Goal: Task Accomplishment & Management: Complete application form

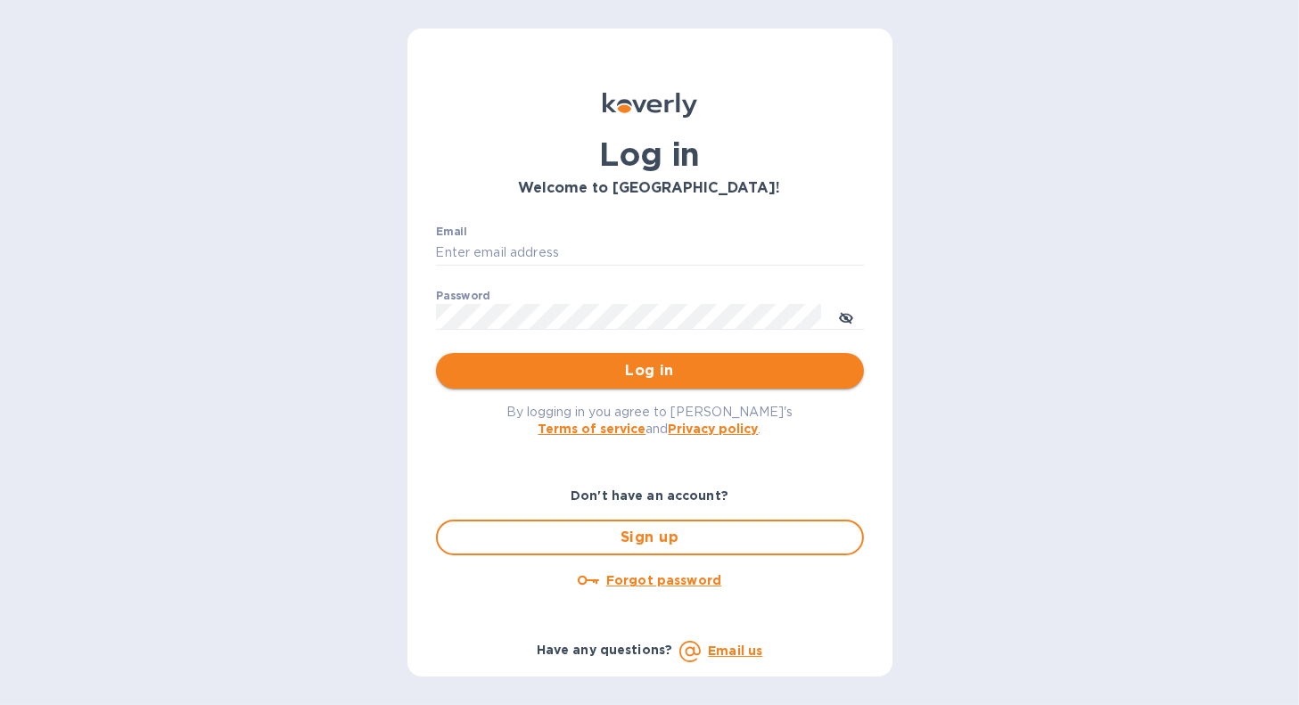
type input "[EMAIL_ADDRESS][DOMAIN_NAME]"
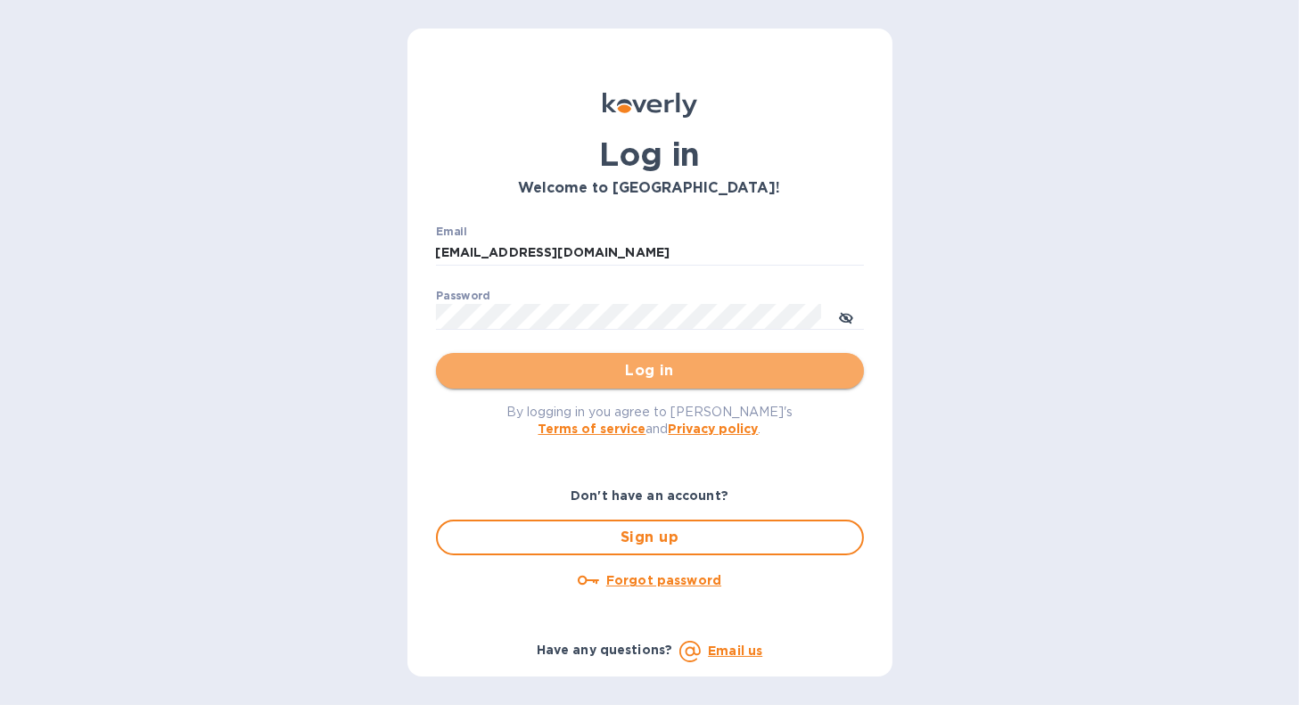
click at [517, 370] on span "Log in" at bounding box center [650, 370] width 400 height 21
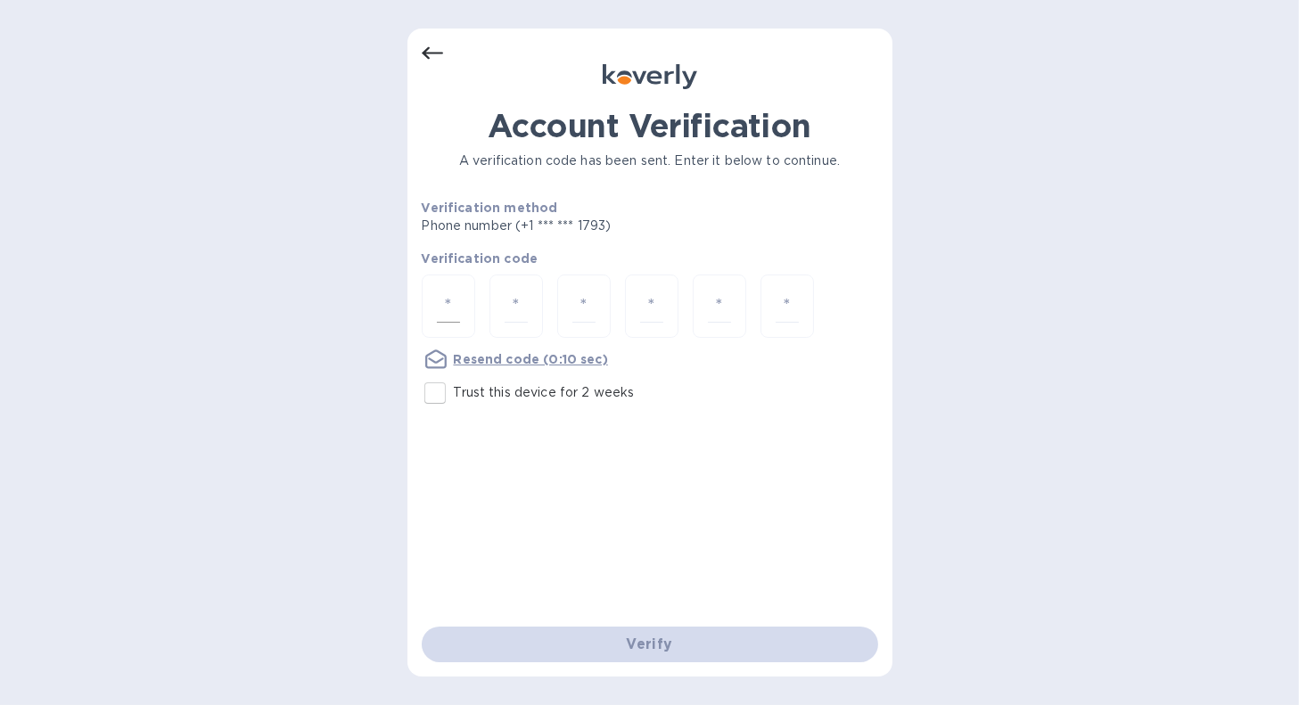
click at [438, 299] on input "number" at bounding box center [448, 306] width 23 height 33
type input "1"
type input "4"
type input "5"
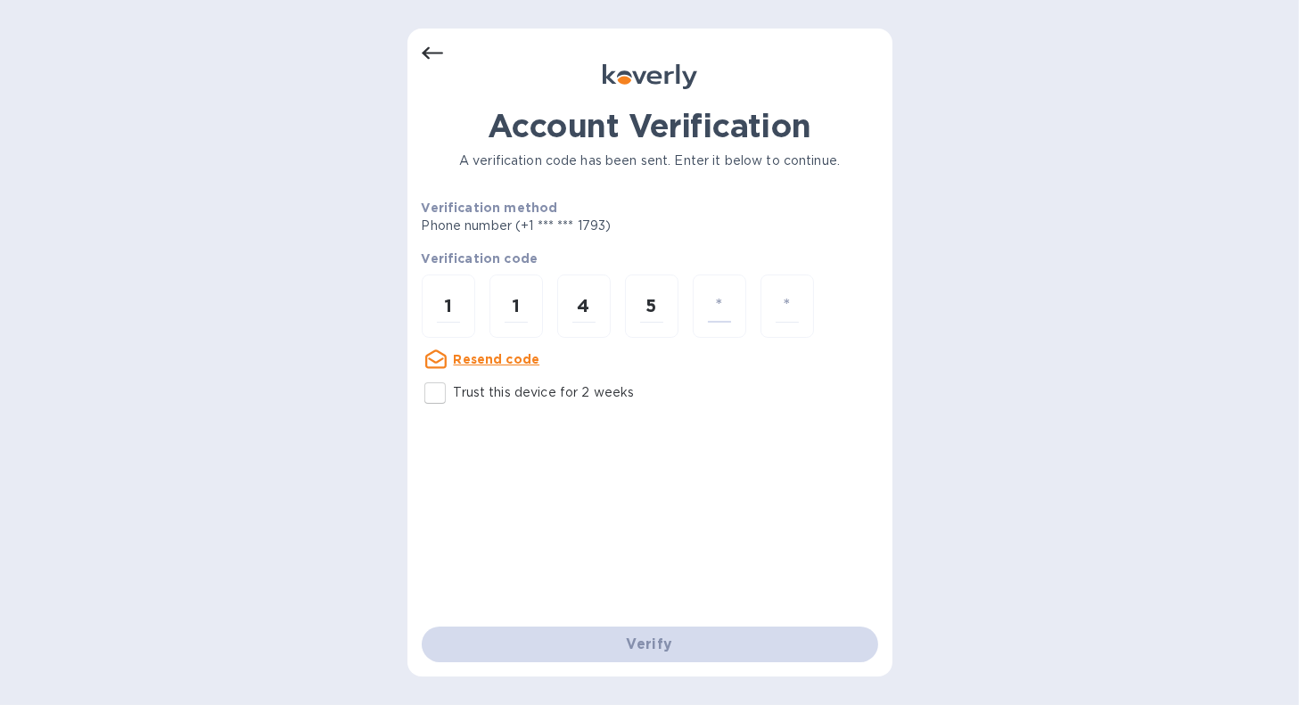
type input "0"
type input "3"
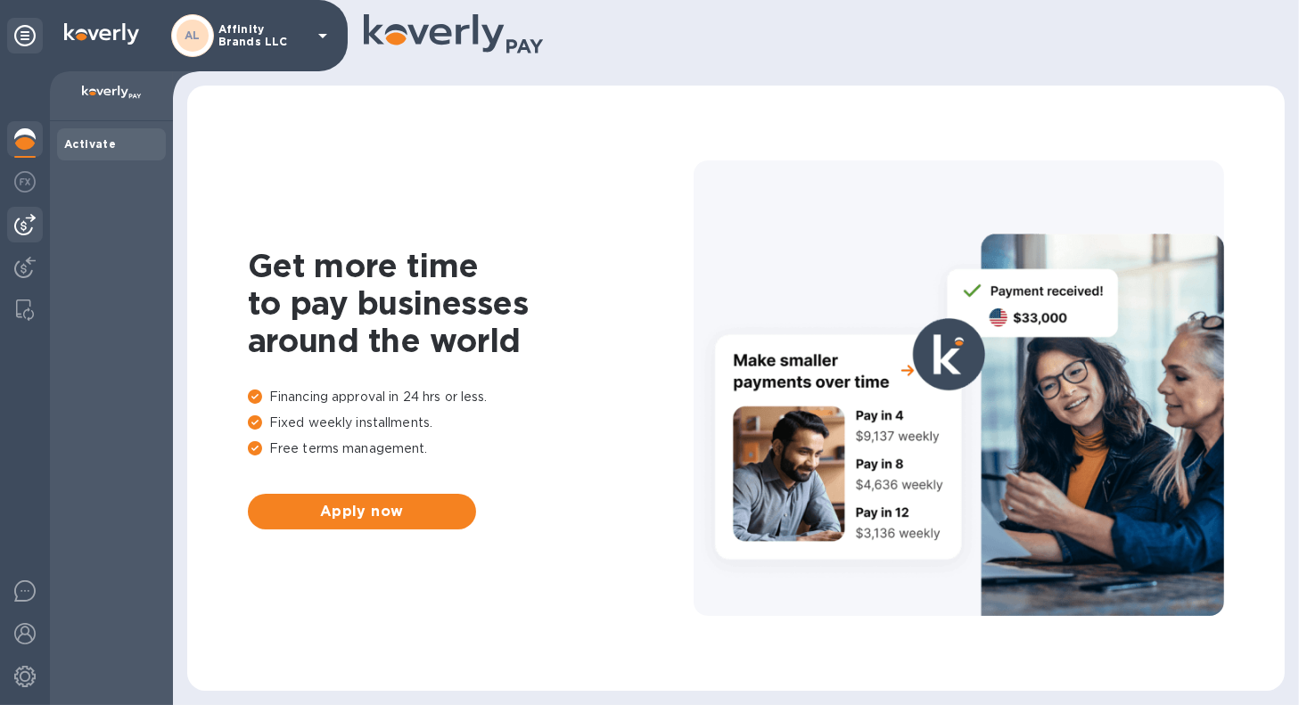
click at [17, 224] on img at bounding box center [24, 224] width 21 height 21
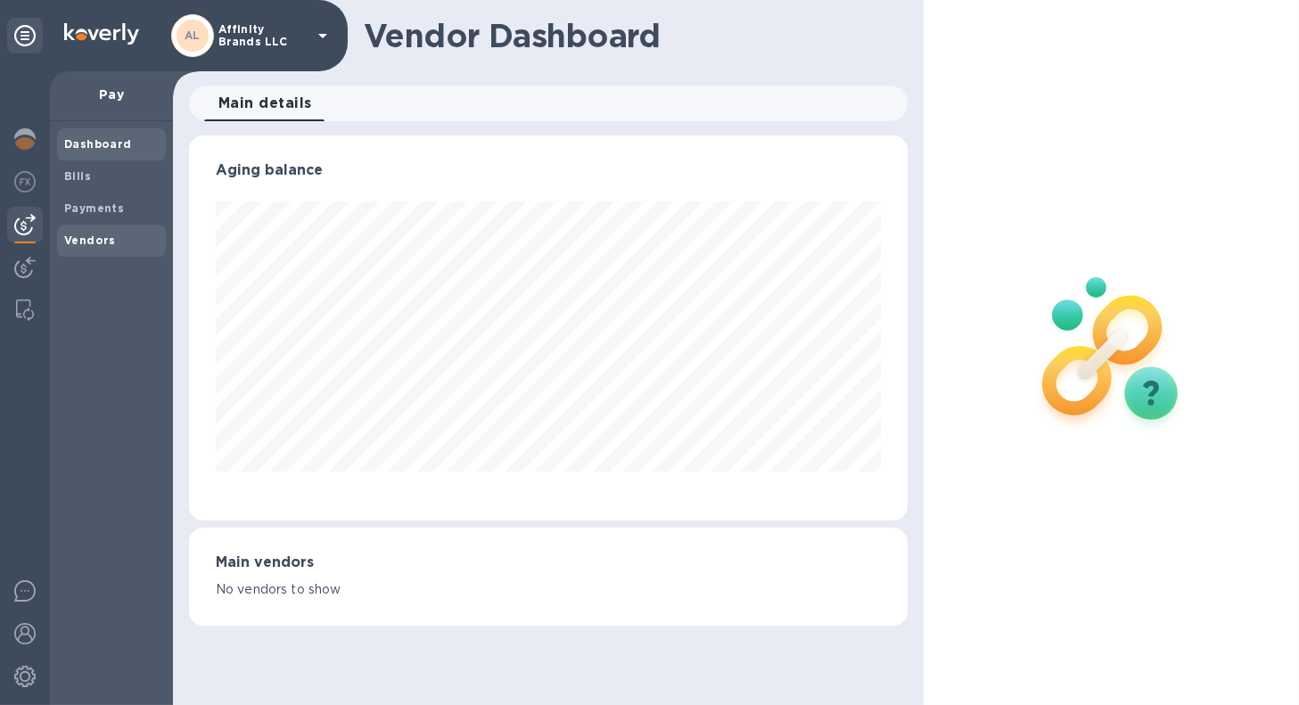
scroll to position [891481, 891154]
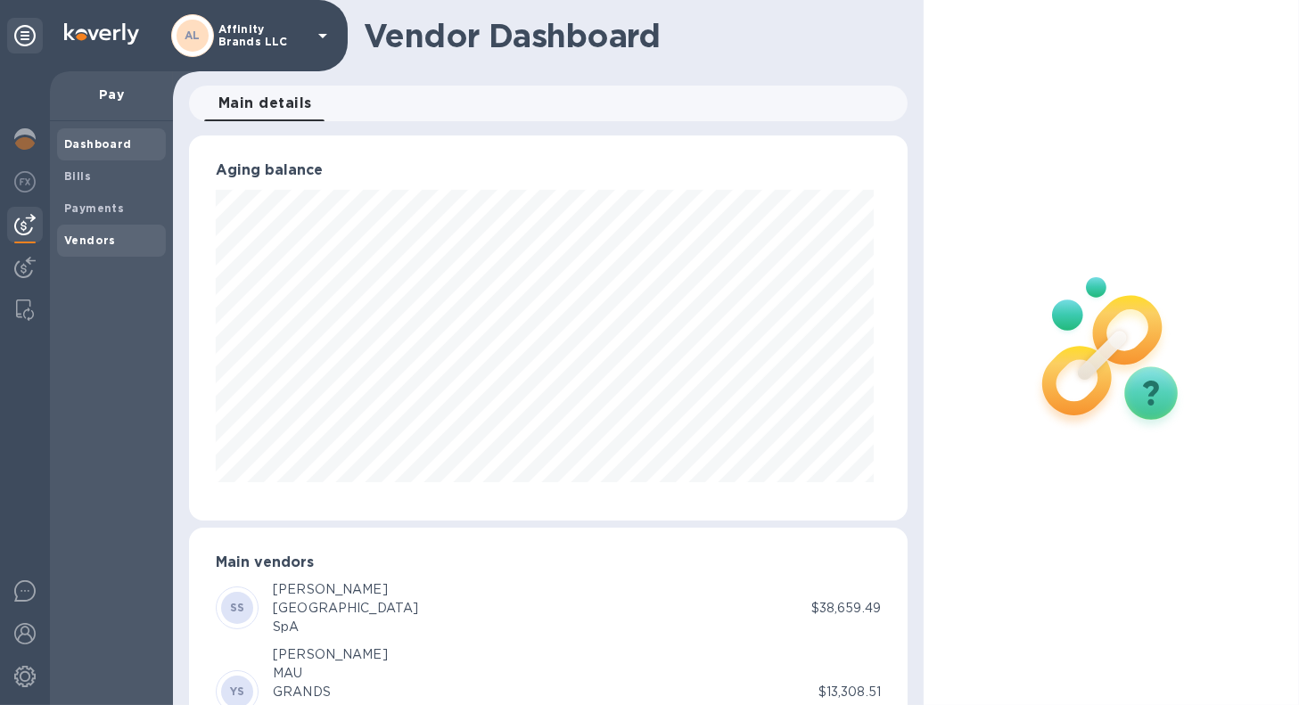
click at [94, 238] on b "Vendors" at bounding box center [90, 240] width 52 height 13
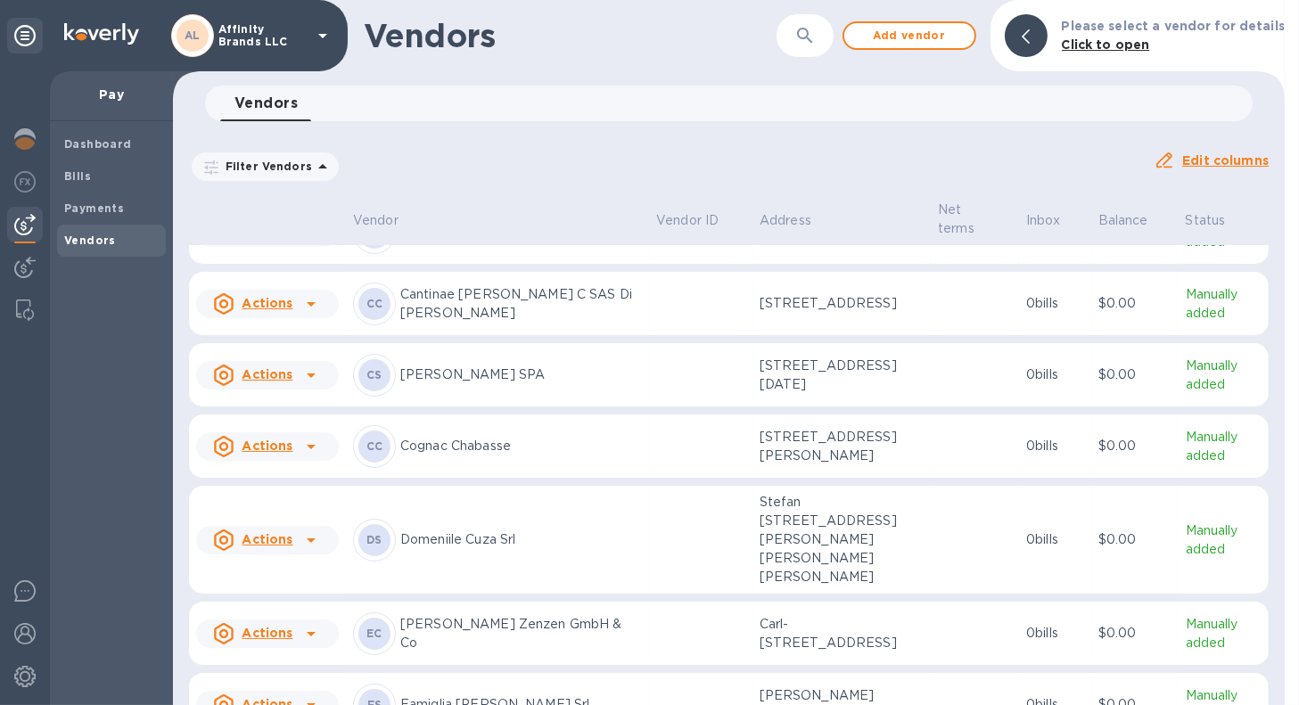
scroll to position [778, 0]
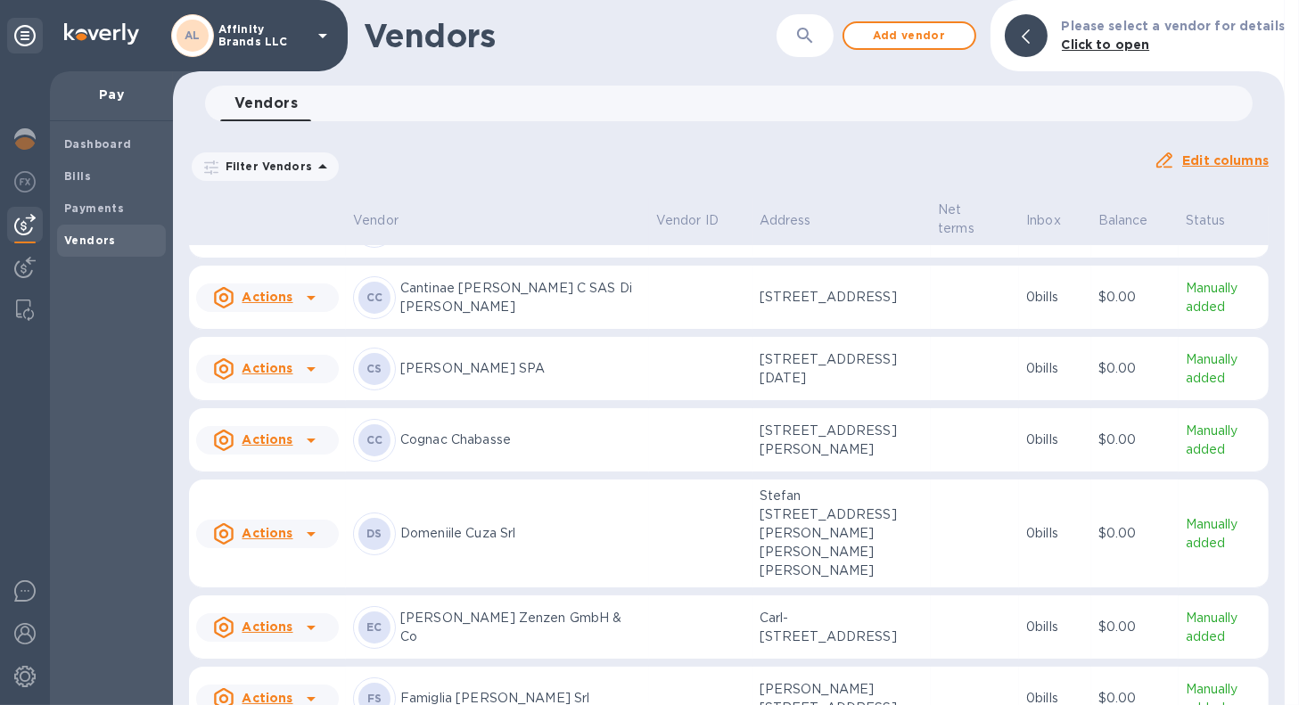
click at [453, 435] on p "Cognac Chabasse" at bounding box center [521, 440] width 242 height 19
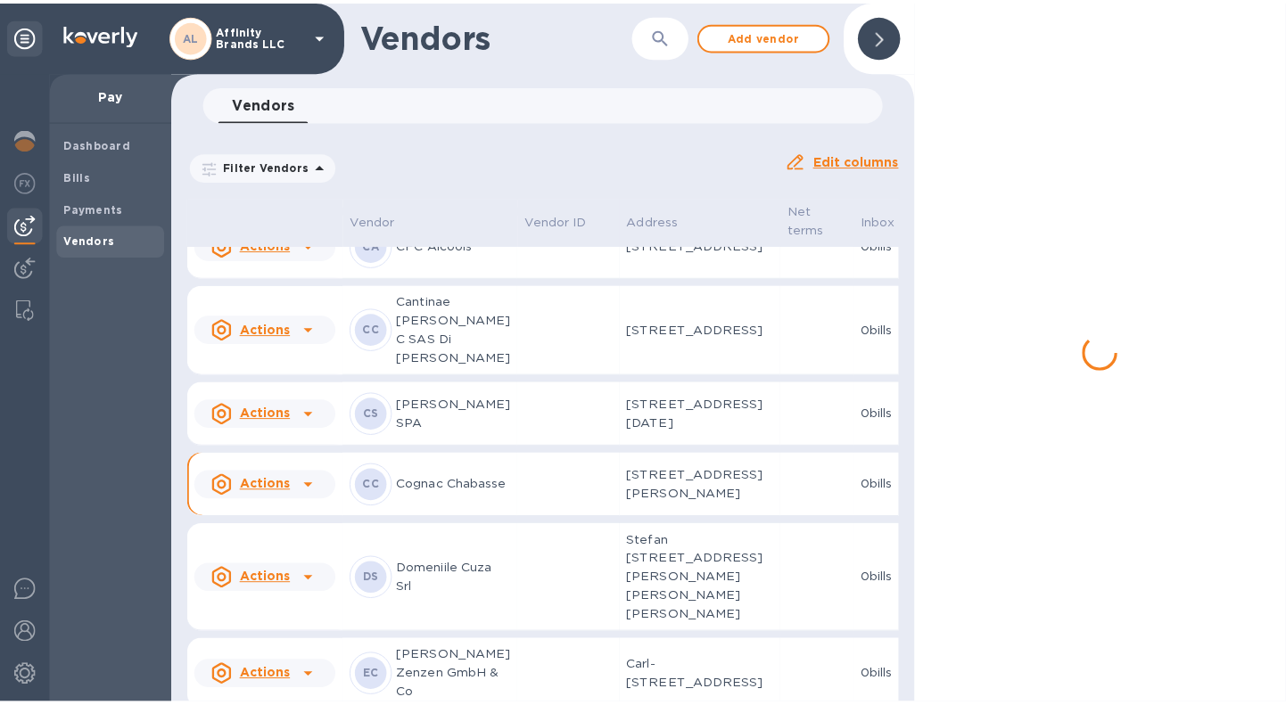
scroll to position [971, 0]
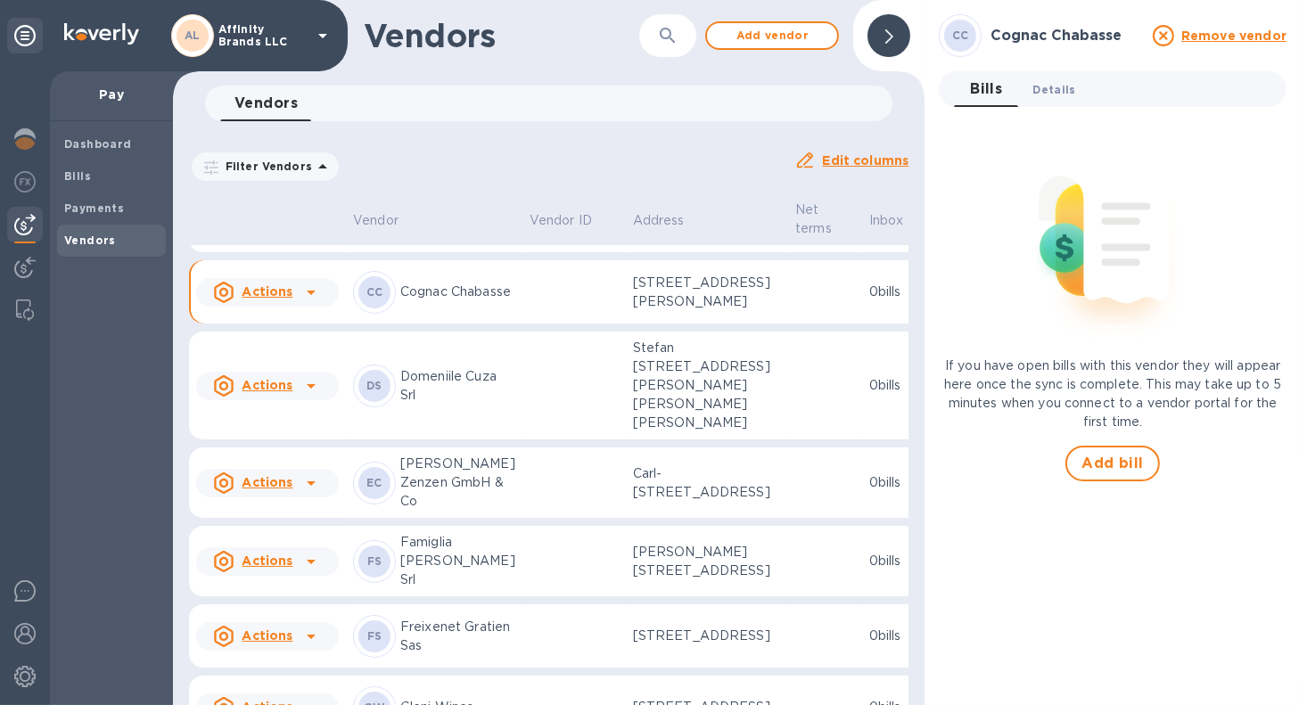
click at [1053, 95] on span "Details 0" at bounding box center [1054, 89] width 43 height 19
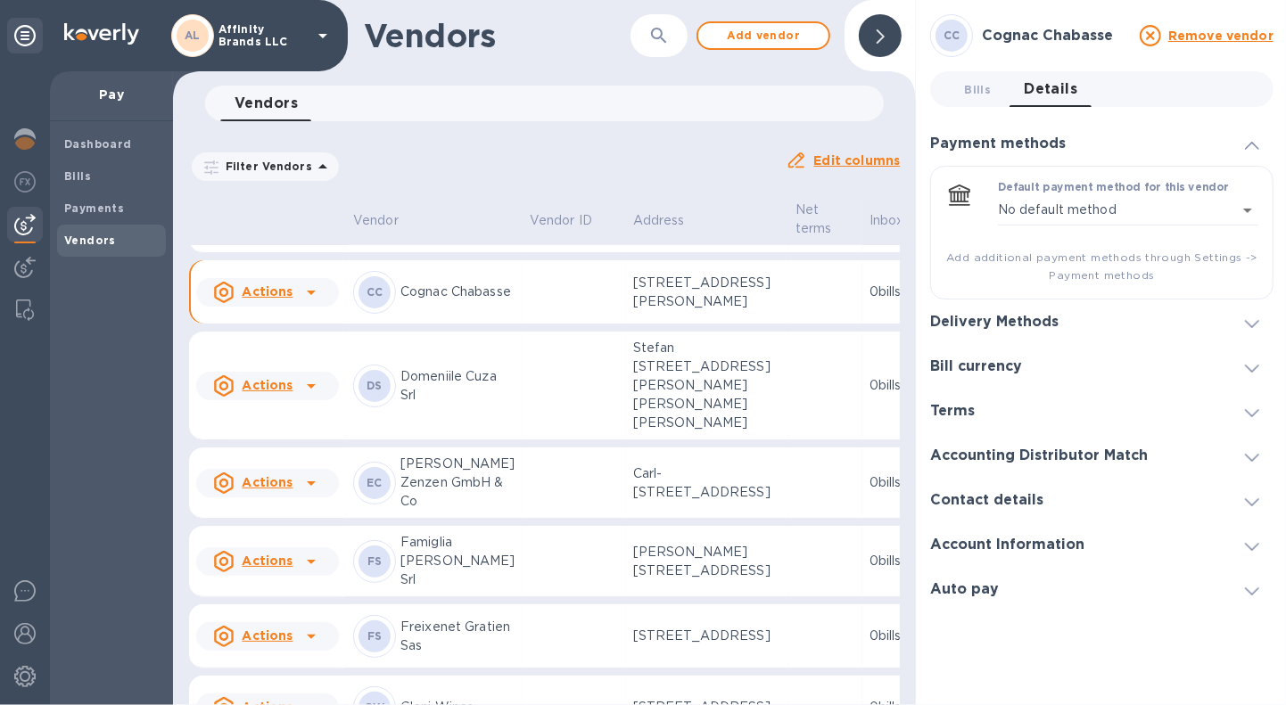
click at [1256, 322] on icon at bounding box center [1252, 324] width 14 height 8
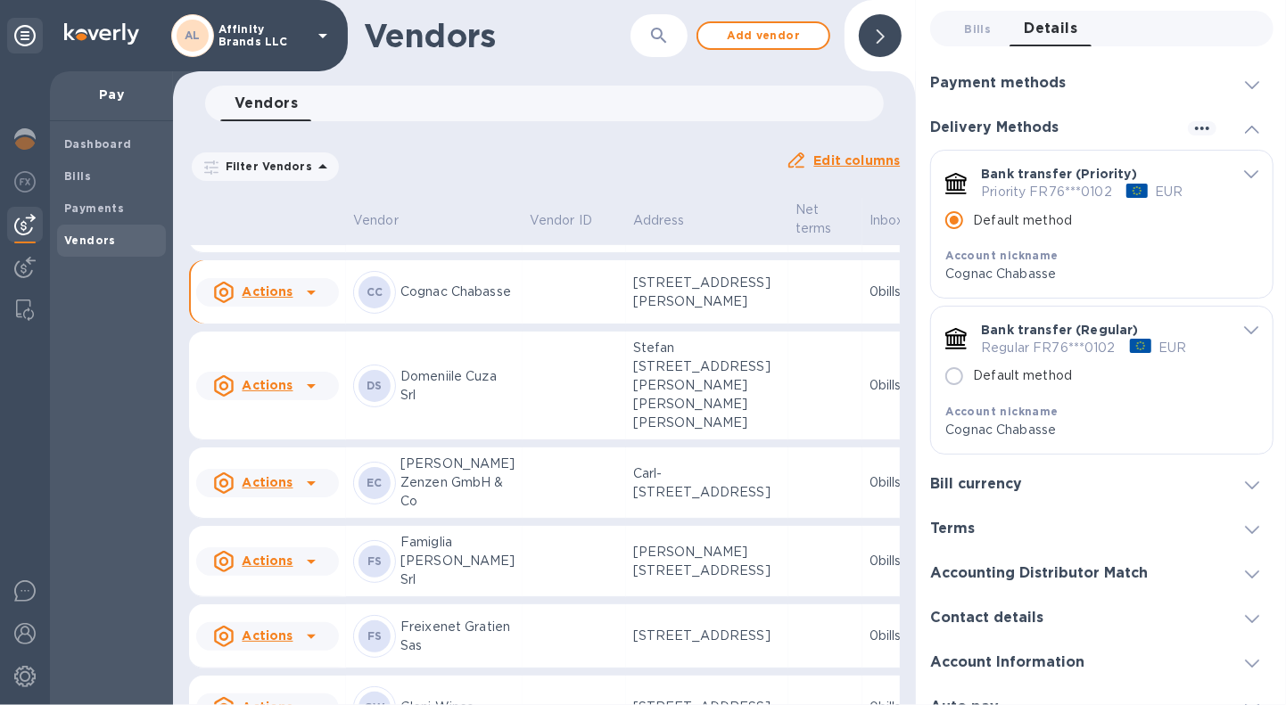
scroll to position [84, 0]
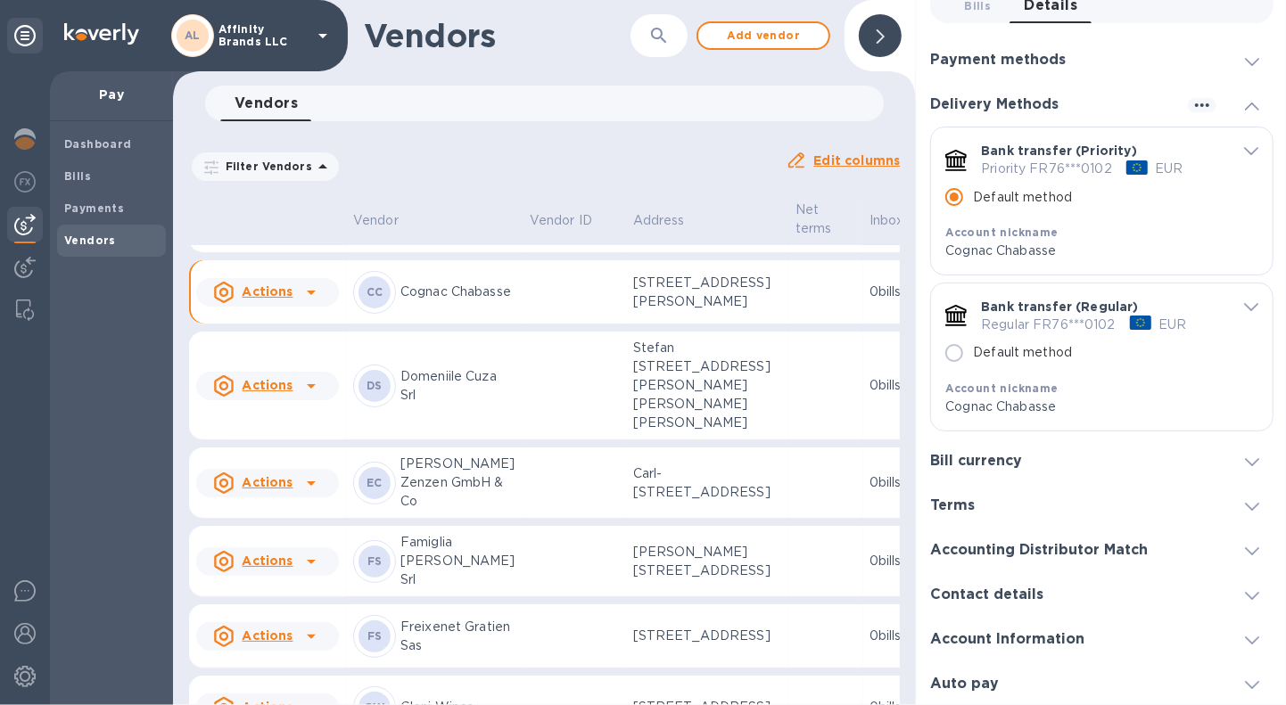
click at [1244, 308] on icon "default-method" at bounding box center [1251, 307] width 14 height 8
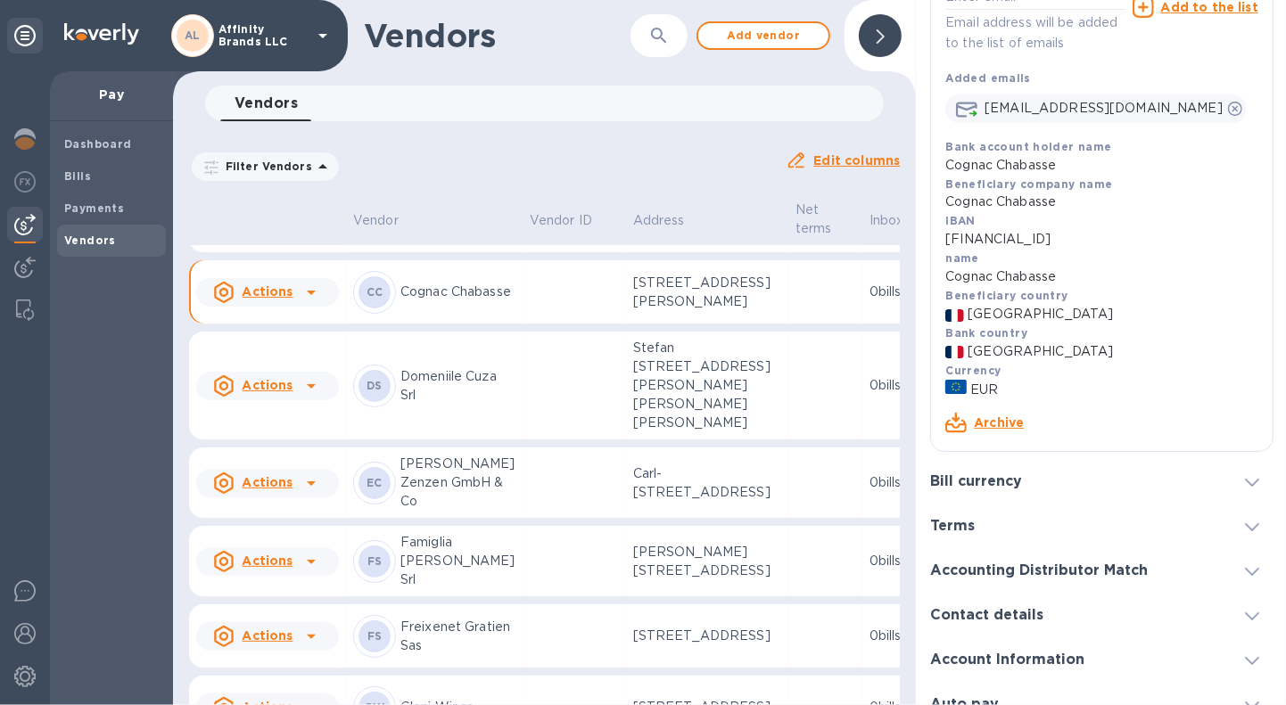
scroll to position [620, 0]
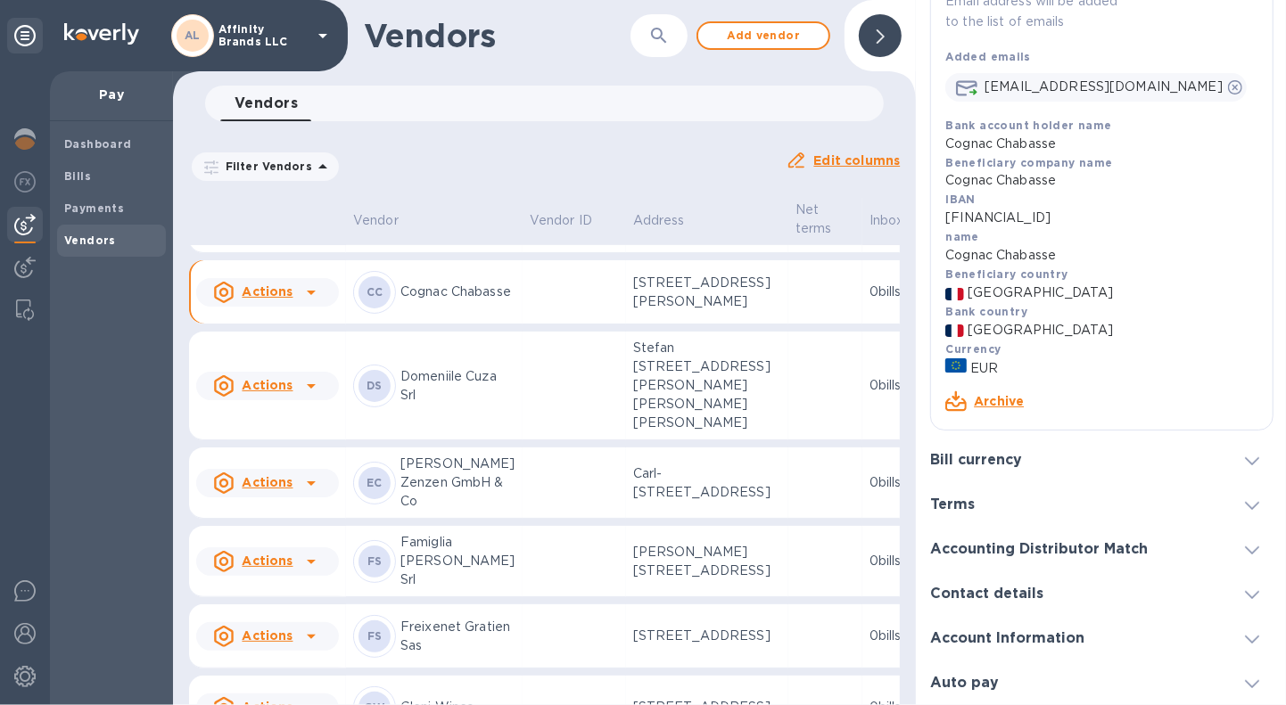
click at [1245, 636] on icon at bounding box center [1252, 640] width 14 height 8
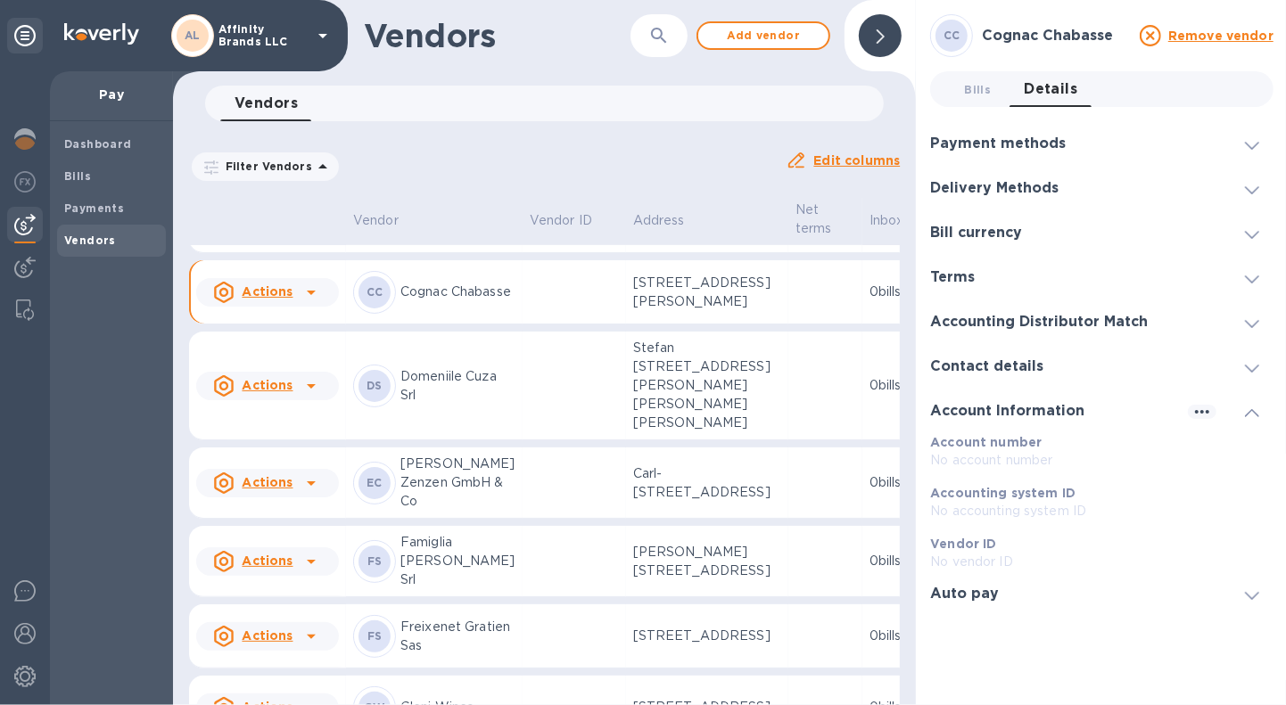
click at [1251, 411] on icon at bounding box center [1252, 413] width 14 height 8
click at [1252, 147] on icon at bounding box center [1252, 146] width 14 height 8
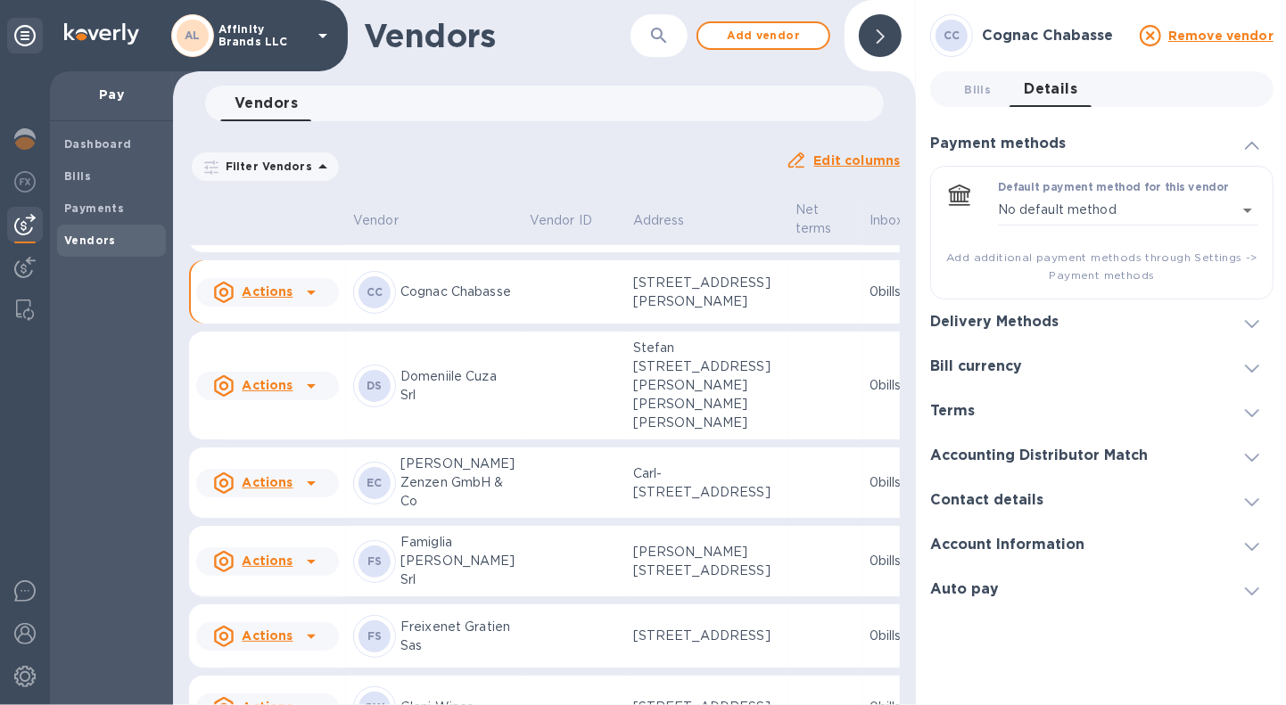
click at [1249, 147] on icon at bounding box center [1252, 146] width 14 height 8
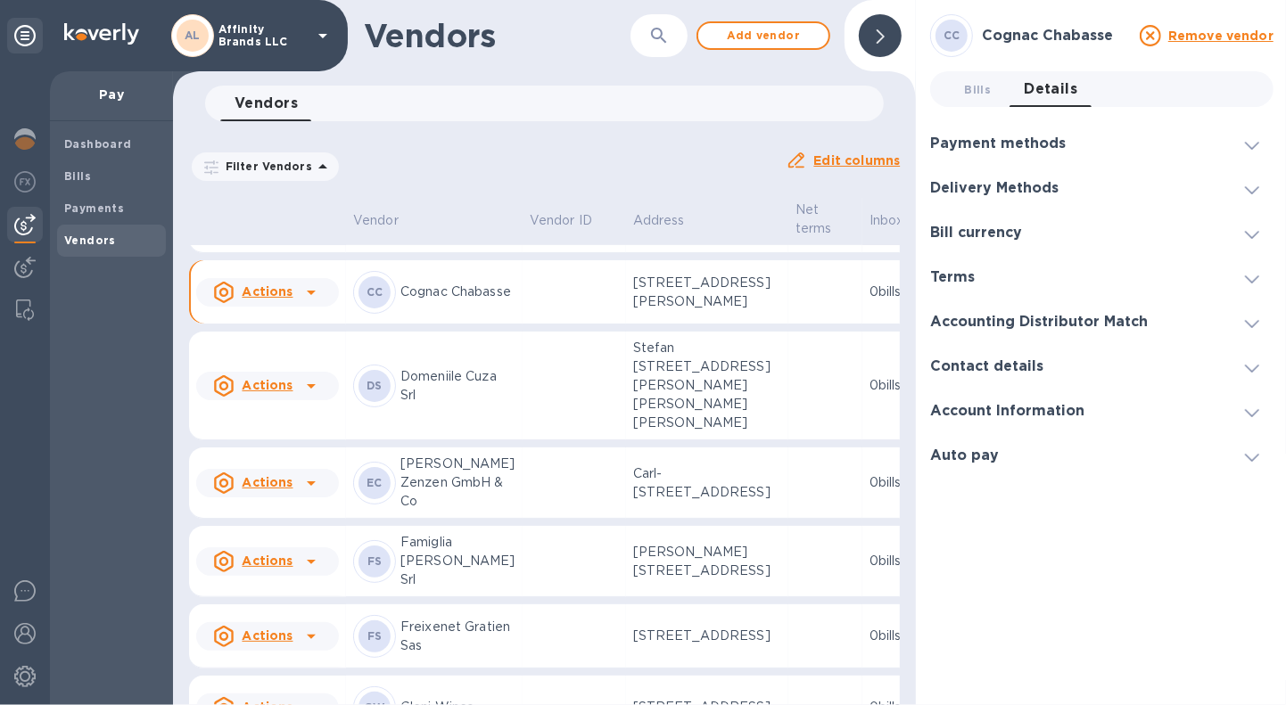
click at [1280, 170] on div "CC Cognac Chabasse Remove vendor Bills 0 Details 0 Payment methods Default paym…" at bounding box center [1102, 352] width 372 height 705
click at [1041, 99] on span "Details 0" at bounding box center [1051, 89] width 54 height 25
click at [439, 240] on p "[PERSON_NAME] SPA" at bounding box center [457, 220] width 115 height 37
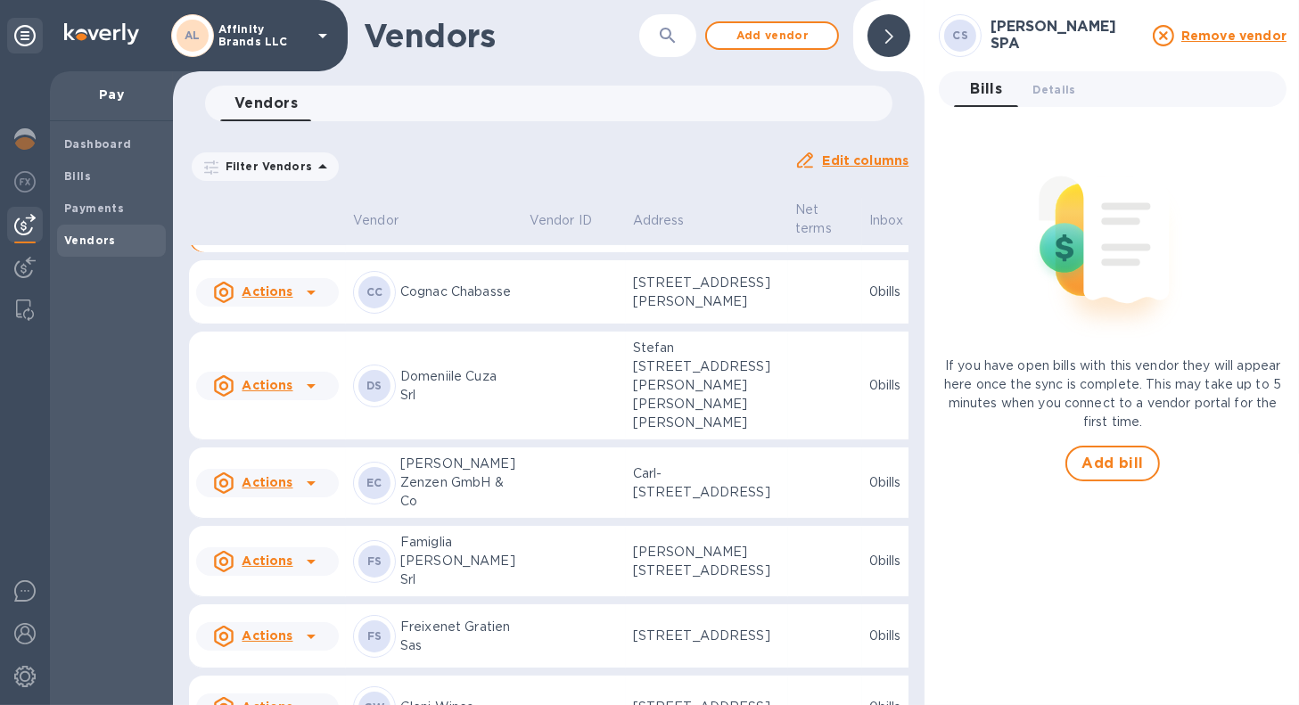
click at [433, 325] on td "CC Cognac Chabasse" at bounding box center [434, 292] width 177 height 64
click at [1046, 98] on span "Details 0" at bounding box center [1054, 89] width 43 height 19
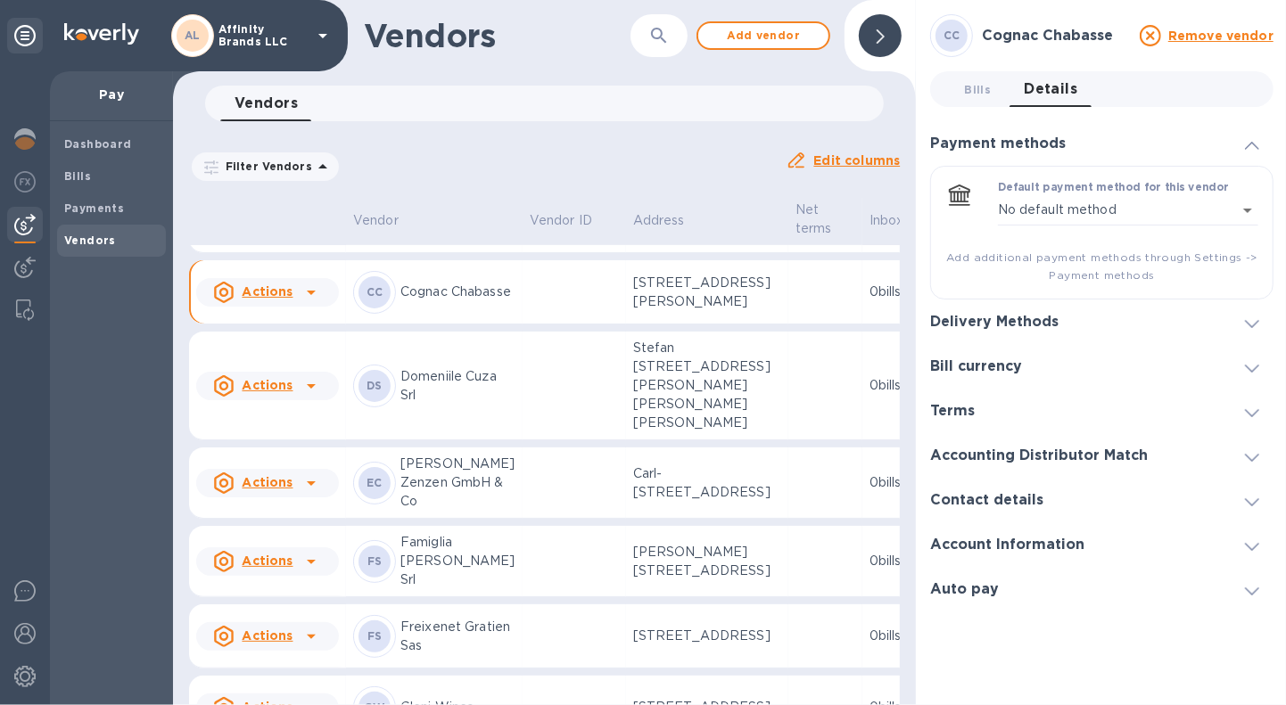
click at [1250, 145] on icon at bounding box center [1252, 146] width 14 height 8
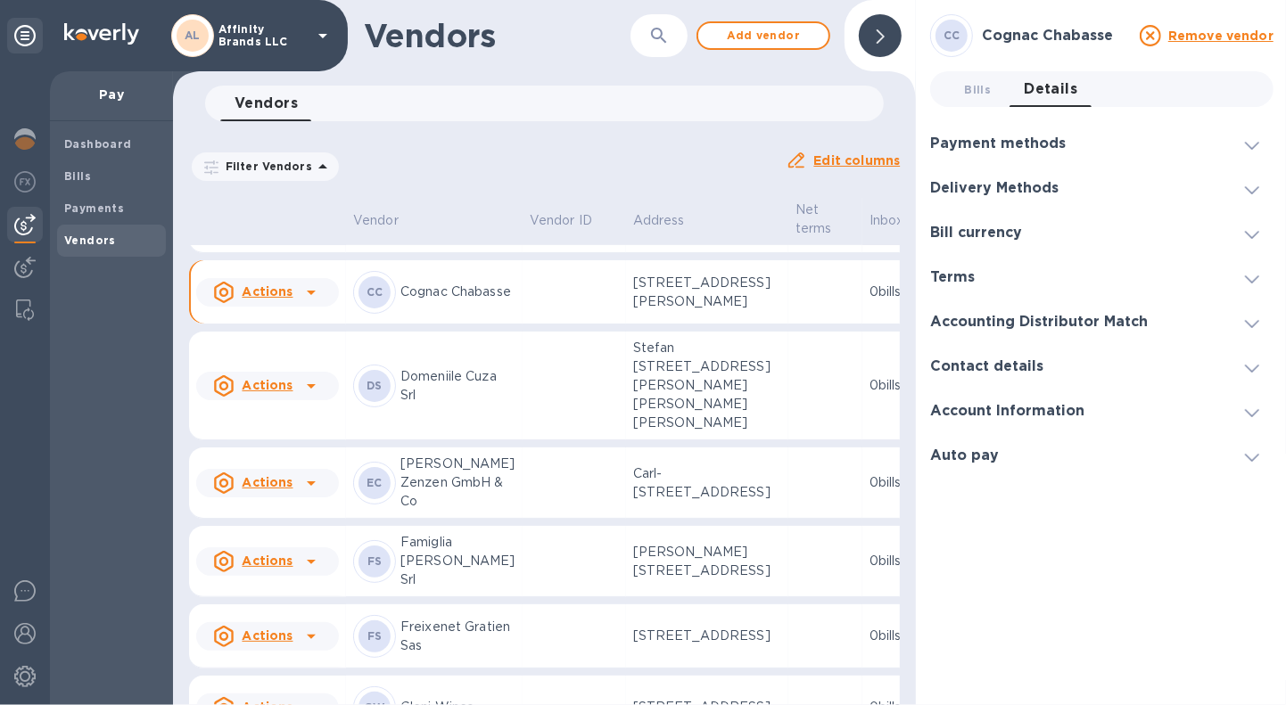
click at [1052, 84] on span "Details 0" at bounding box center [1051, 89] width 54 height 25
click at [84, 217] on span "Payments" at bounding box center [94, 209] width 60 height 18
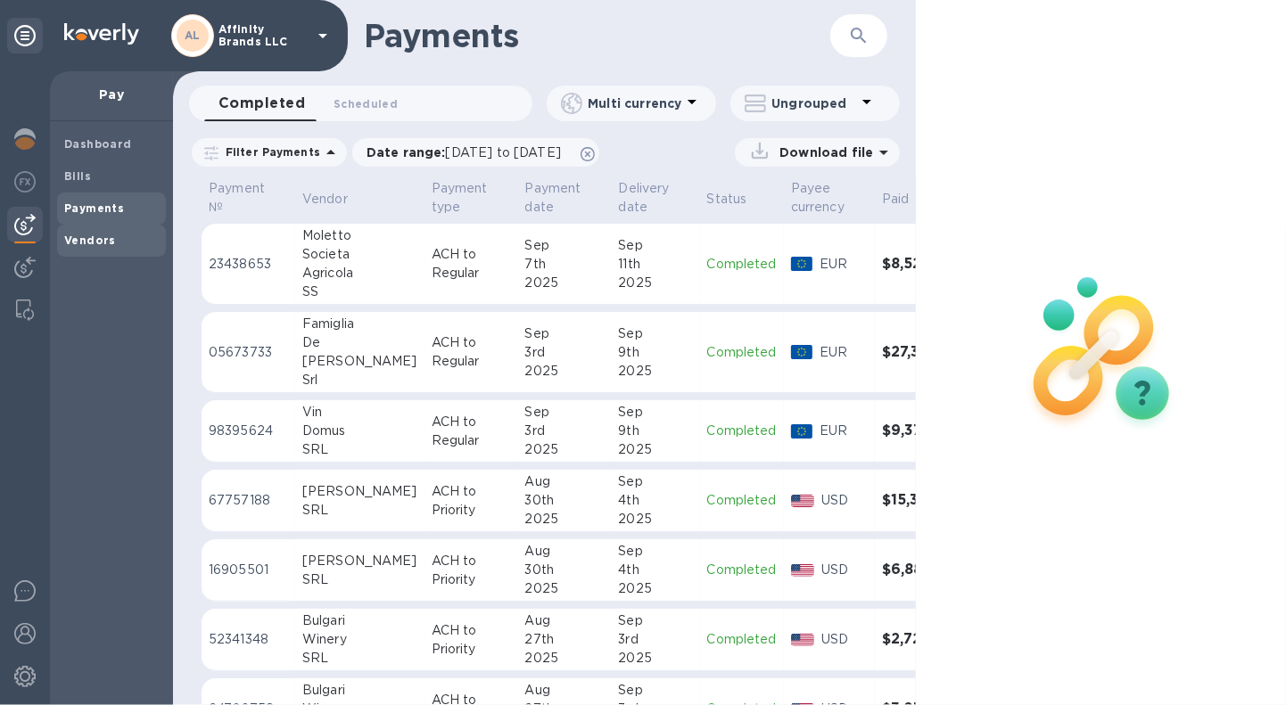
click at [92, 242] on b "Vendors" at bounding box center [90, 240] width 52 height 13
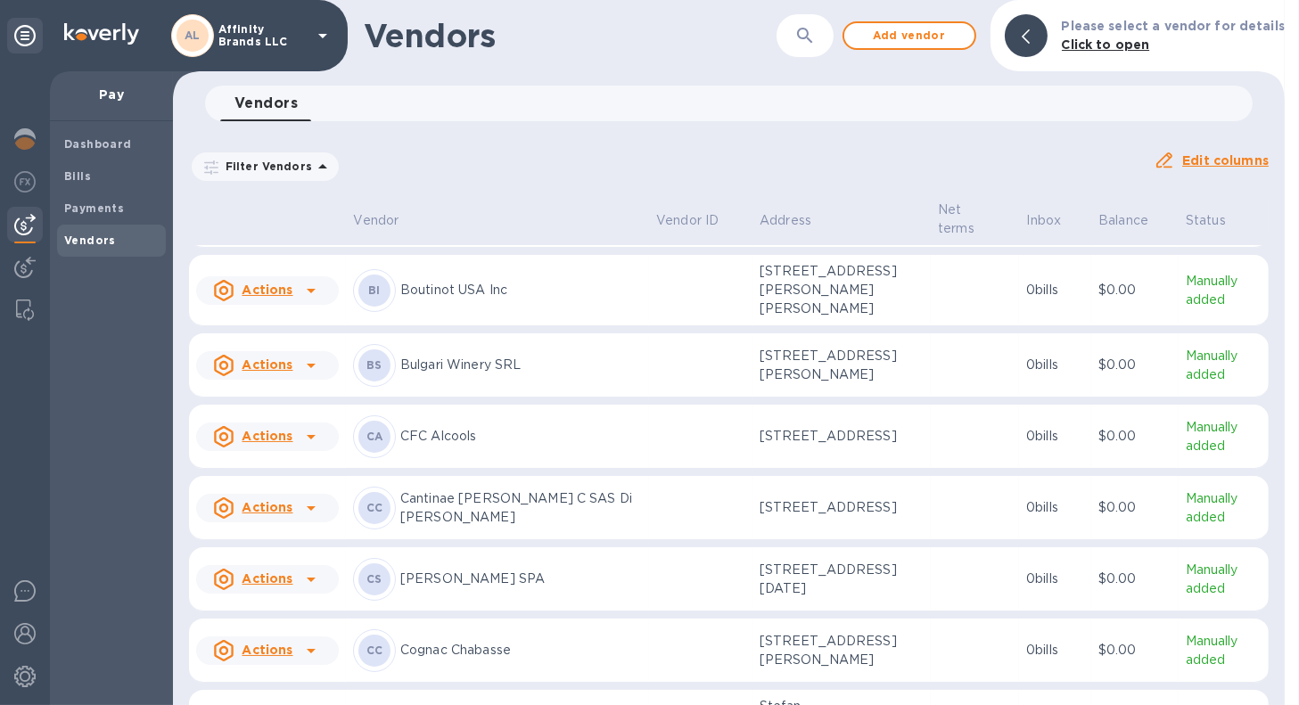
scroll to position [535, 0]
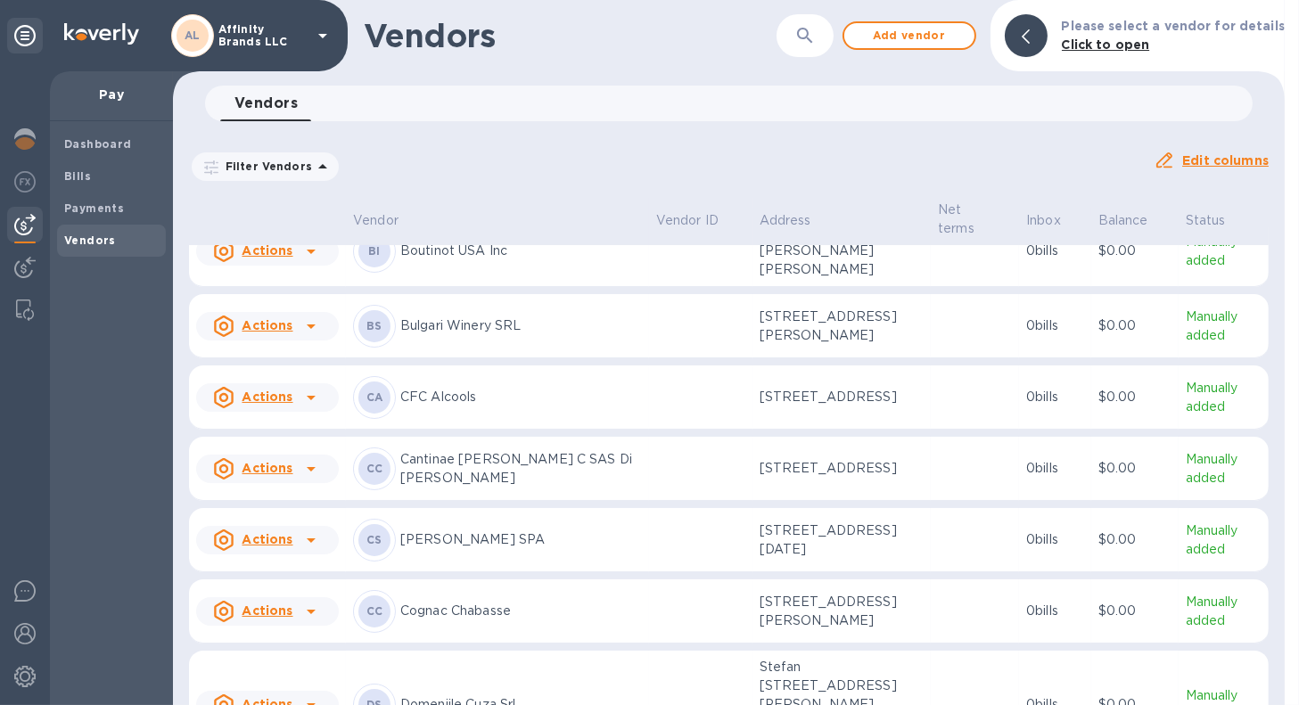
click at [520, 602] on p "Cognac Chabasse" at bounding box center [521, 611] width 242 height 19
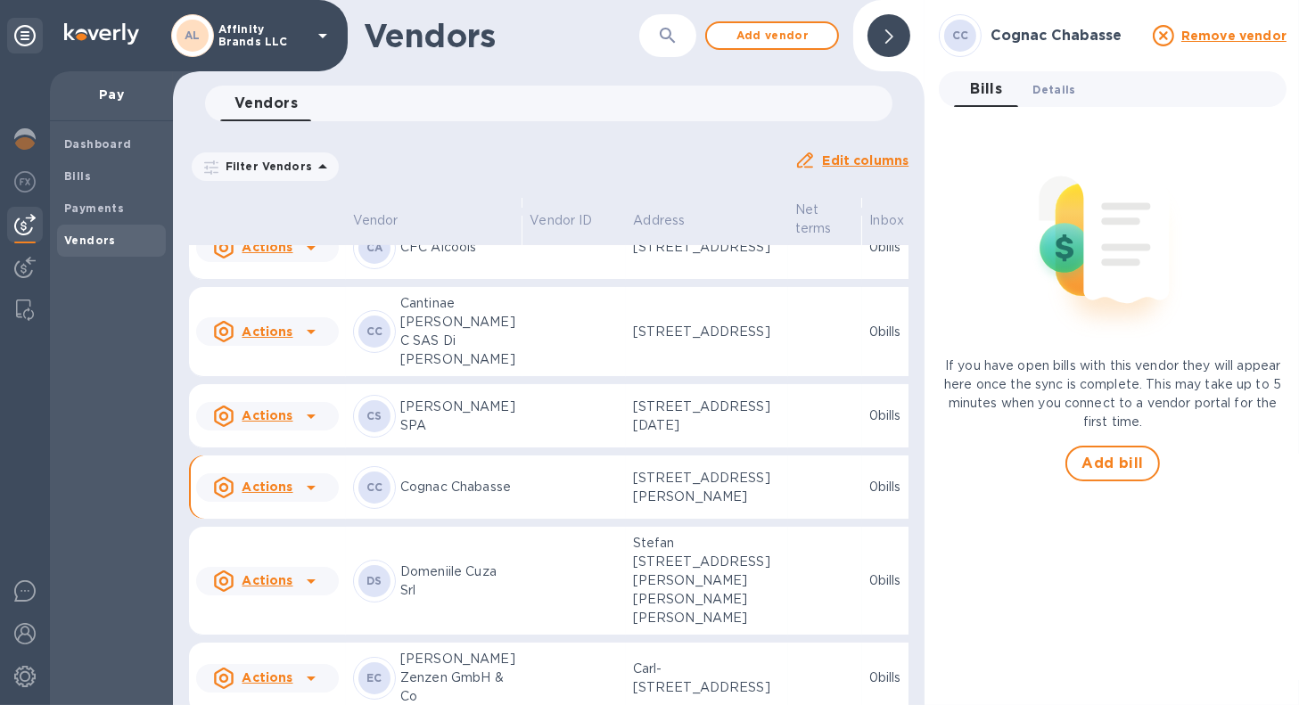
click at [1052, 80] on span "Details 0" at bounding box center [1054, 89] width 43 height 19
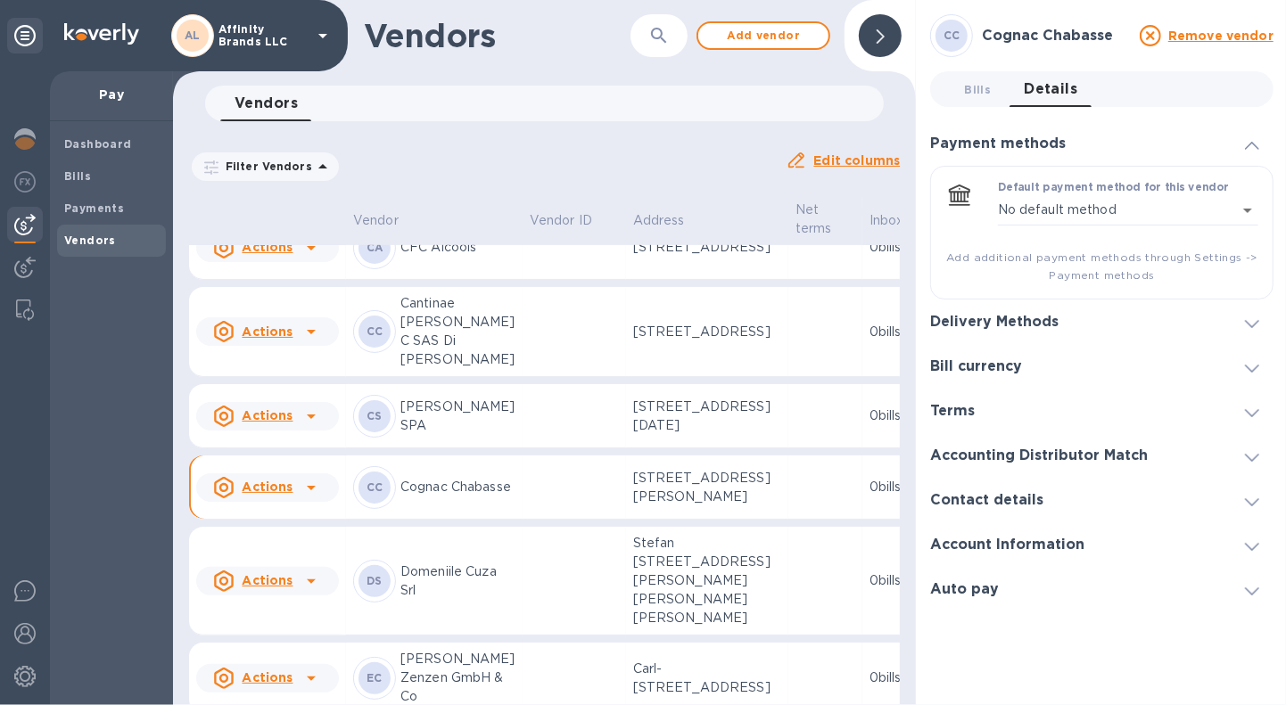
click at [1277, 124] on div "CC Cognac Chabasse Remove vendor Bills 0 Details 0 Payment methods Default paym…" at bounding box center [1102, 352] width 372 height 705
click at [1256, 142] on icon at bounding box center [1252, 146] width 14 height 8
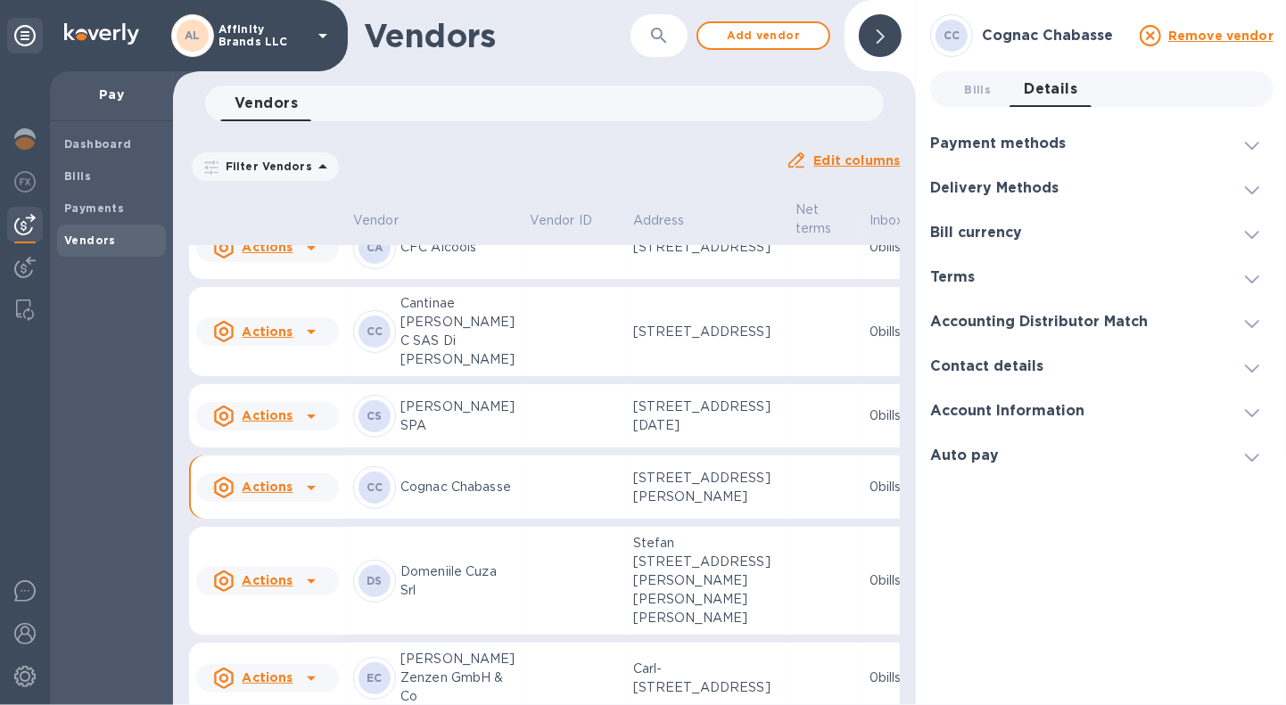
click at [1256, 142] on icon at bounding box center [1252, 146] width 14 height 8
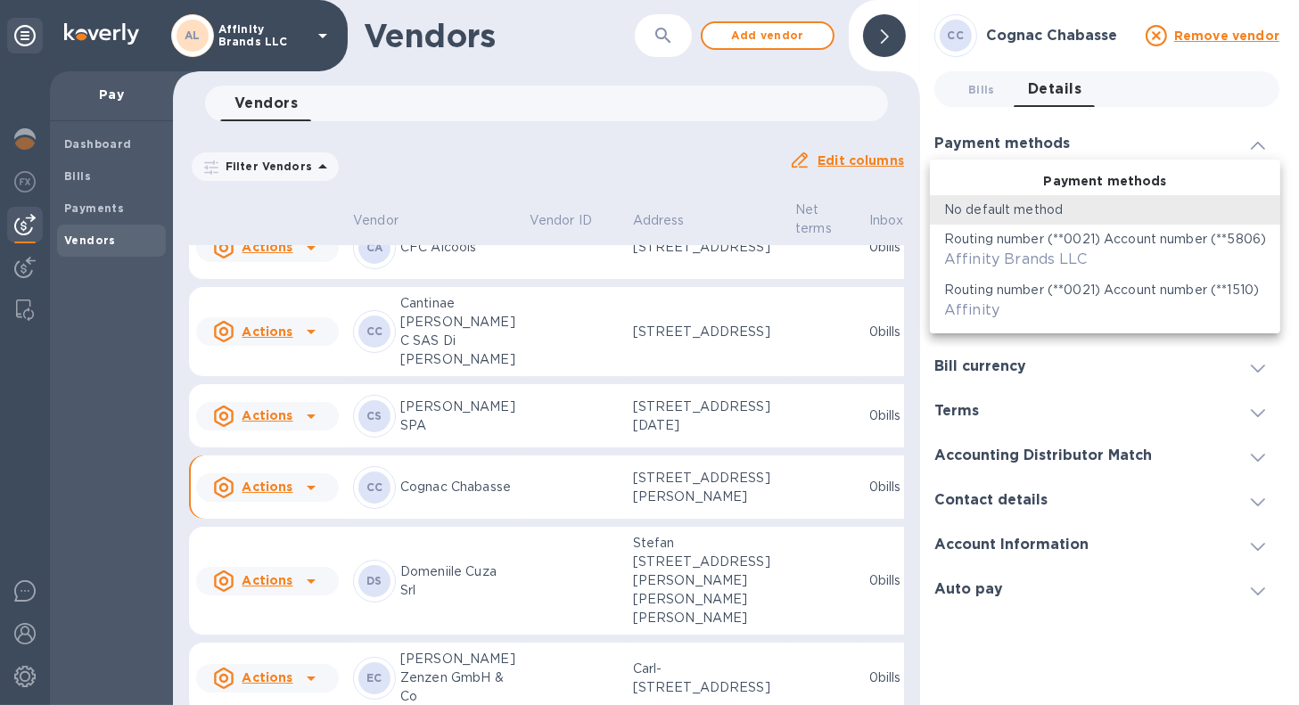
click at [1254, 207] on body "AL Affinity Brands LLC Pay Dashboard Bills Payments Vendors Vendors ​ Add vendo…" at bounding box center [649, 352] width 1299 height 705
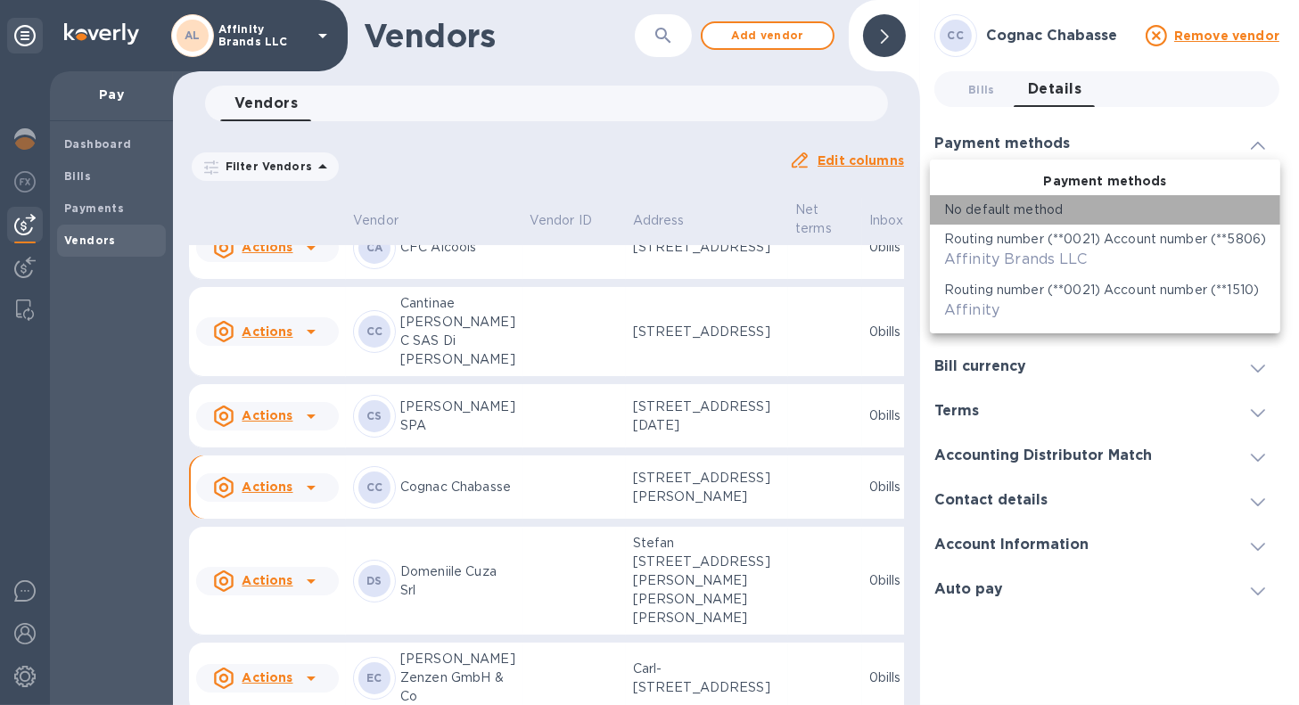
click at [1254, 207] on div "No default method" at bounding box center [1105, 210] width 322 height 19
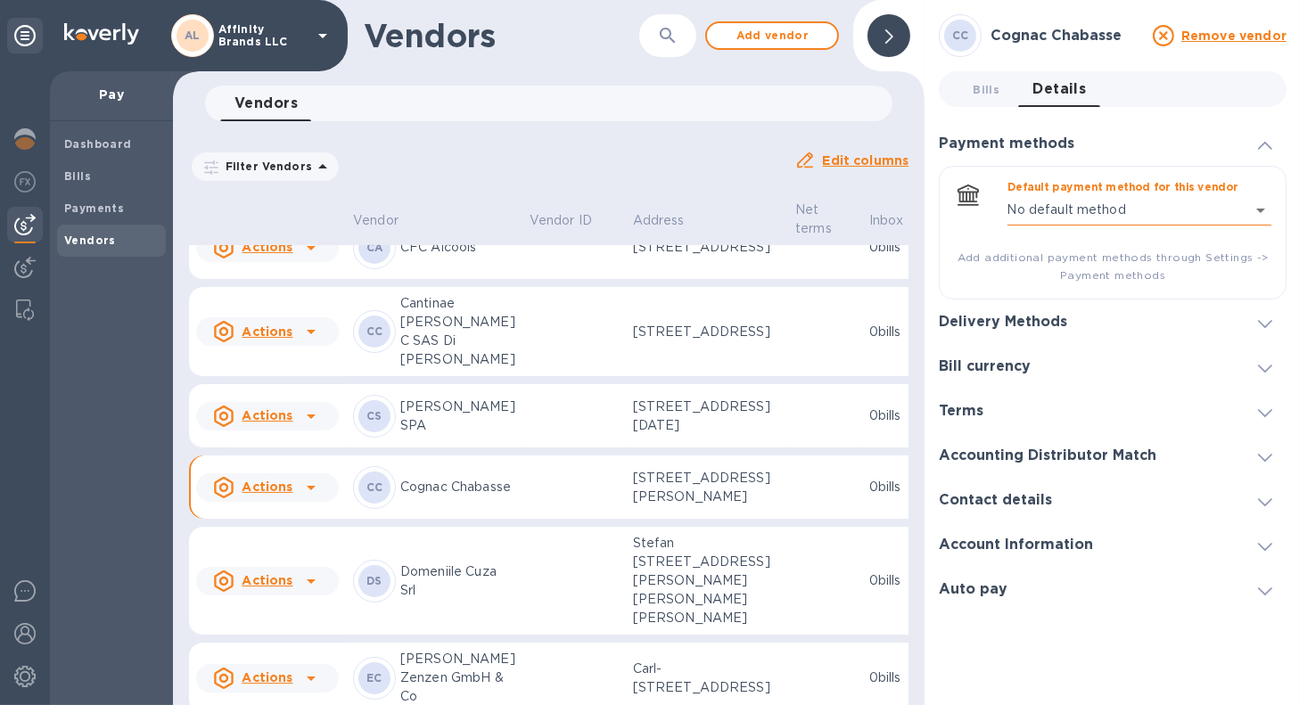
click at [1254, 207] on body "AL Affinity Brands LLC Pay Dashboard Bills Payments Vendors Vendors ​ Add vendo…" at bounding box center [649, 352] width 1299 height 705
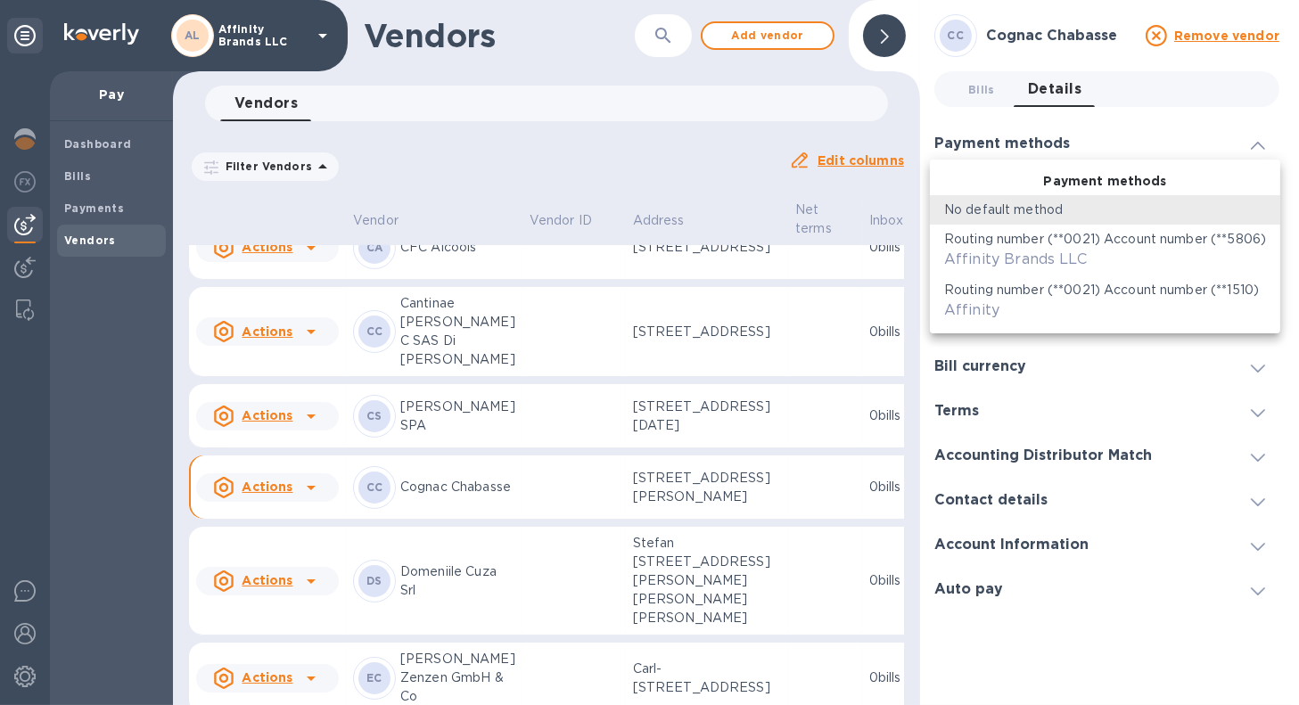
click at [1254, 207] on div "No default method" at bounding box center [1105, 210] width 322 height 19
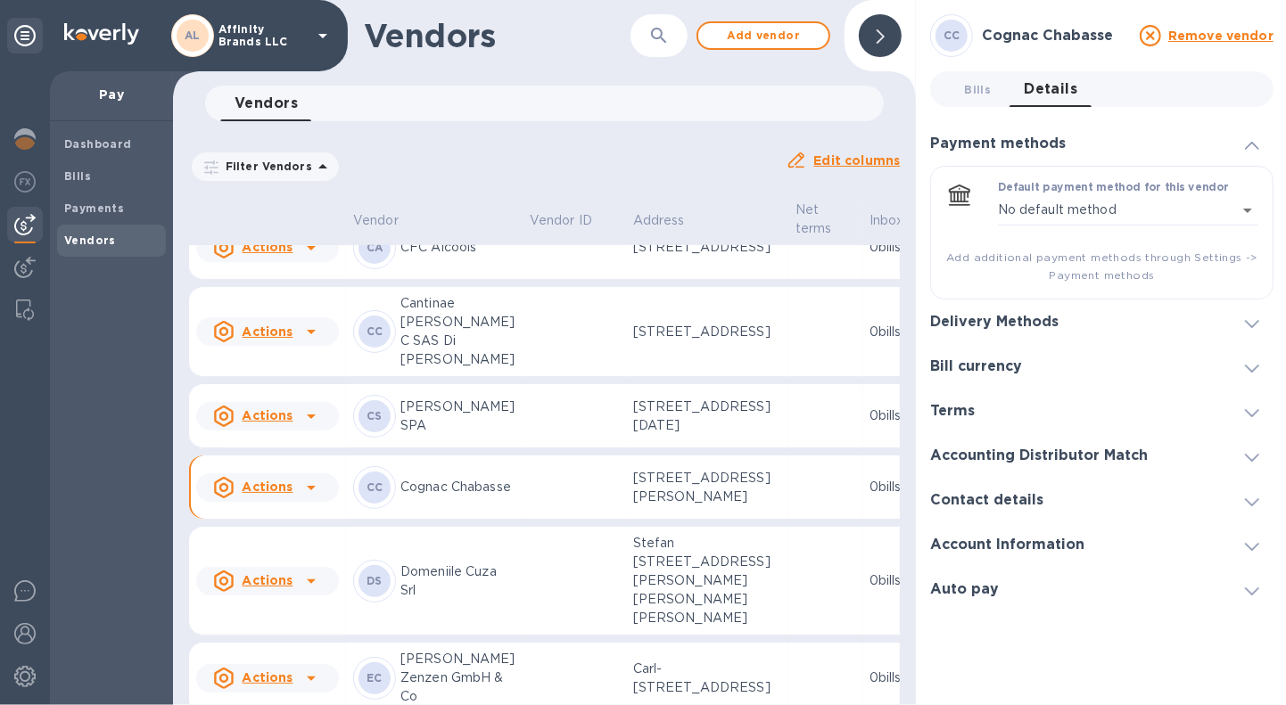
click at [1253, 315] on span at bounding box center [1252, 322] width 14 height 17
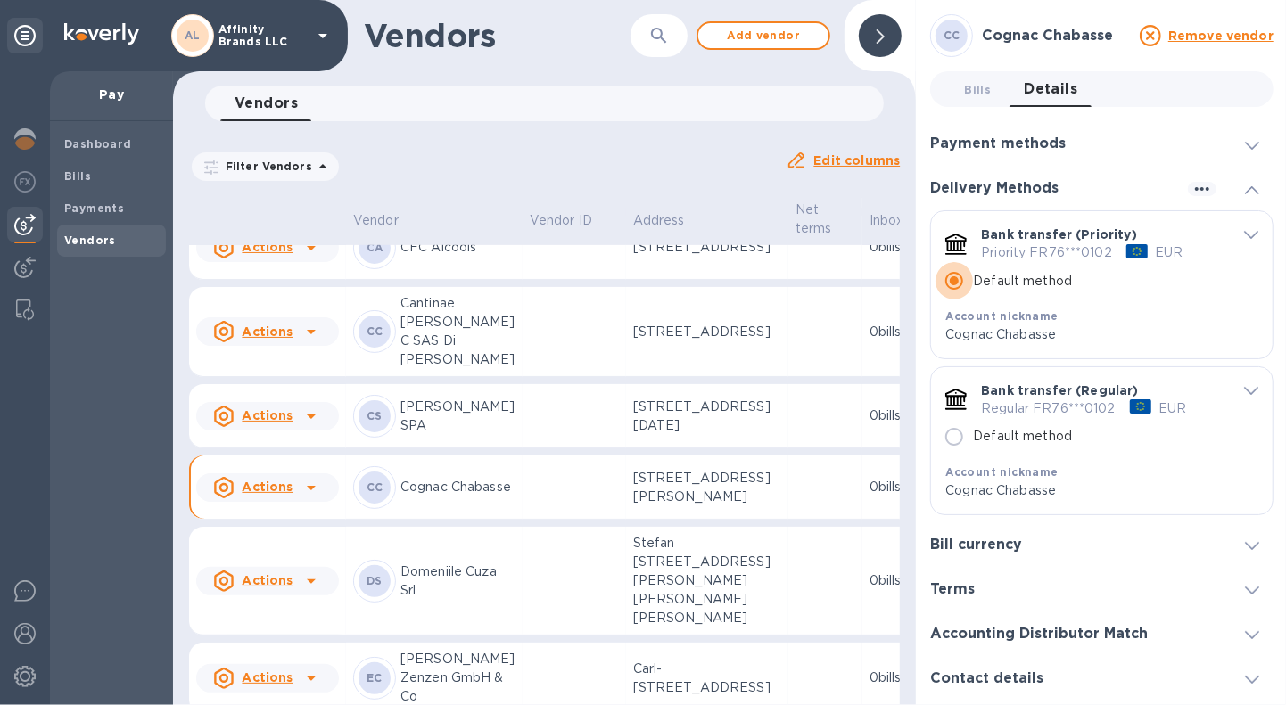
click at [956, 284] on input "Default method" at bounding box center [954, 280] width 37 height 37
click at [1192, 195] on icon "button" at bounding box center [1202, 188] width 21 height 21
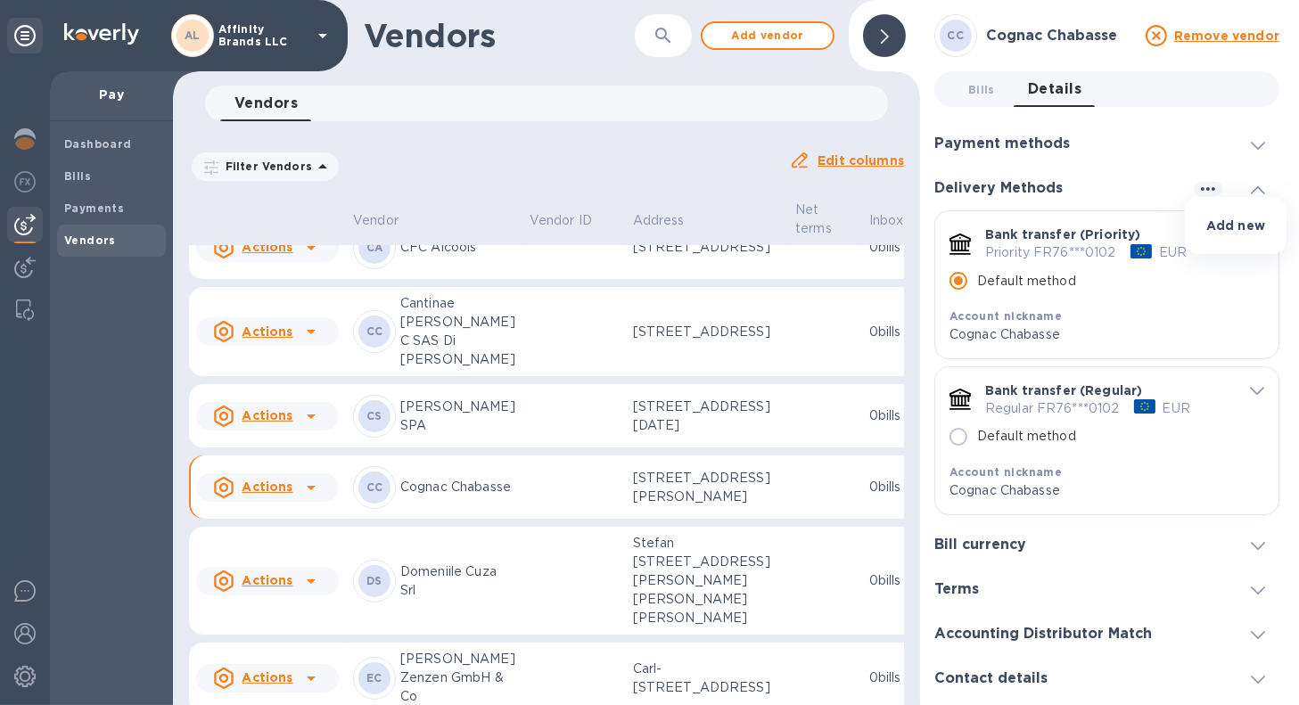
click at [1223, 233] on p "Add new" at bounding box center [1236, 226] width 59 height 18
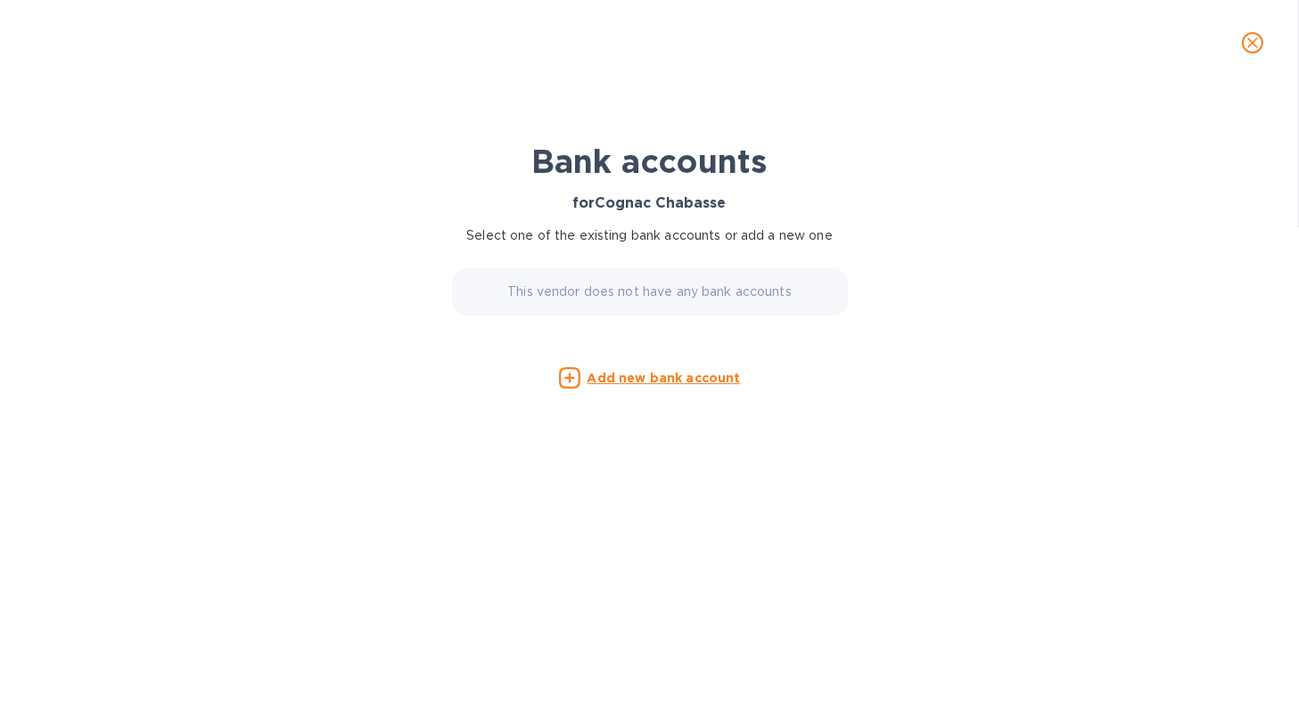
click at [647, 375] on u "Add new bank account" at bounding box center [664, 378] width 153 height 14
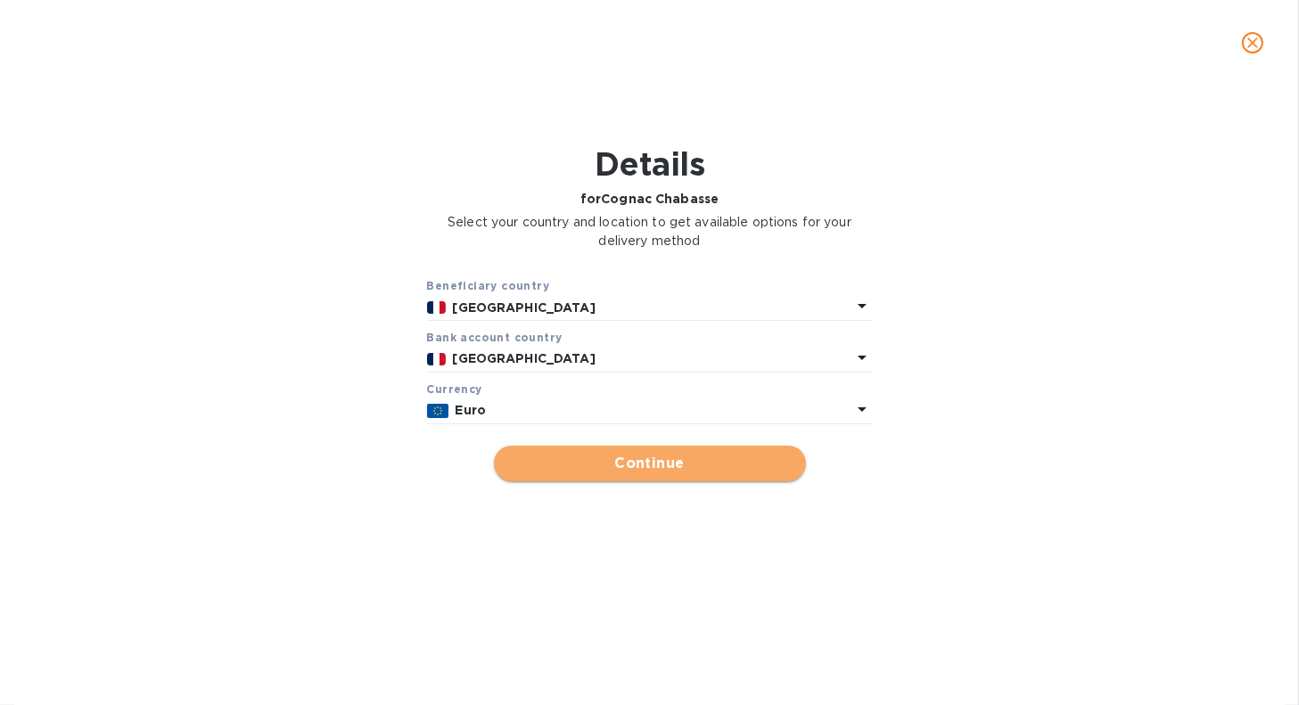
click at [618, 452] on button "Continue" at bounding box center [650, 464] width 312 height 36
type input "Cognac Chabasse"
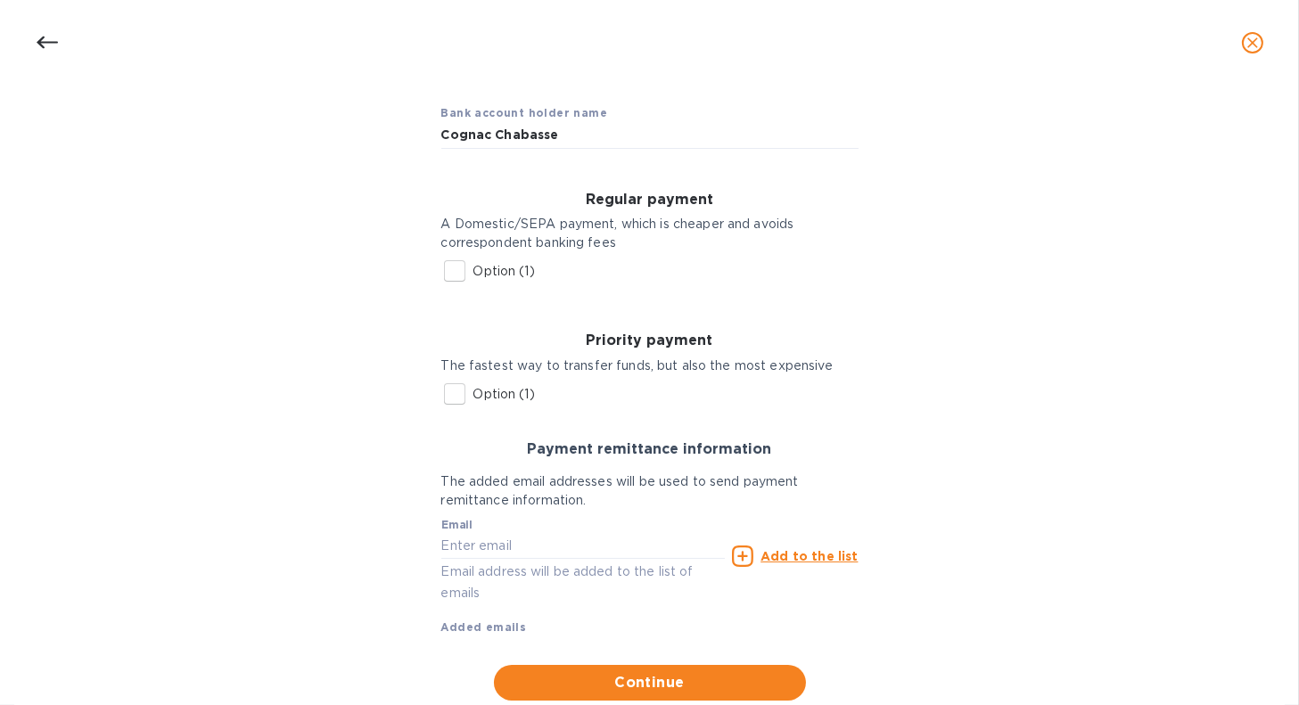
scroll to position [178, 0]
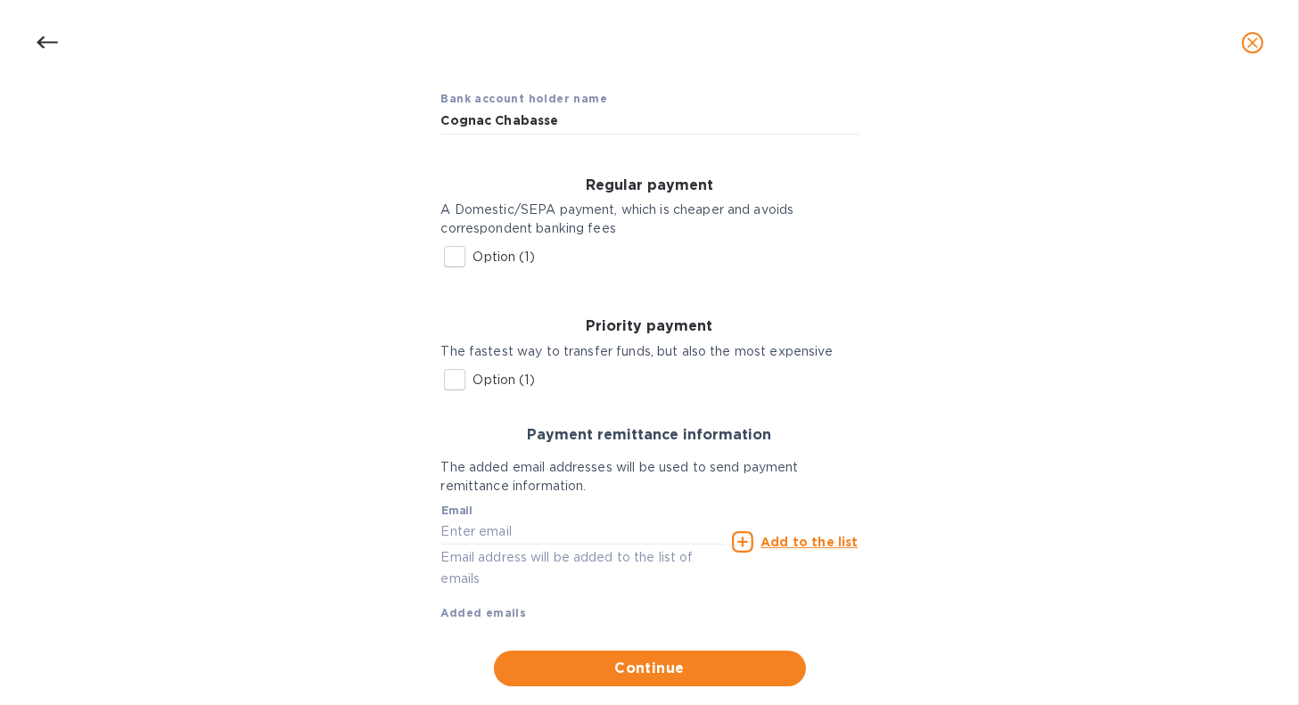
click at [449, 386] on input "Option (1)" at bounding box center [454, 379] width 37 height 37
checkbox input "true"
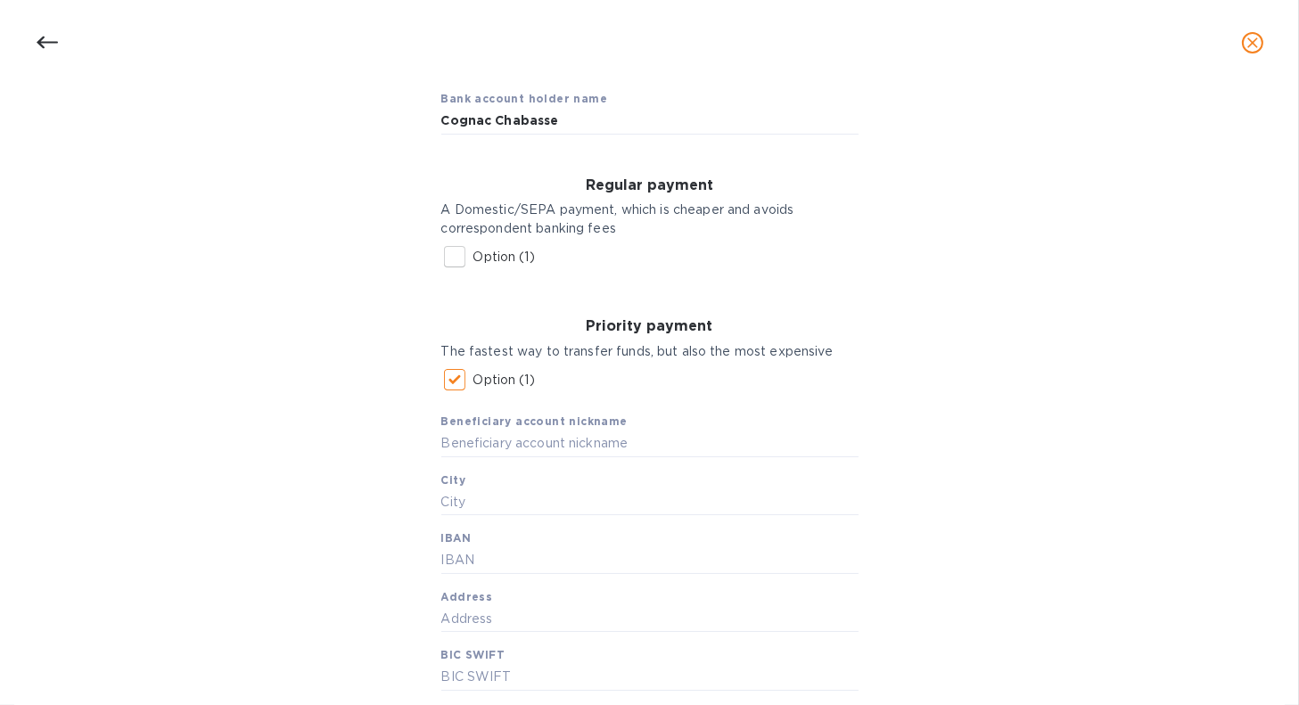
scroll to position [268, 0]
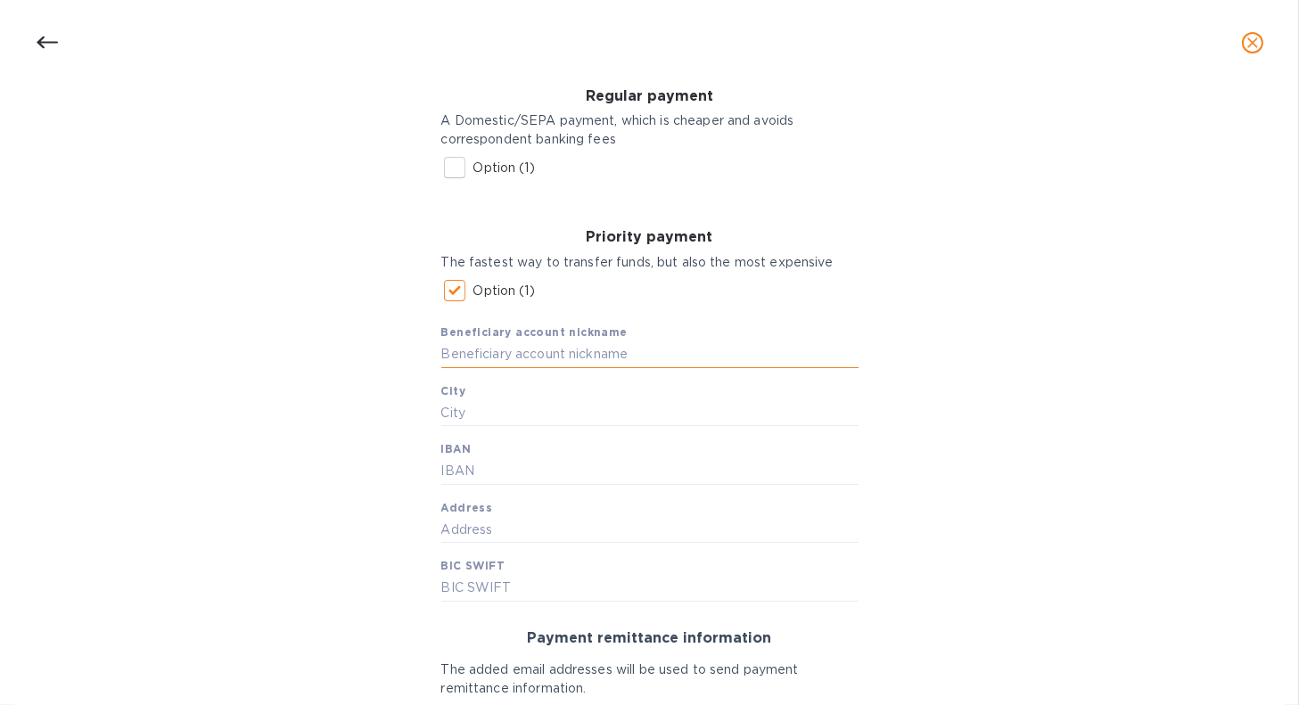
click at [538, 357] on input "text" at bounding box center [649, 355] width 417 height 27
type input "Cognac Chabasse"
click at [592, 417] on input "text" at bounding box center [649, 413] width 417 height 27
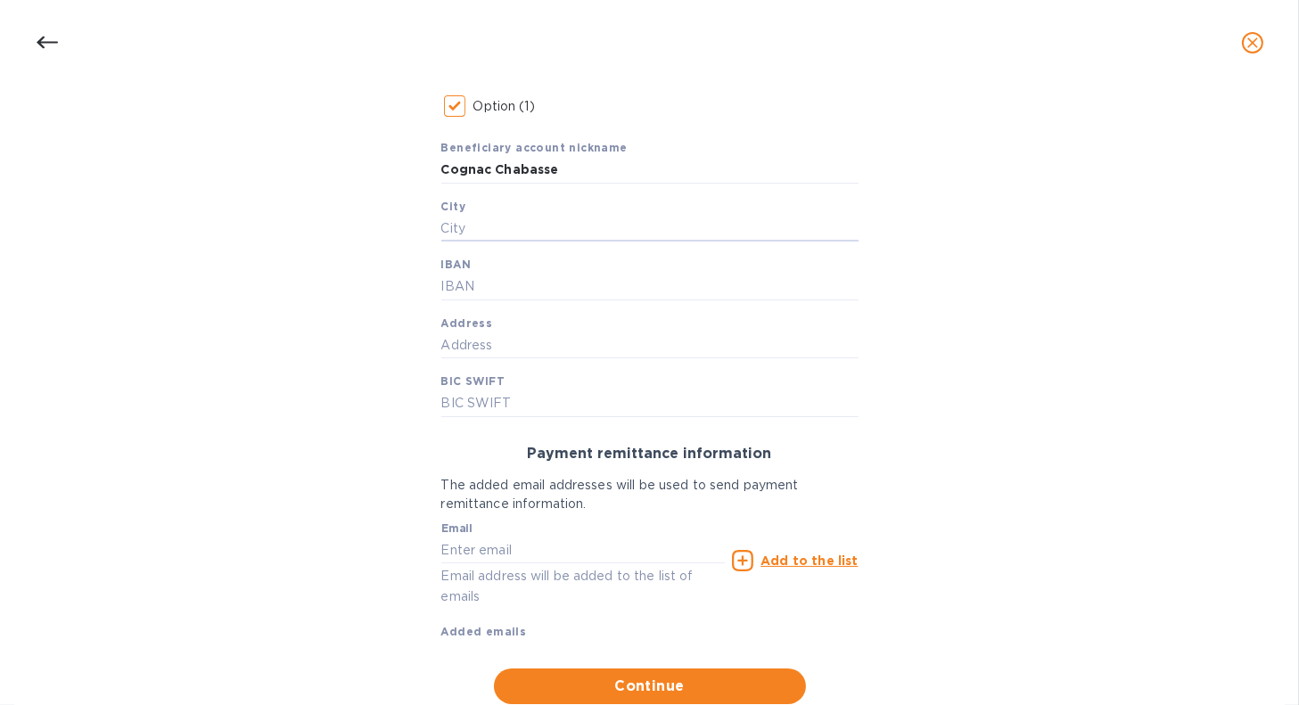
scroll to position [507, 0]
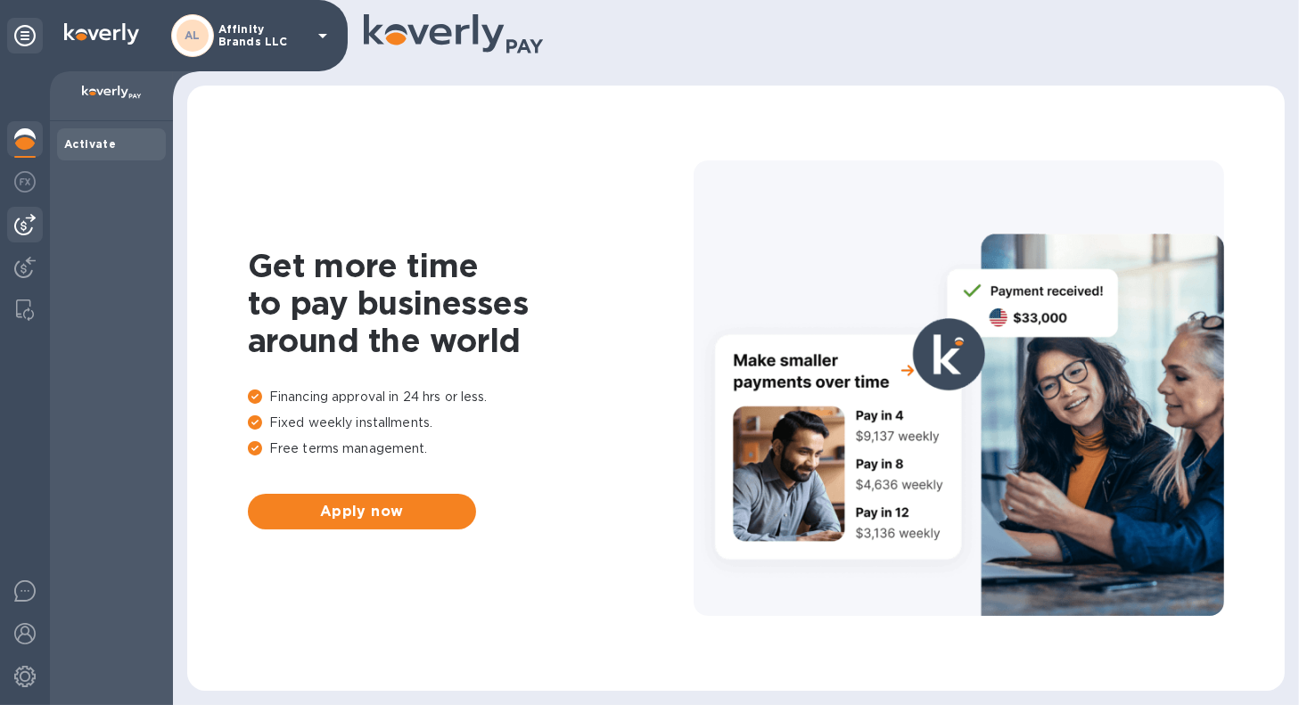
click at [35, 219] on img at bounding box center [24, 224] width 21 height 21
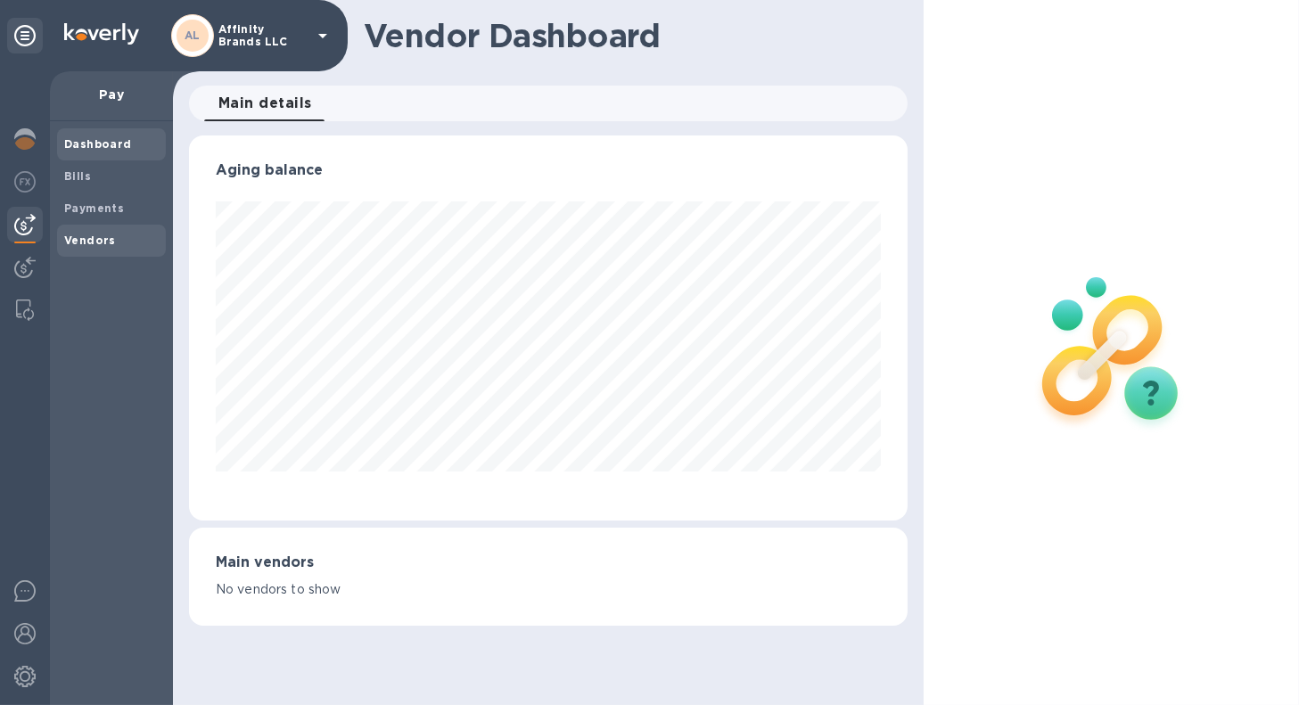
scroll to position [385, 718]
click at [92, 234] on b "Vendors" at bounding box center [90, 240] width 52 height 13
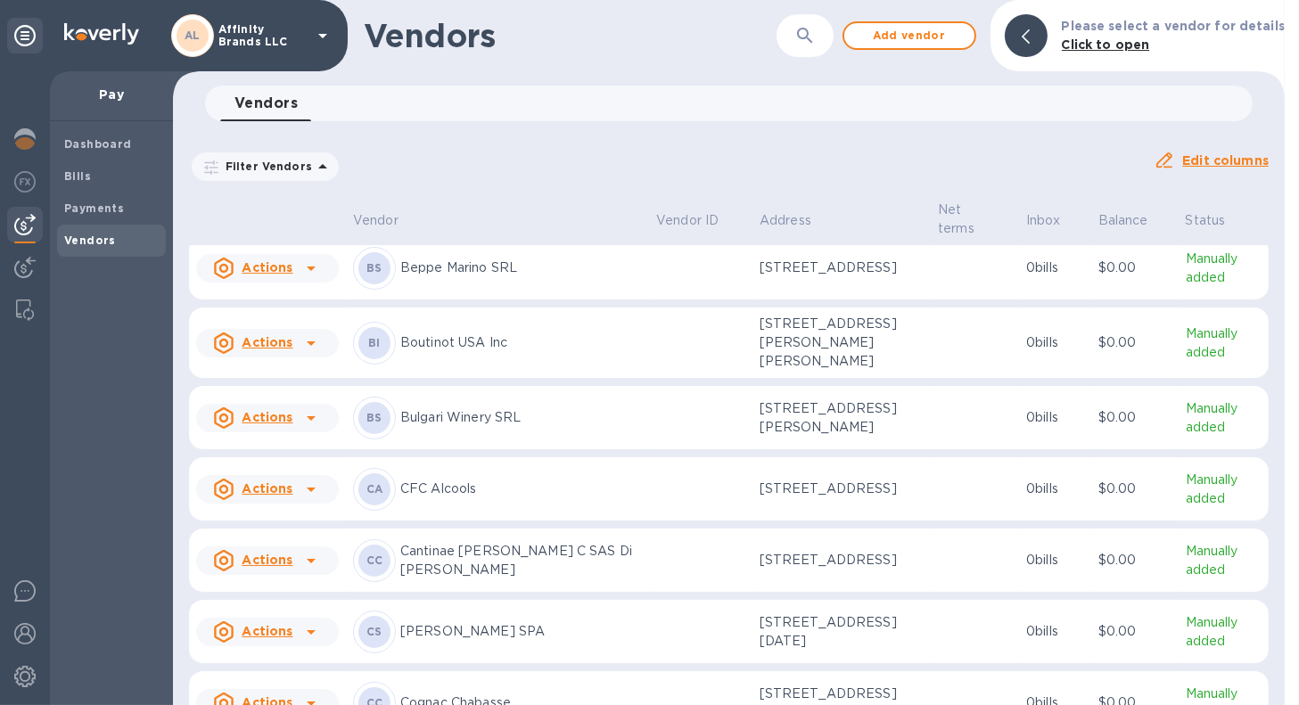
scroll to position [446, 0]
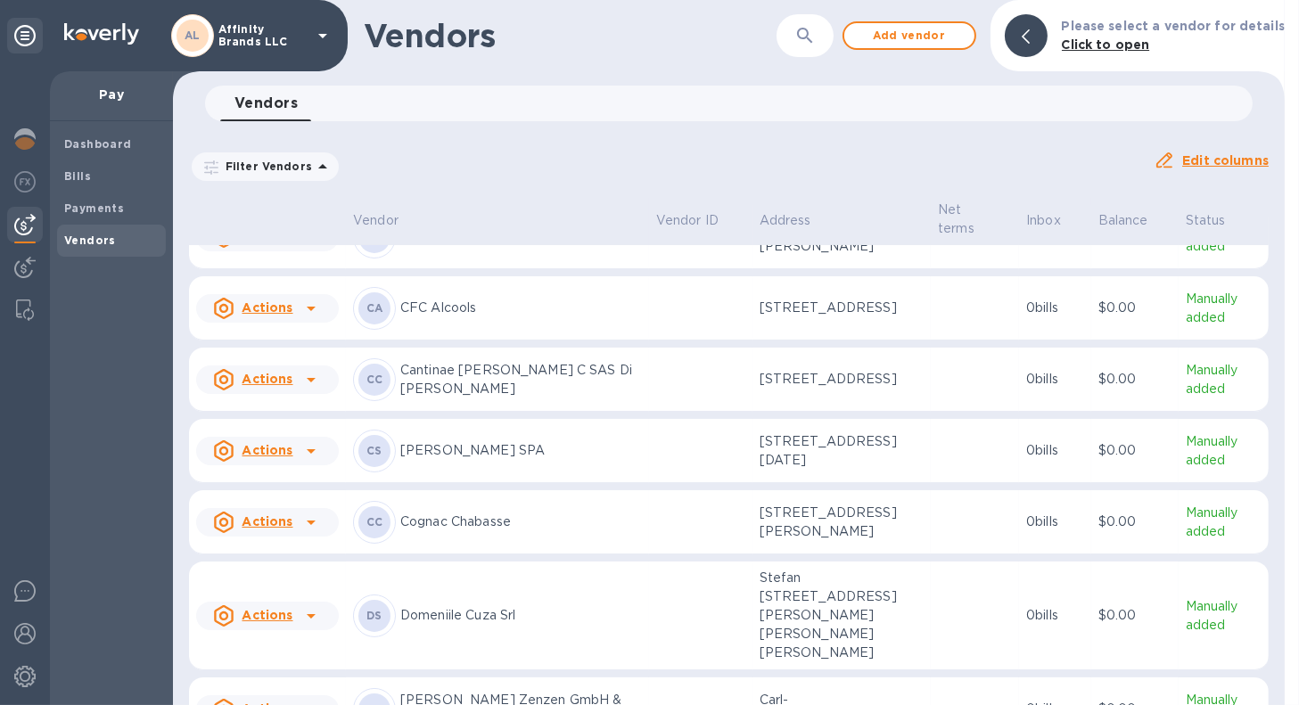
click at [536, 527] on div "CC Cognac Chabasse" at bounding box center [497, 522] width 289 height 43
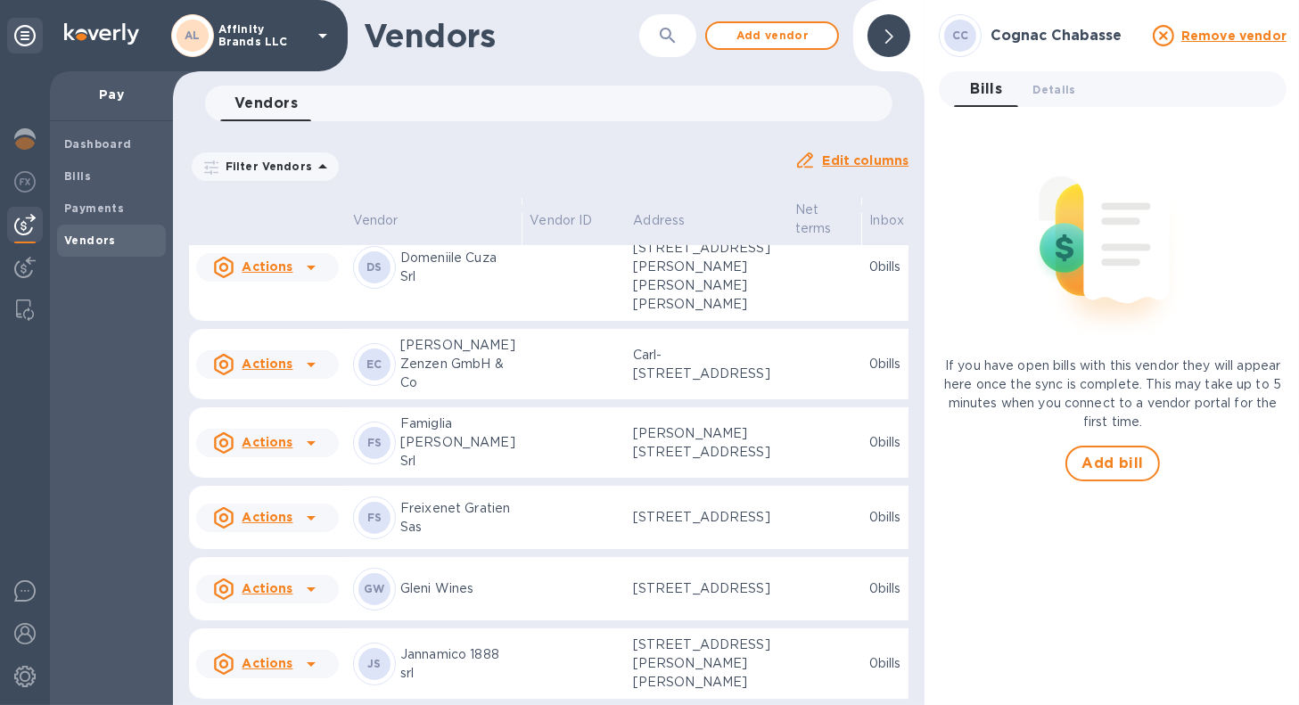
scroll to position [1118, 0]
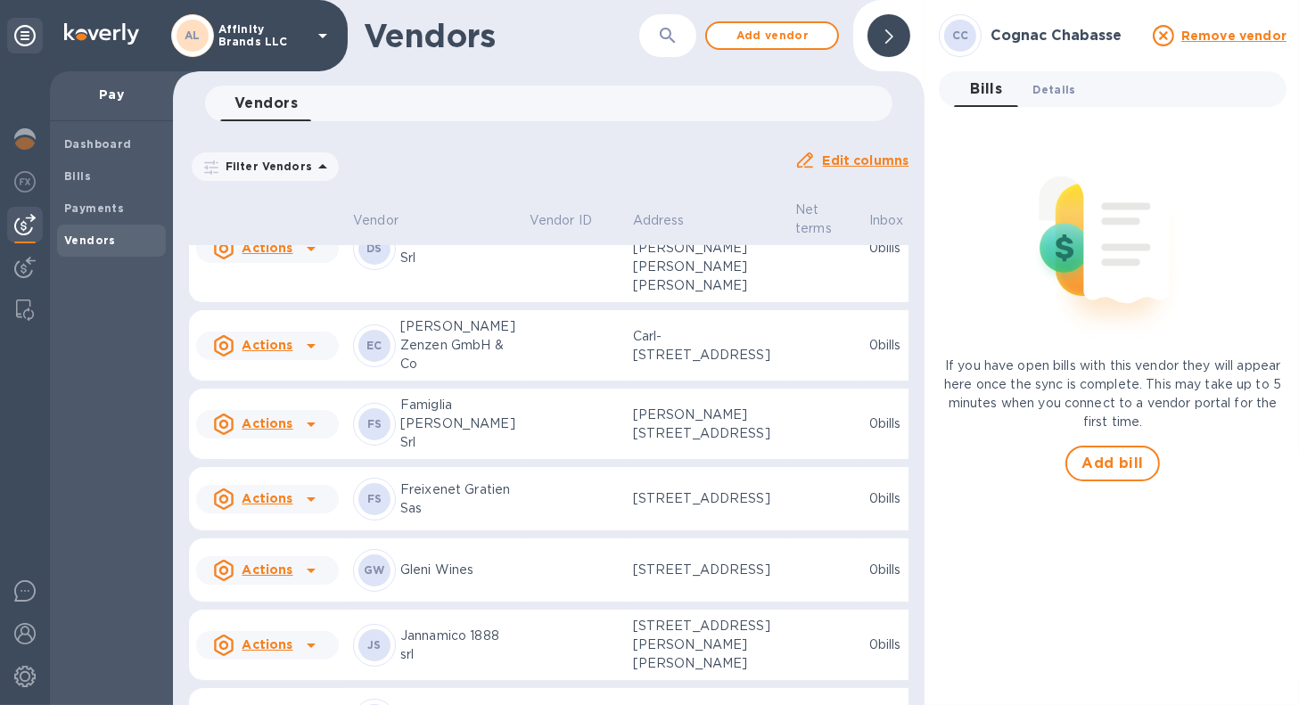
click at [1038, 90] on span "Details 0" at bounding box center [1054, 89] width 43 height 19
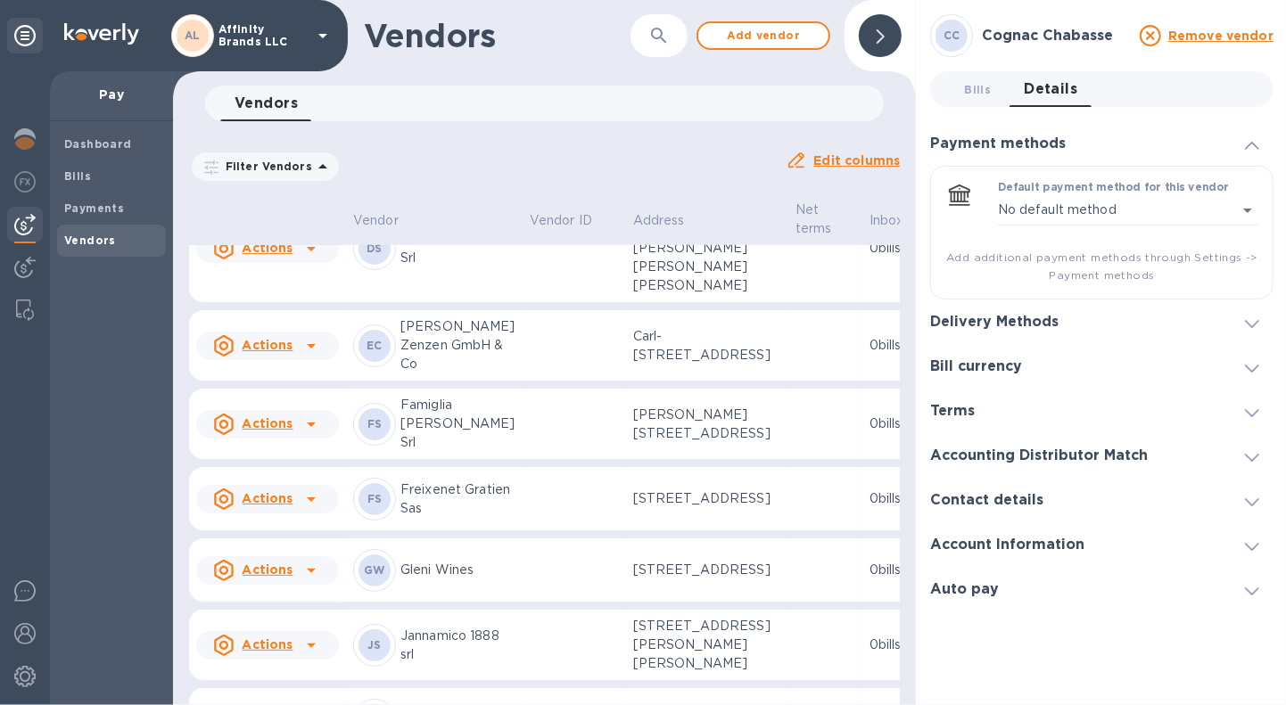
click at [1250, 322] on icon at bounding box center [1252, 324] width 14 height 8
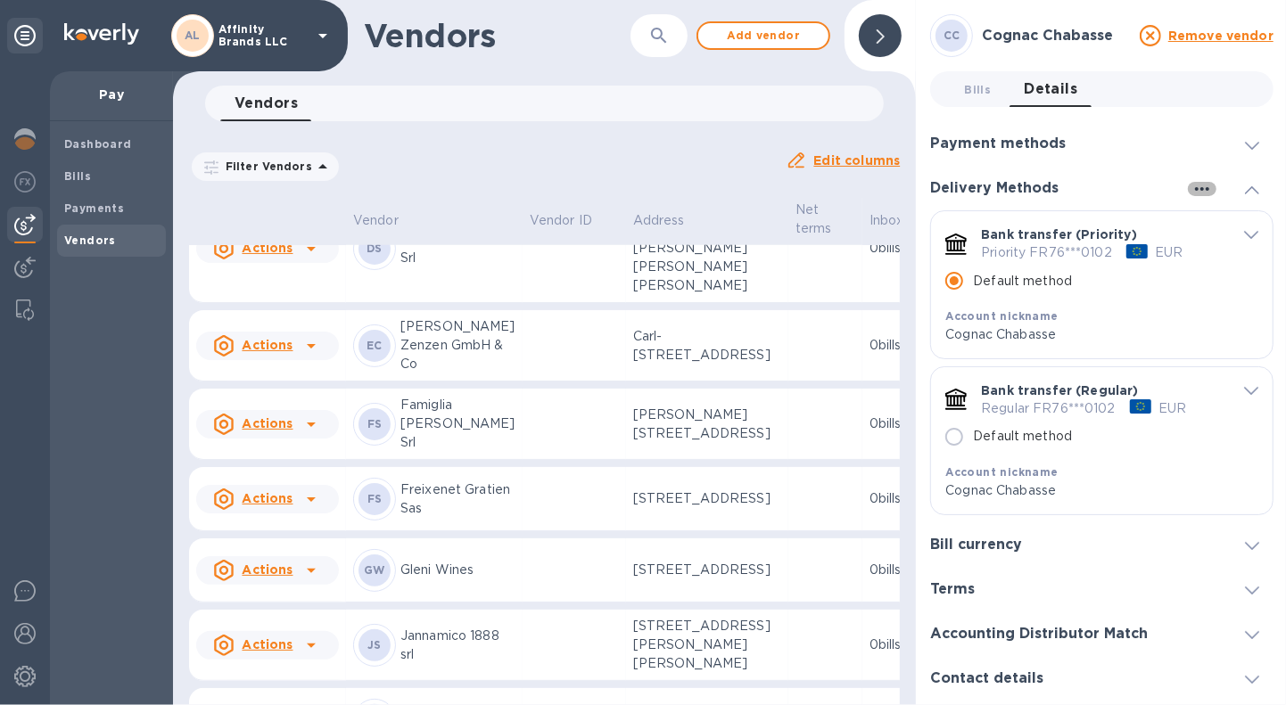
click at [1192, 192] on icon "button" at bounding box center [1202, 188] width 21 height 21
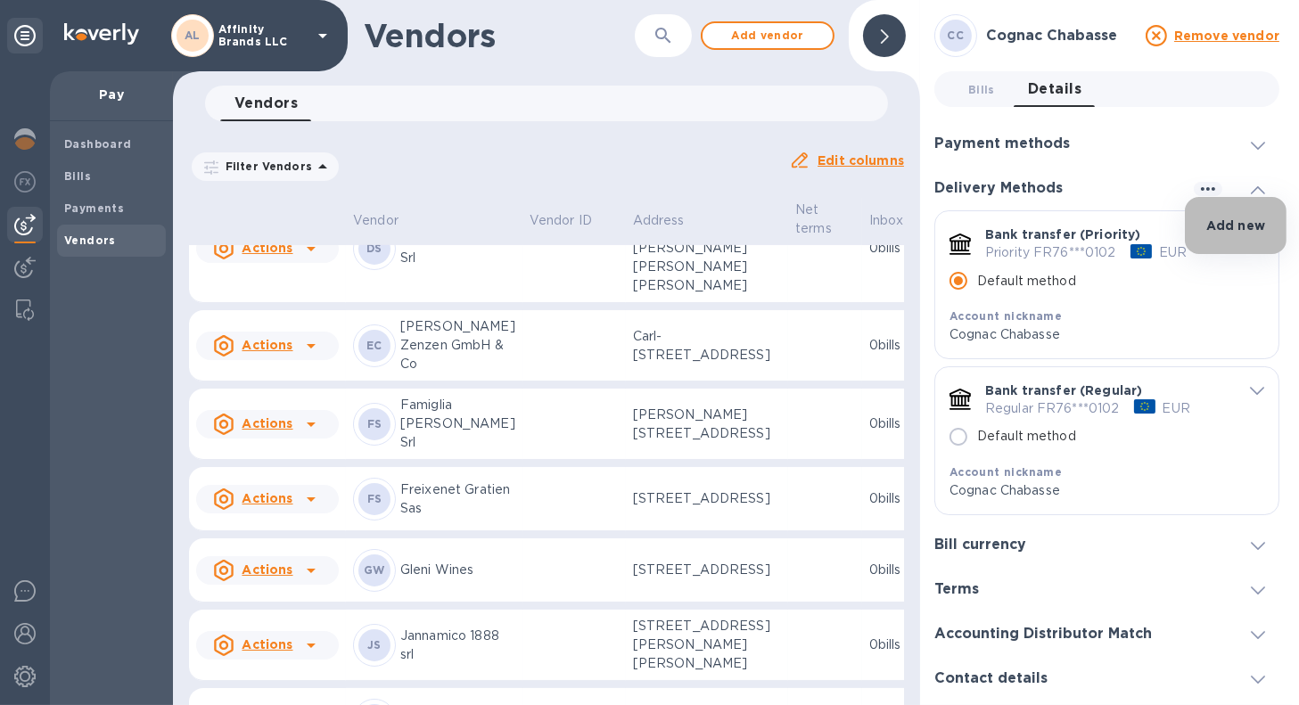
click at [1215, 227] on p "Add new" at bounding box center [1236, 226] width 59 height 18
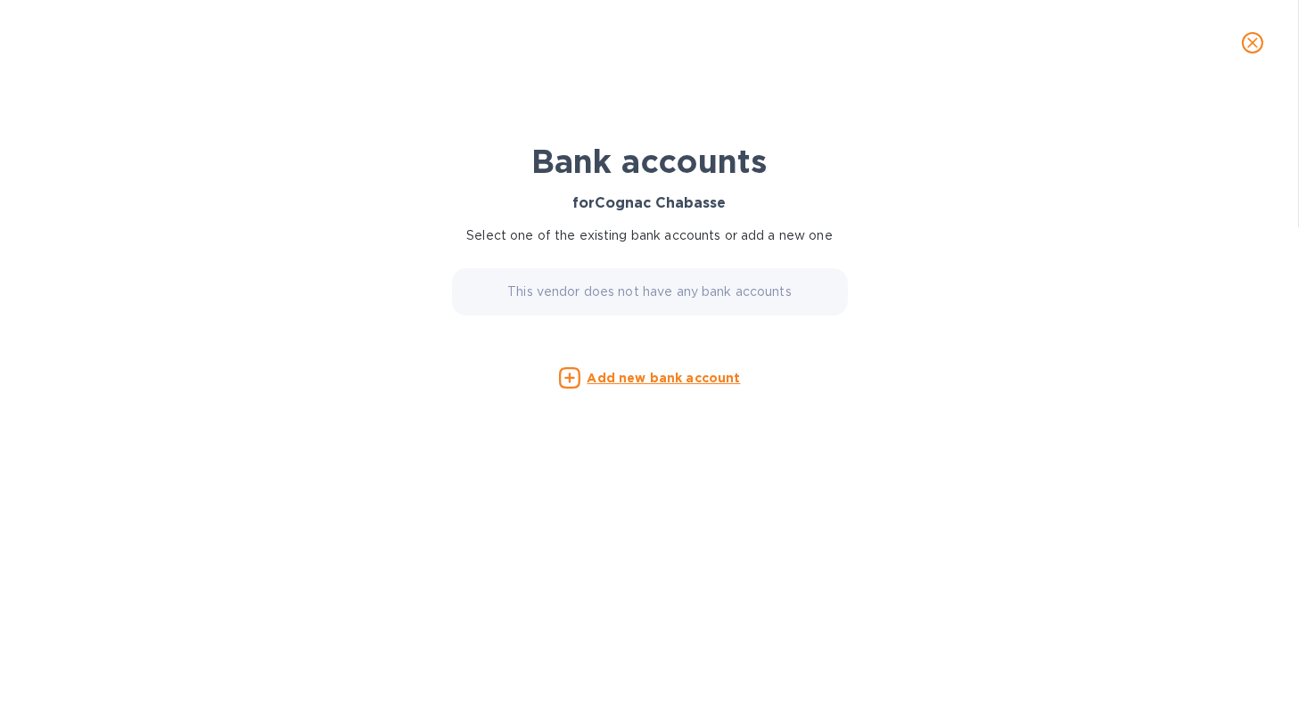
click at [650, 377] on u "Add new bank account" at bounding box center [664, 378] width 153 height 14
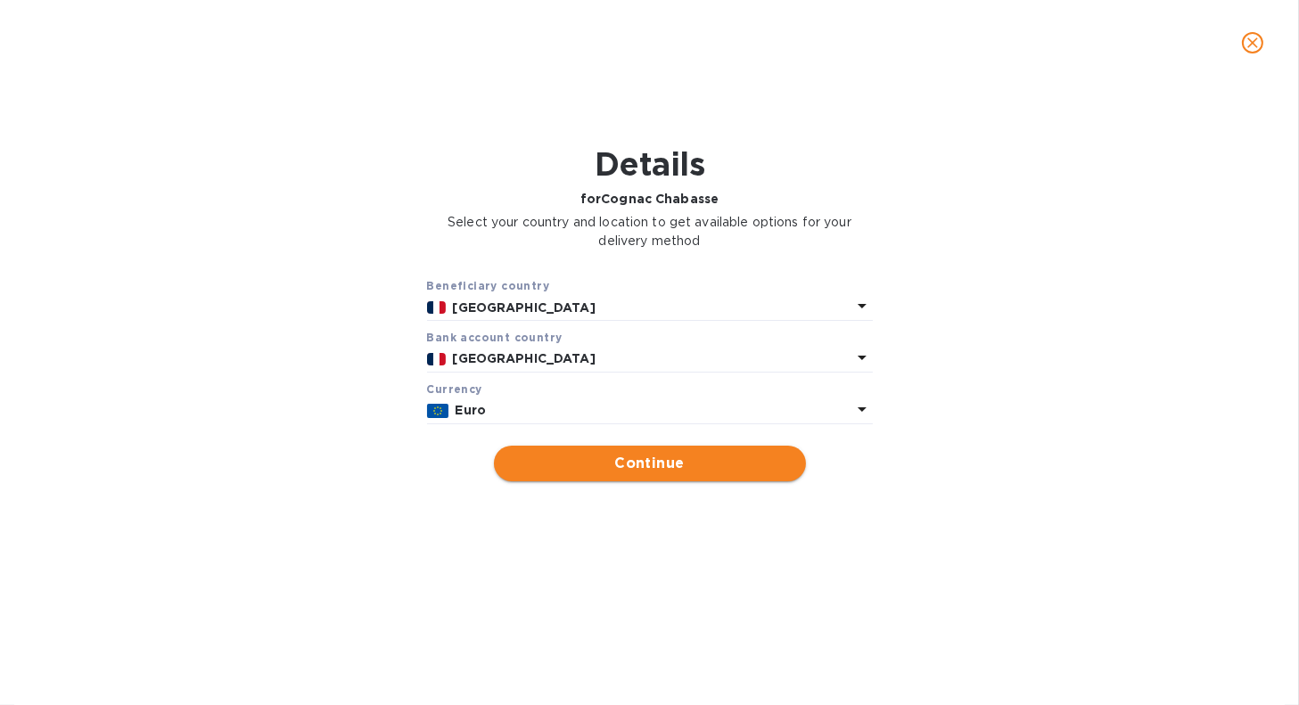
click at [631, 458] on span "Continue" at bounding box center [650, 463] width 284 height 21
type input "Cognac Chabasse"
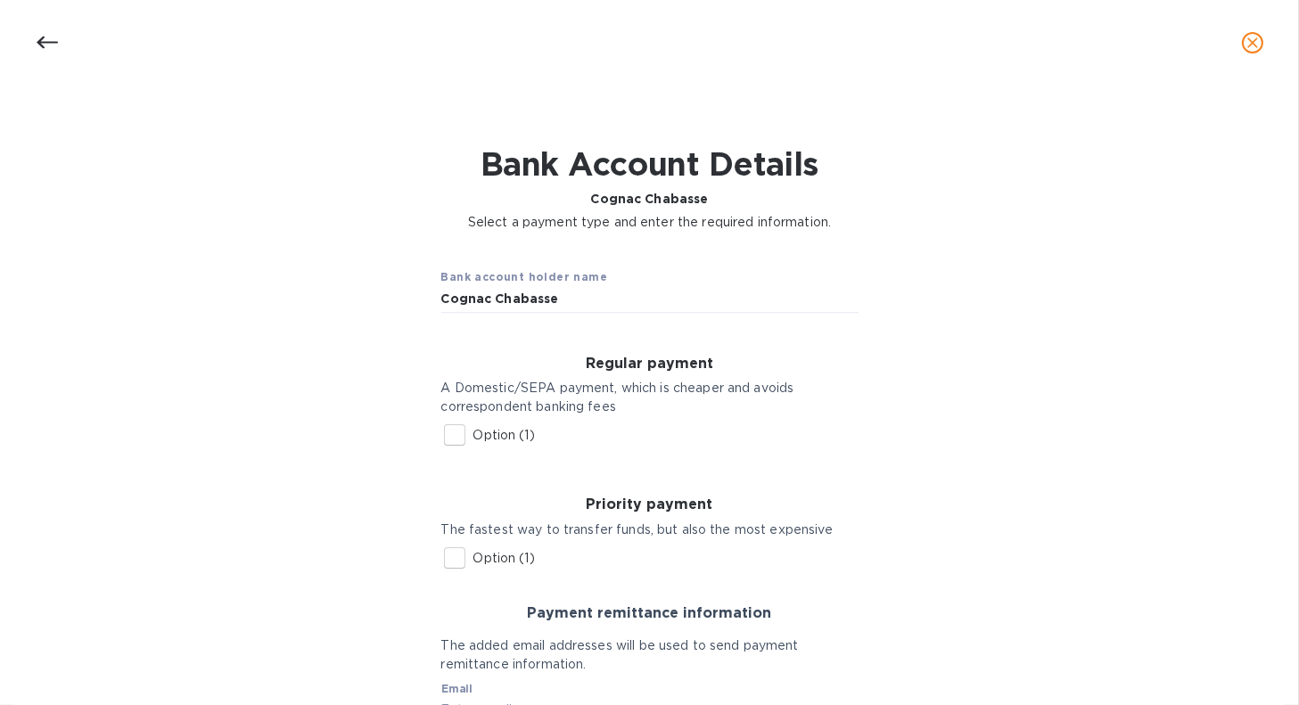
scroll to position [178, 0]
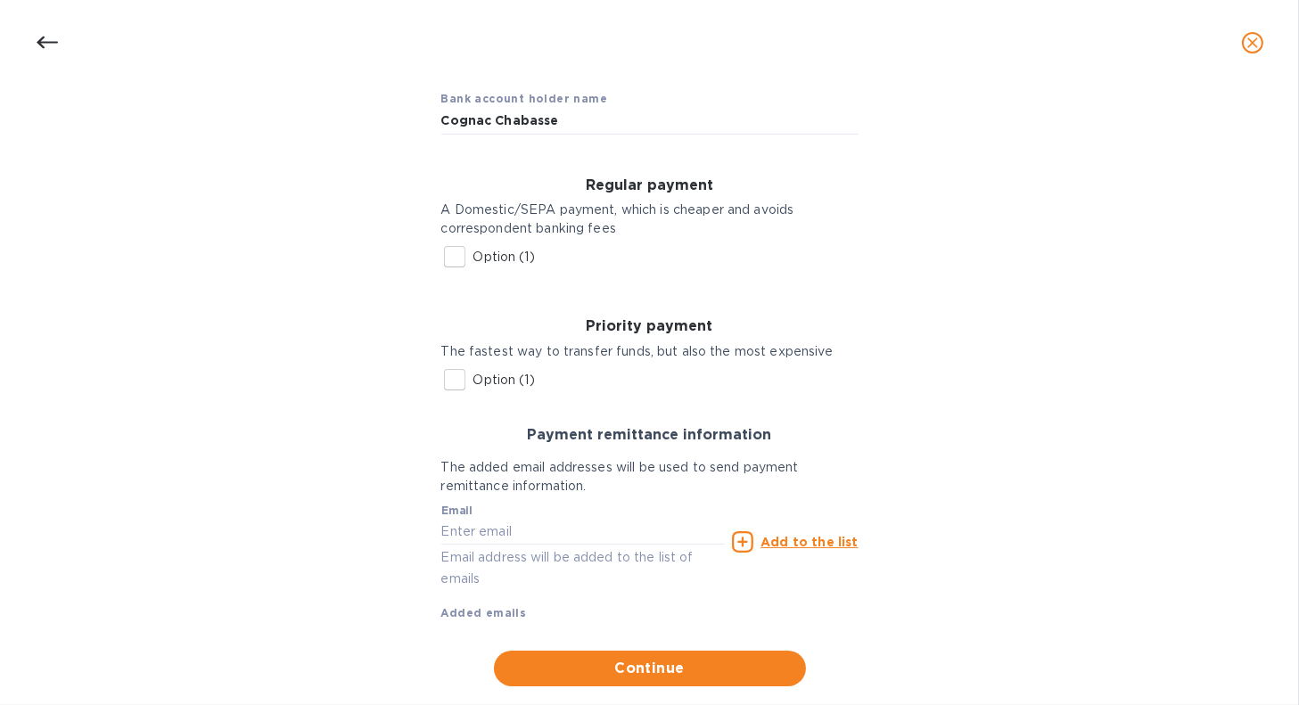
click at [449, 379] on input "Option (1)" at bounding box center [454, 379] width 37 height 37
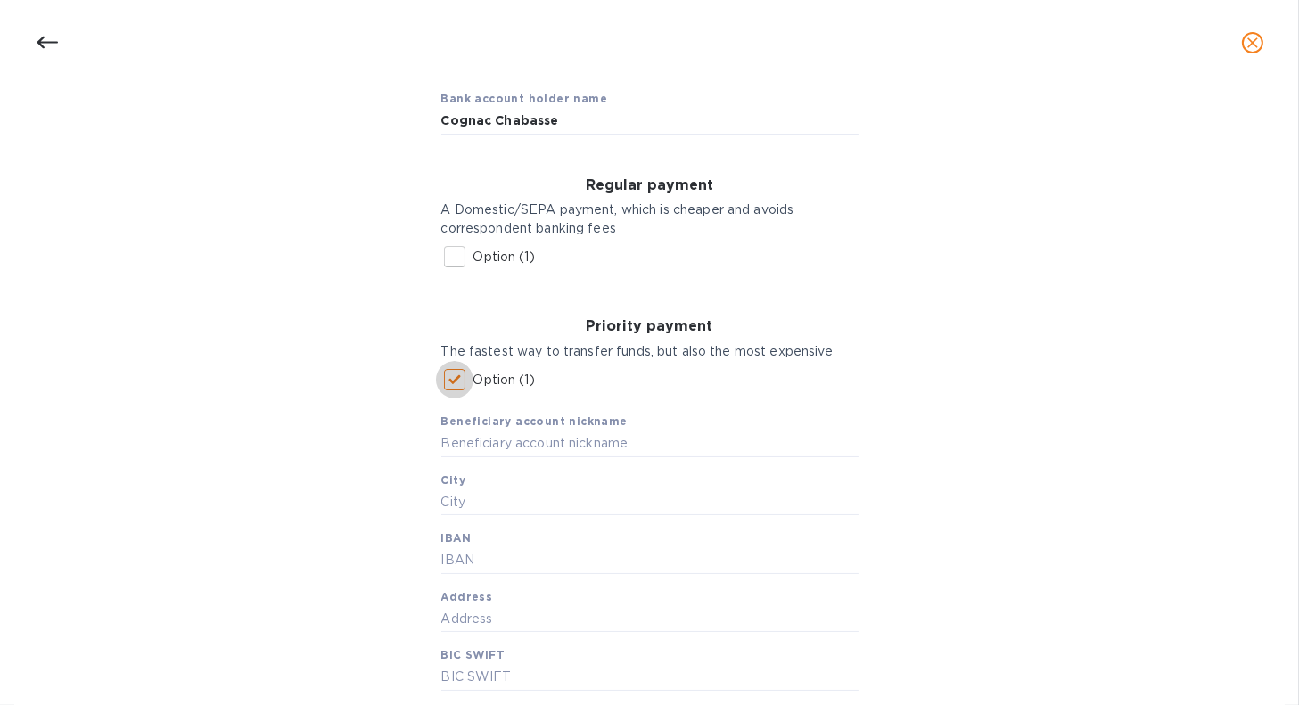
click at [454, 385] on input "Option (1)" at bounding box center [454, 379] width 37 height 37
checkbox input "false"
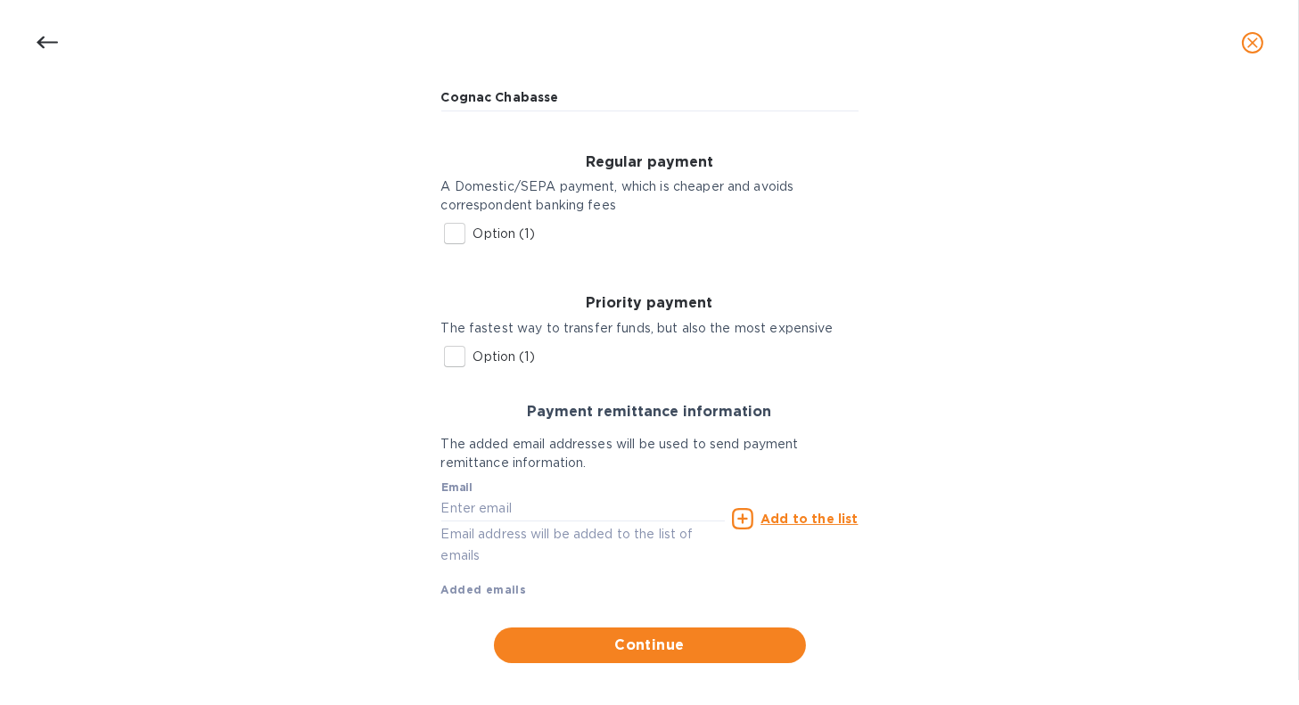
scroll to position [215, 0]
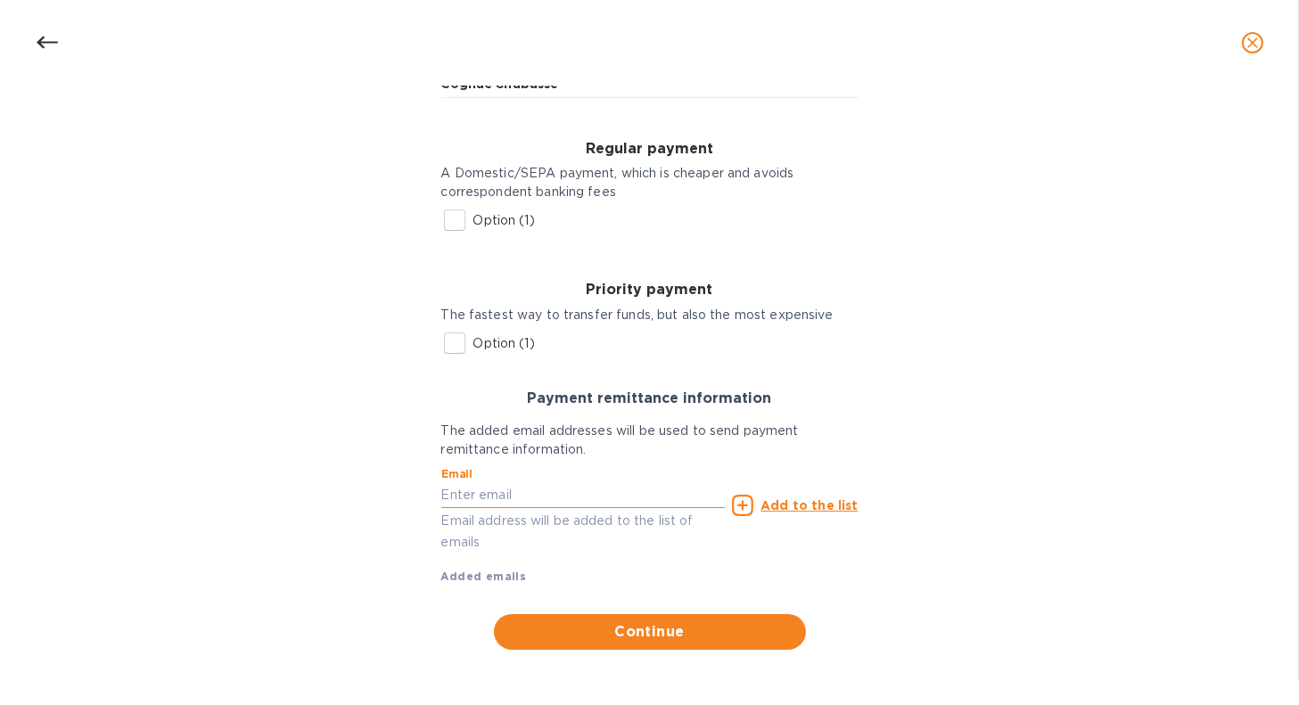
click at [546, 493] on input "text" at bounding box center [583, 495] width 285 height 27
click at [430, 474] on div "Payment remittance information The added email addresses will be used to send p…" at bounding box center [650, 488] width 446 height 224
click at [447, 227] on input "Option (1)" at bounding box center [454, 220] width 37 height 37
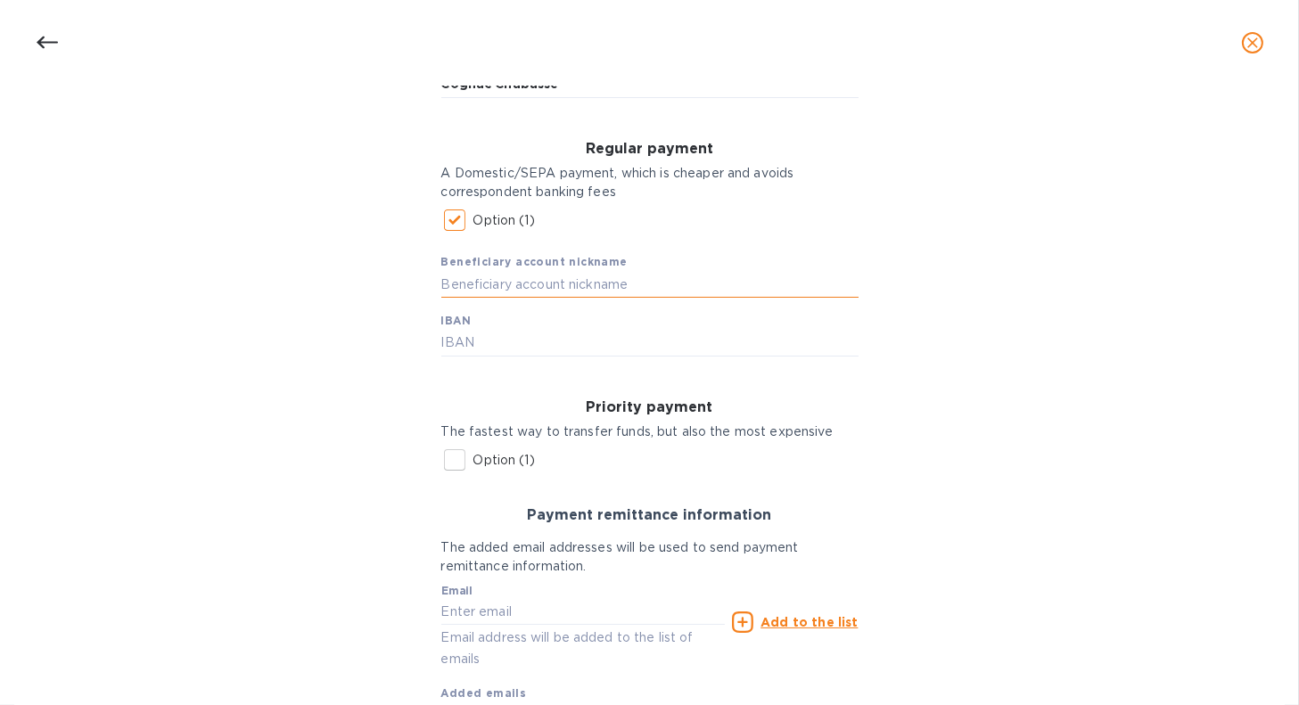
click at [498, 291] on input "text" at bounding box center [649, 284] width 417 height 27
click at [453, 228] on input "Option (1)" at bounding box center [454, 220] width 37 height 37
checkbox input "false"
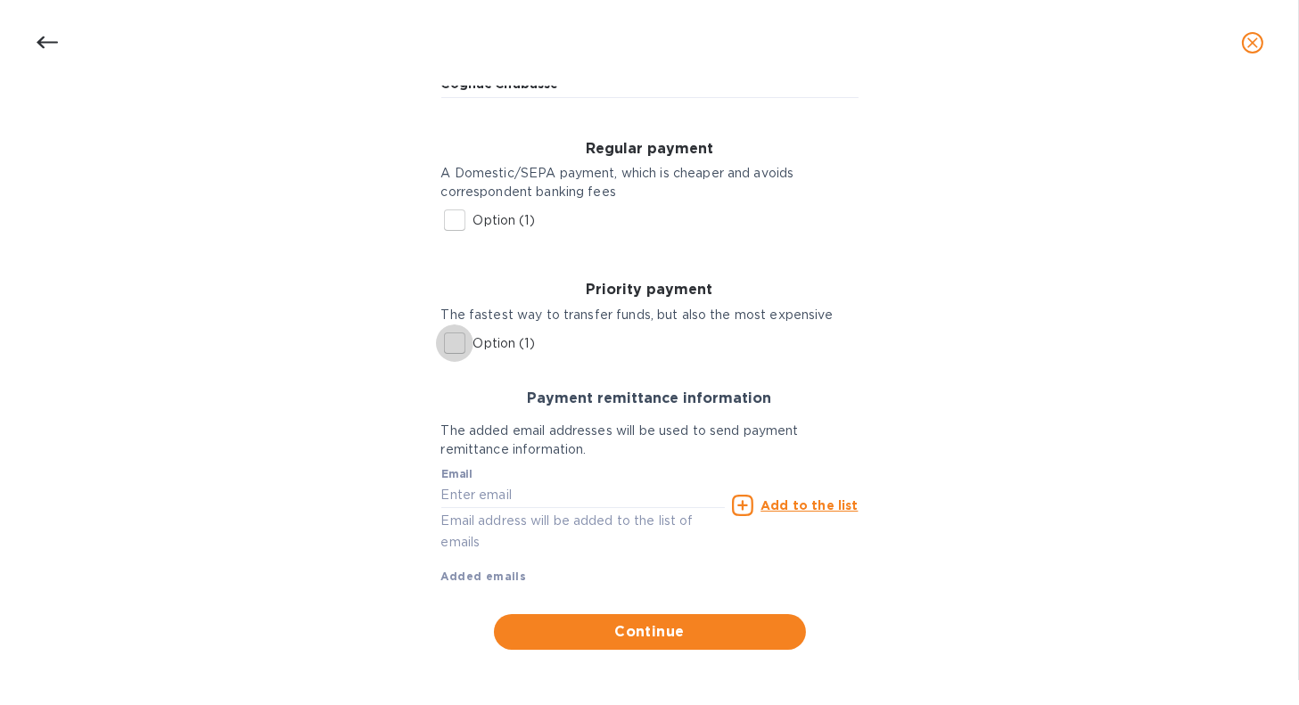
click at [457, 342] on input "Option (1)" at bounding box center [454, 343] width 37 height 37
checkbox input "true"
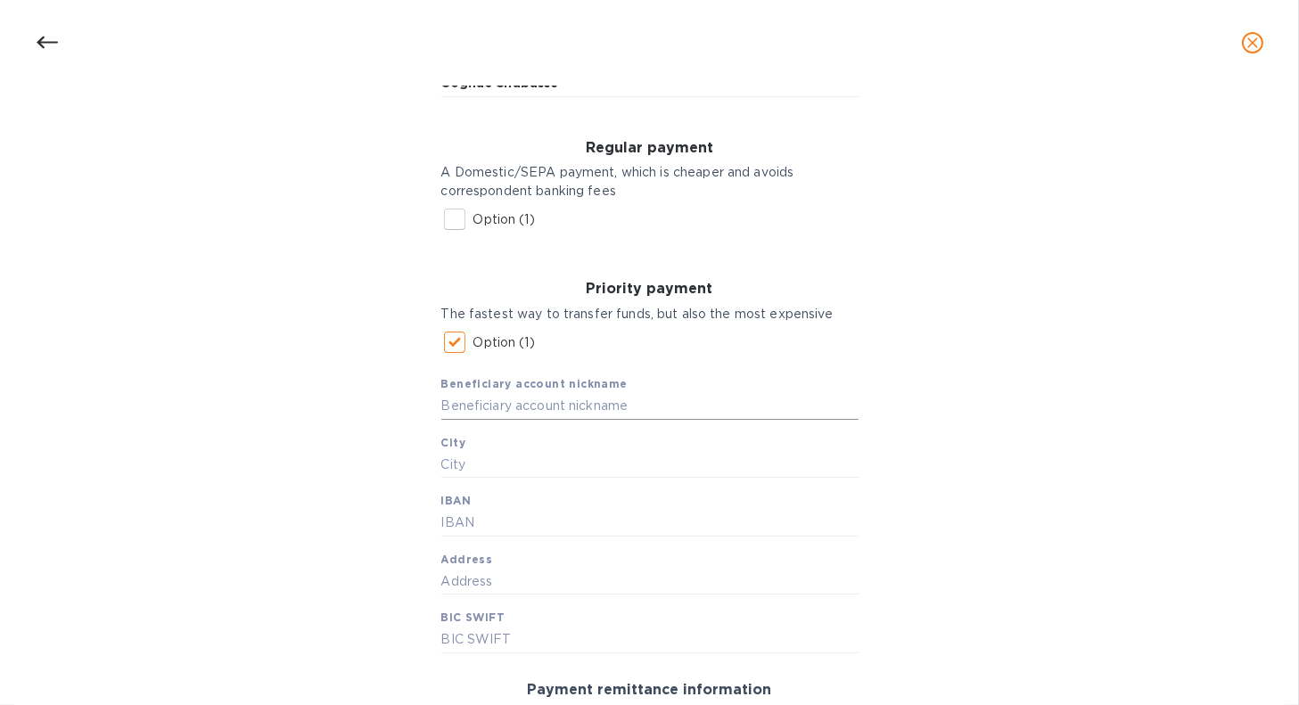
scroll to position [240, 0]
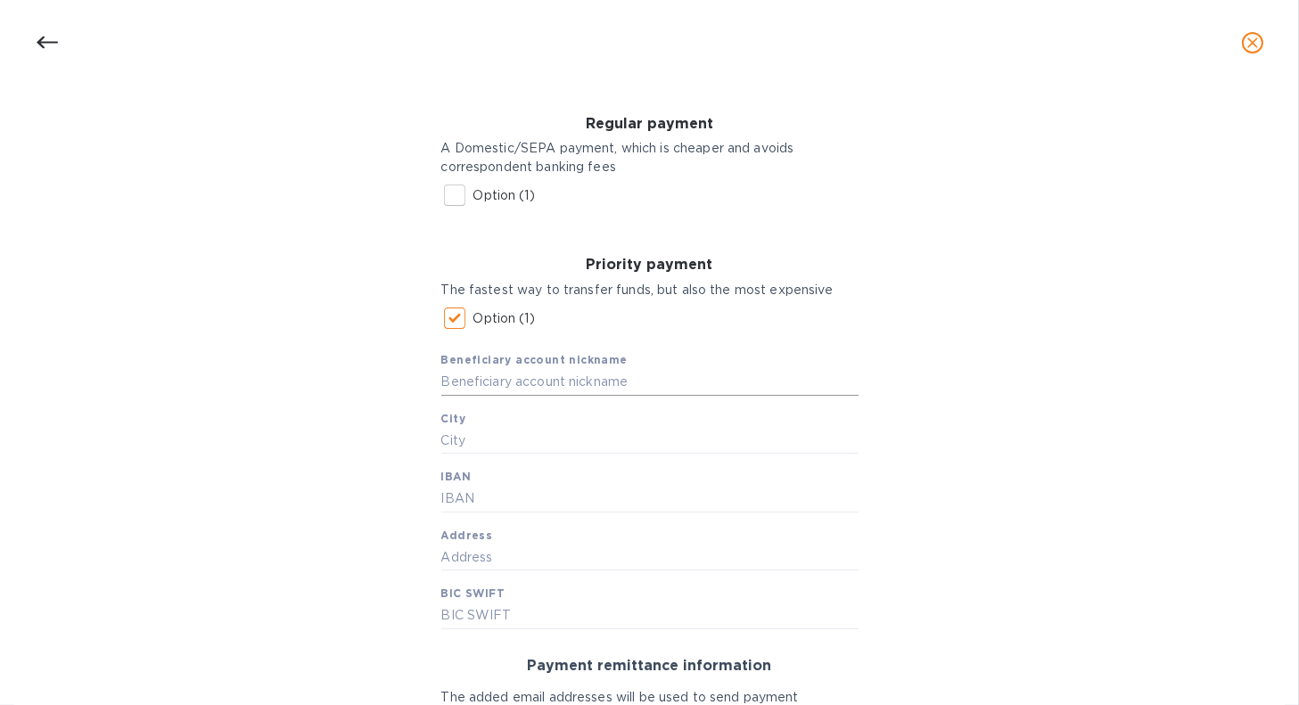
click at [532, 385] on input "text" at bounding box center [649, 382] width 417 height 27
type input "Cognac Chabasse"
click at [480, 441] on input "text" at bounding box center [649, 441] width 417 height 27
type input "Loustalot"
click at [493, 499] on input "text" at bounding box center [649, 499] width 417 height 27
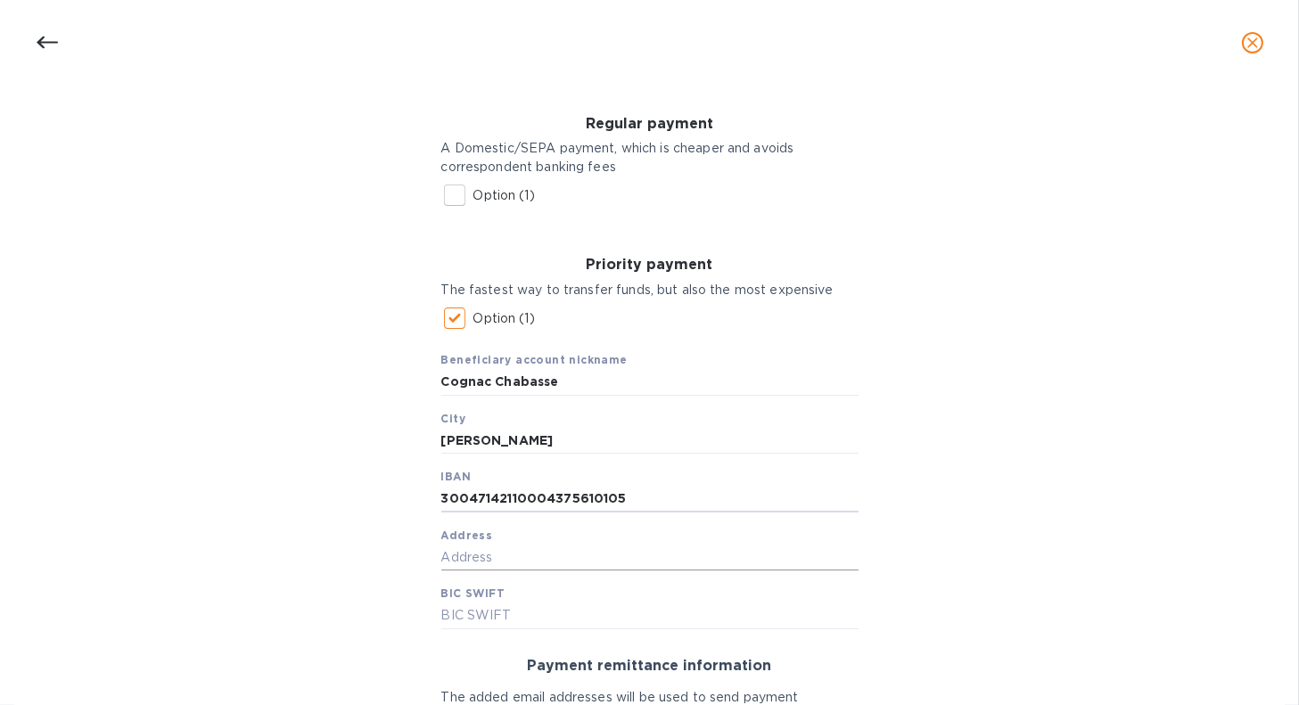
type input "30047142110004375610105"
click at [537, 547] on input "text" at bounding box center [649, 558] width 417 height 27
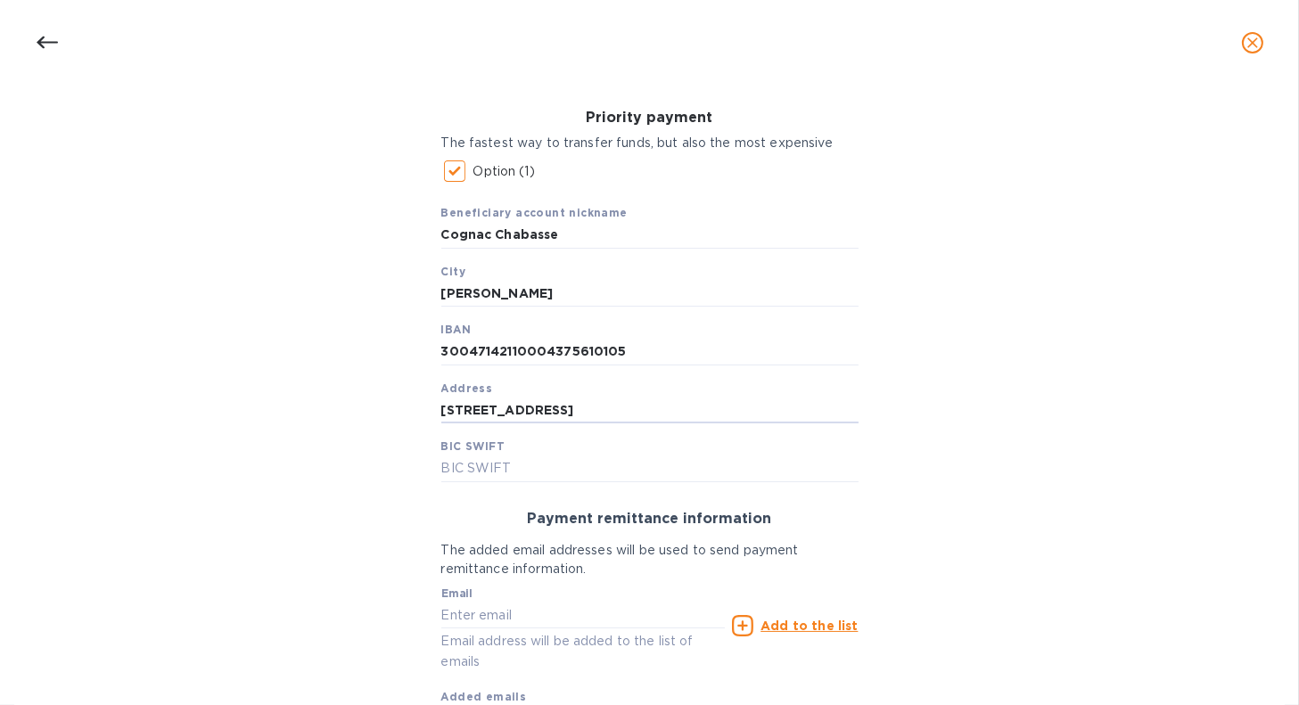
scroll to position [418, 0]
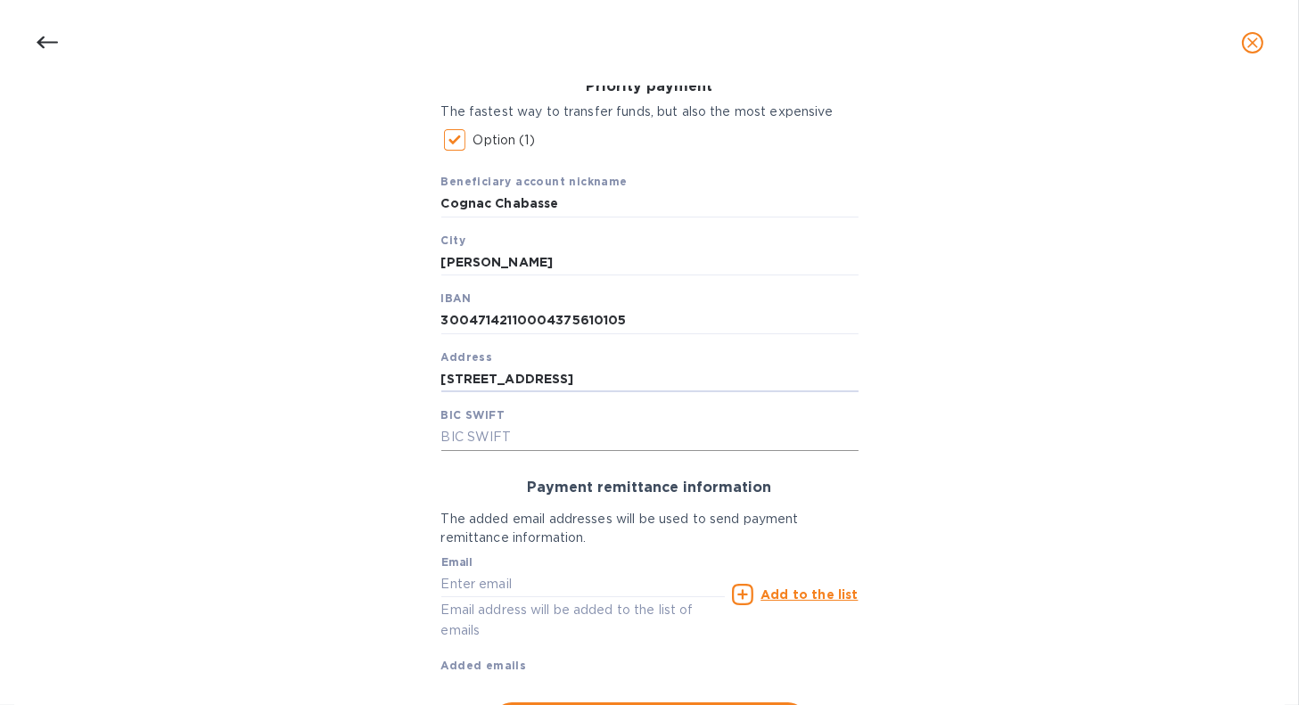
type input "51 Rue Elysee"
click at [455, 436] on input "text" at bounding box center [649, 438] width 417 height 27
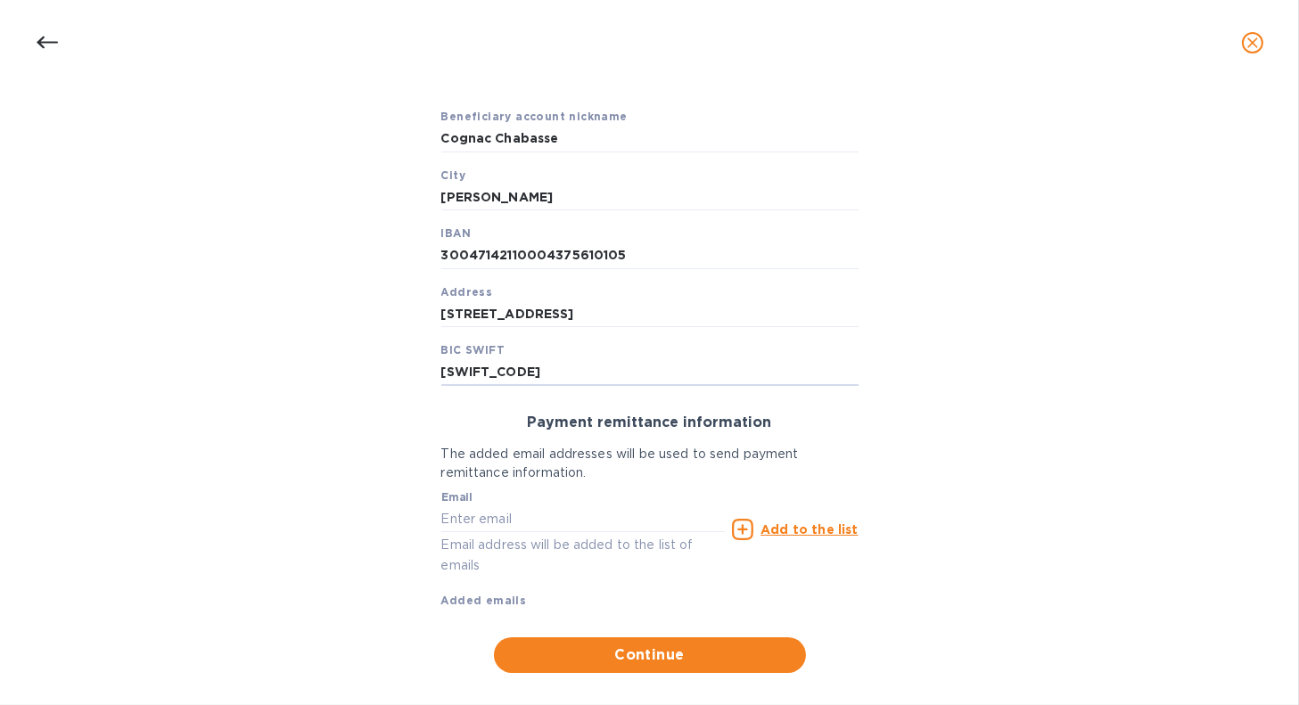
scroll to position [507, 0]
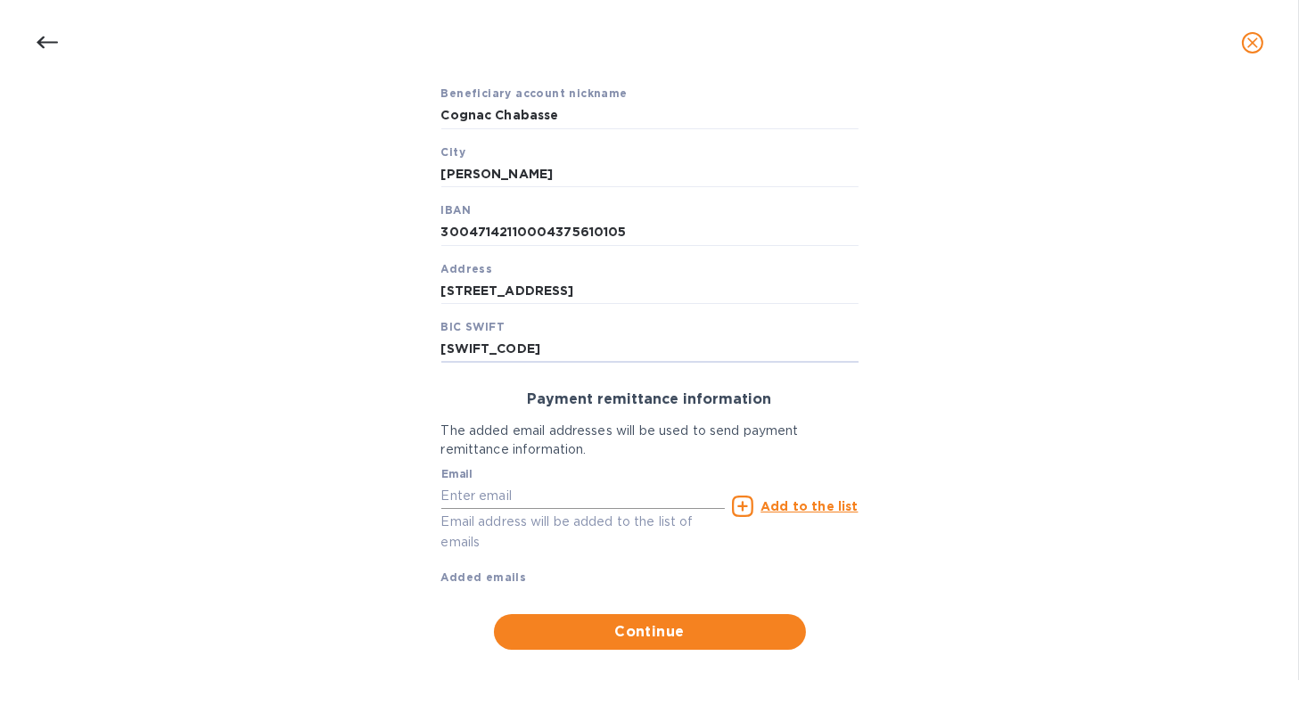
type input "CMCIFRPP"
click at [446, 504] on input "text" at bounding box center [583, 495] width 285 height 27
click at [665, 617] on button "Continue" at bounding box center [650, 632] width 312 height 36
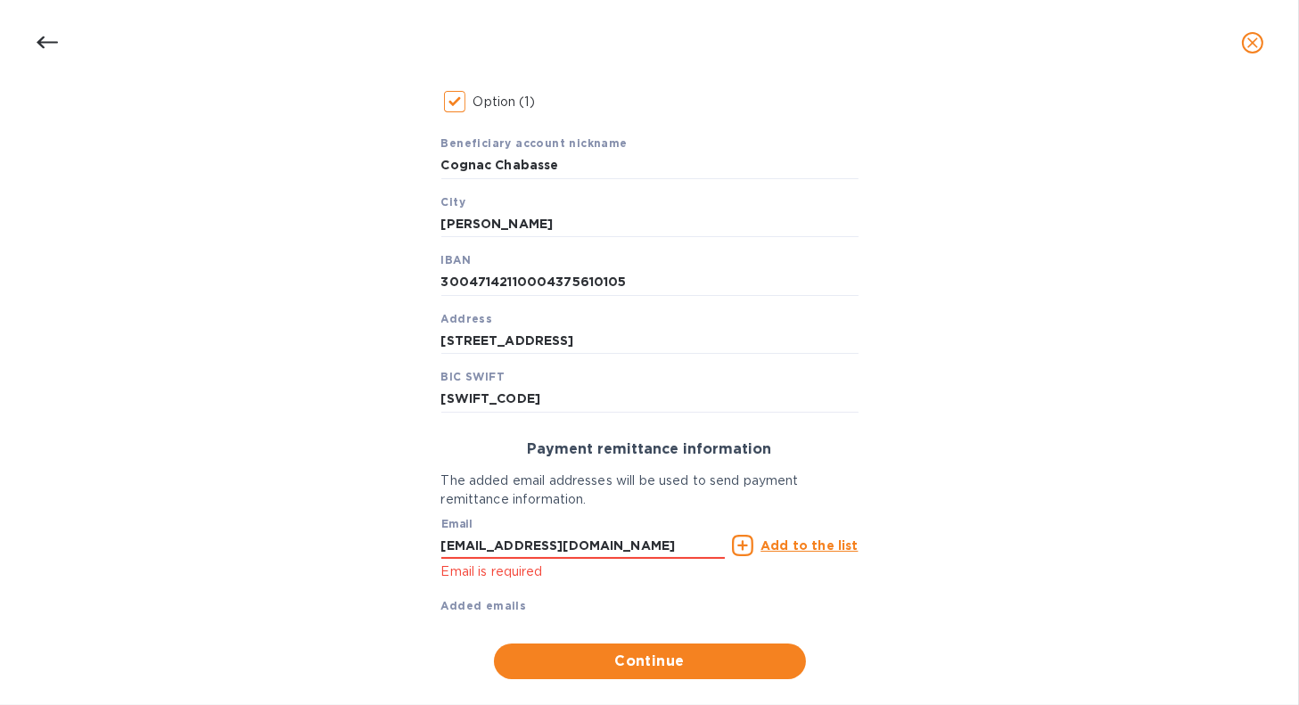
scroll to position [487, 0]
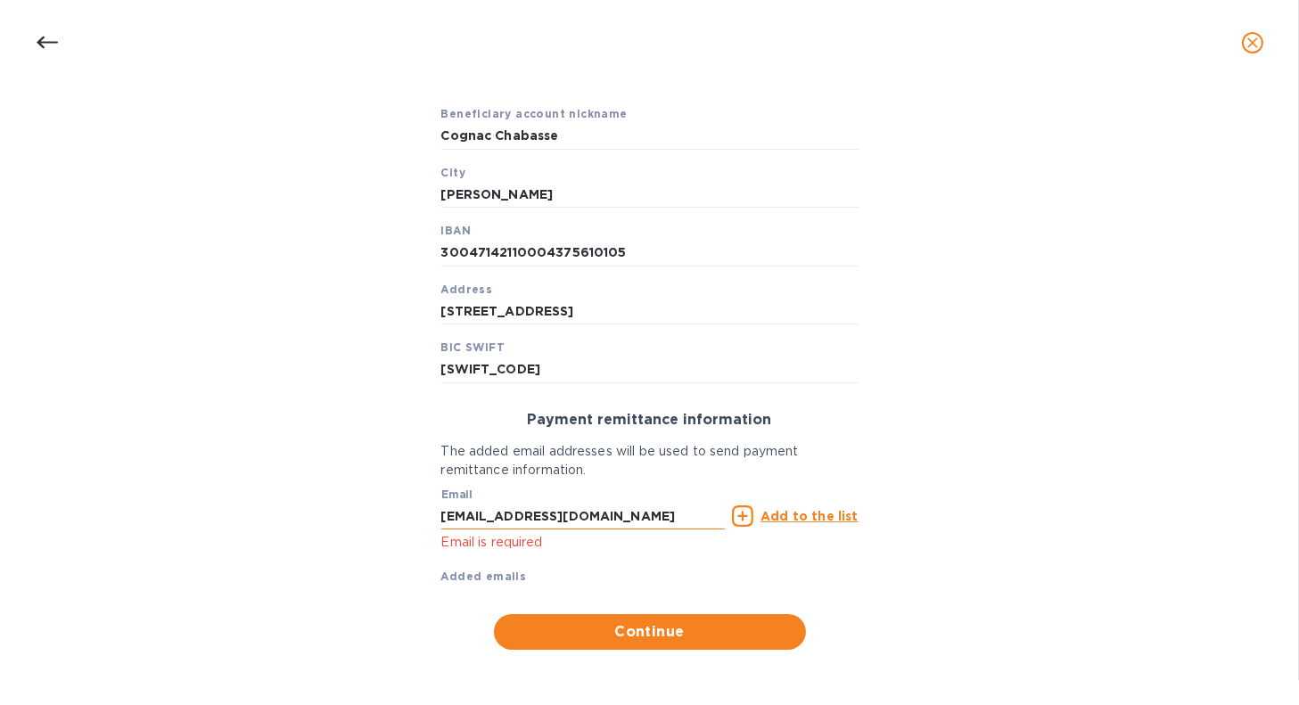
click at [631, 518] on input "COGNAC@CHABASSE.COM" at bounding box center [583, 516] width 285 height 27
type input "C"
click at [581, 508] on input "text" at bounding box center [583, 516] width 285 height 27
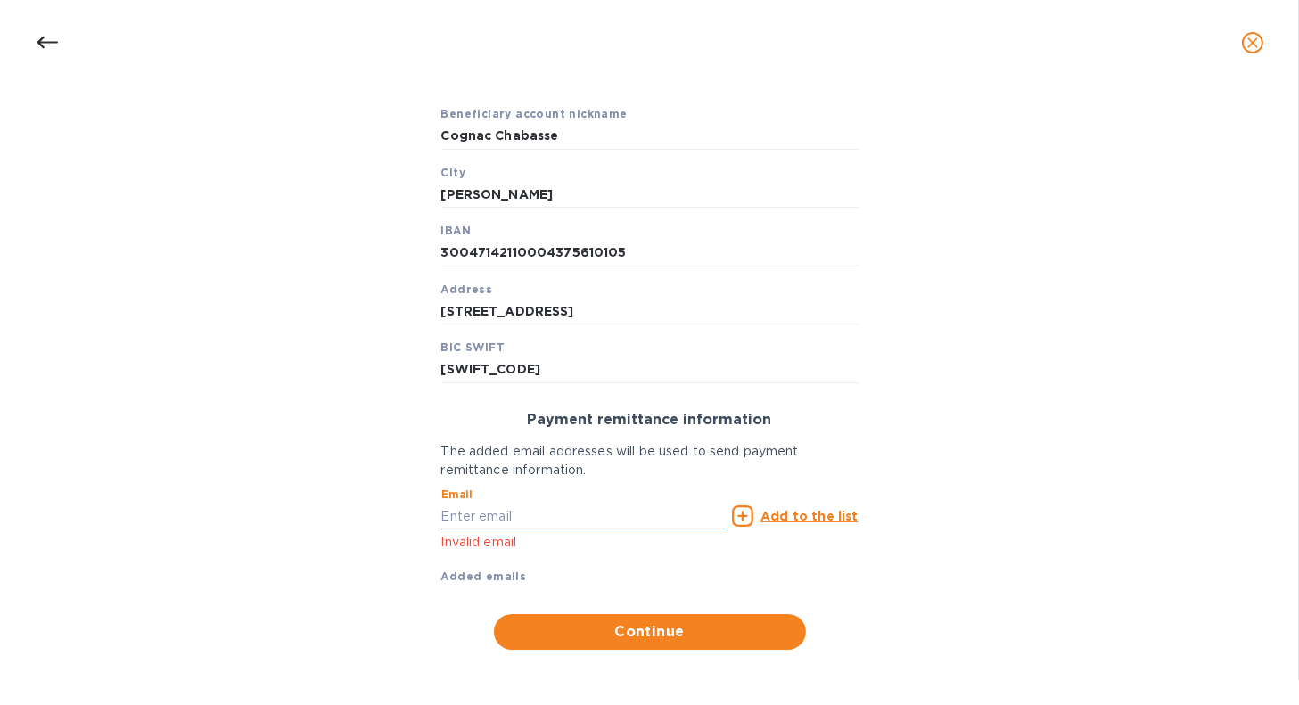
click at [497, 524] on input "text" at bounding box center [583, 516] width 285 height 27
type input "Magalie@Chabasse.com"
click at [538, 645] on button "Continue" at bounding box center [650, 632] width 312 height 36
click at [590, 633] on span "Continue" at bounding box center [650, 632] width 284 height 21
click at [818, 521] on u "Add to the list" at bounding box center [809, 516] width 97 height 14
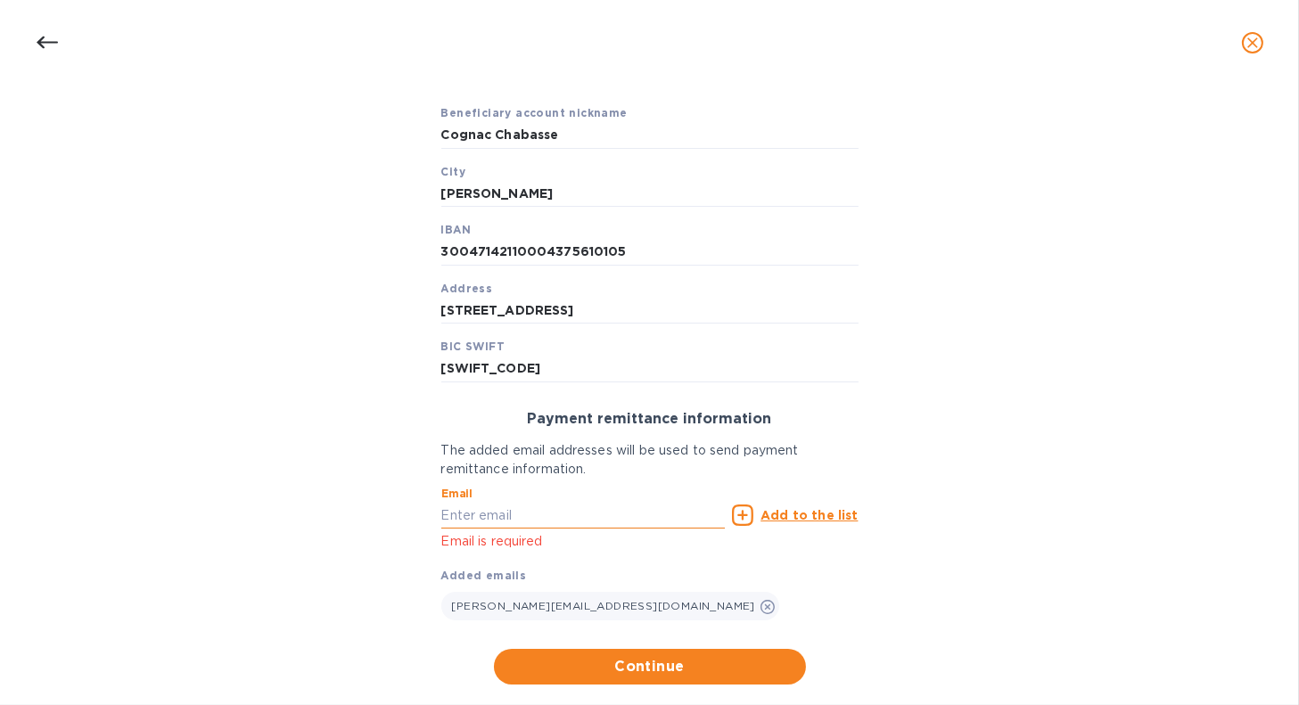
click at [629, 520] on input "text" at bounding box center [583, 515] width 285 height 27
type input "Magalie@chabasse.com"
click at [786, 520] on u "Add to the list" at bounding box center [809, 515] width 97 height 14
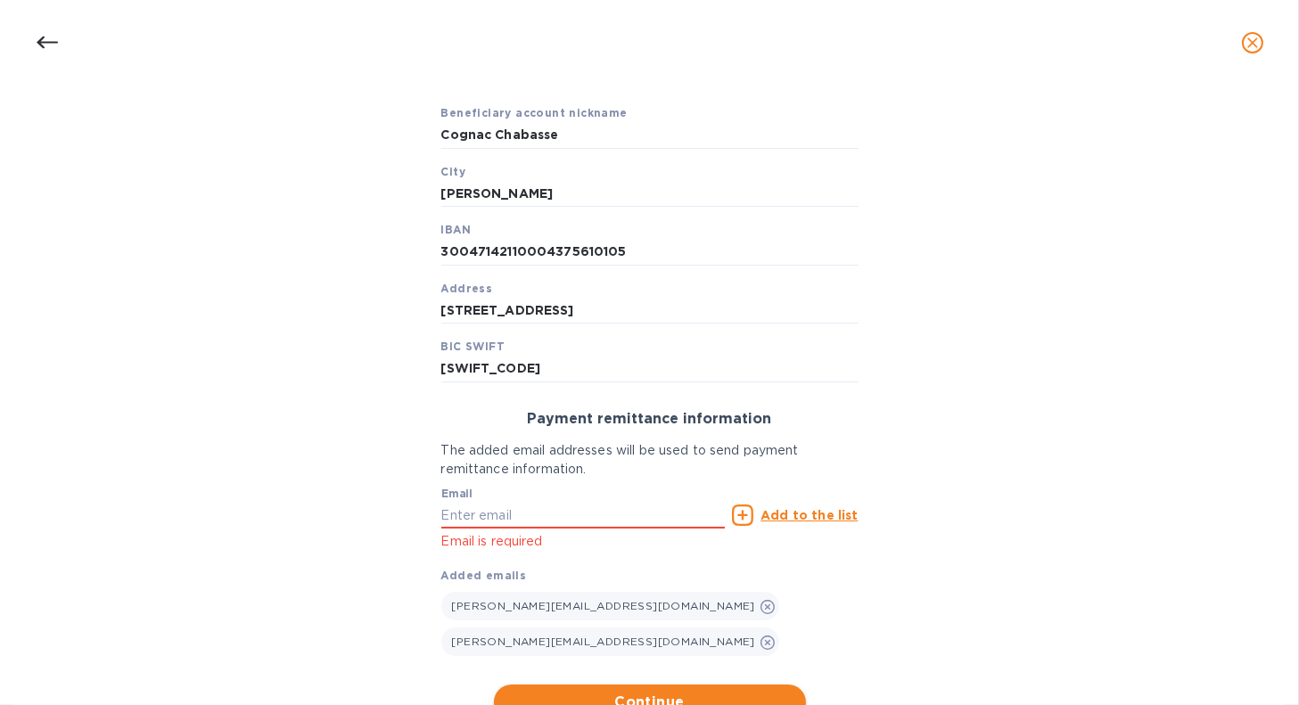
click at [566, 692] on span "Continue" at bounding box center [650, 702] width 284 height 21
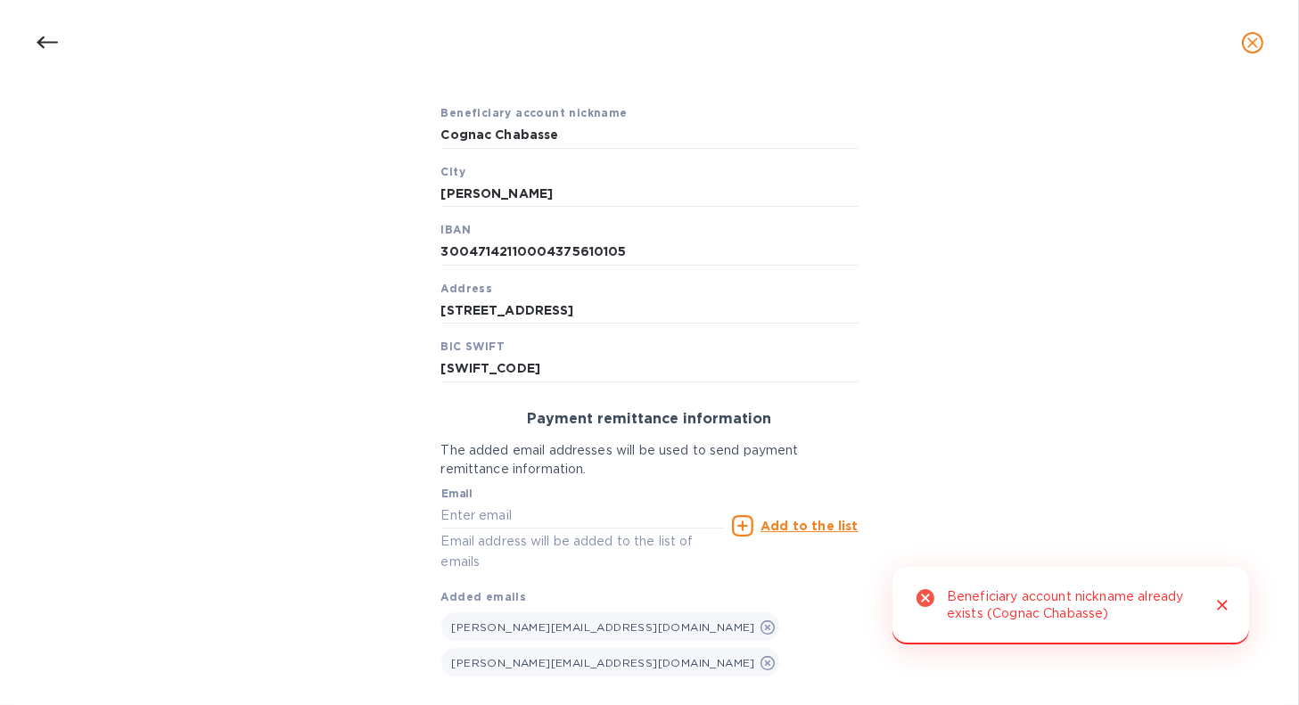
click at [1217, 606] on icon "Close" at bounding box center [1223, 606] width 18 height 18
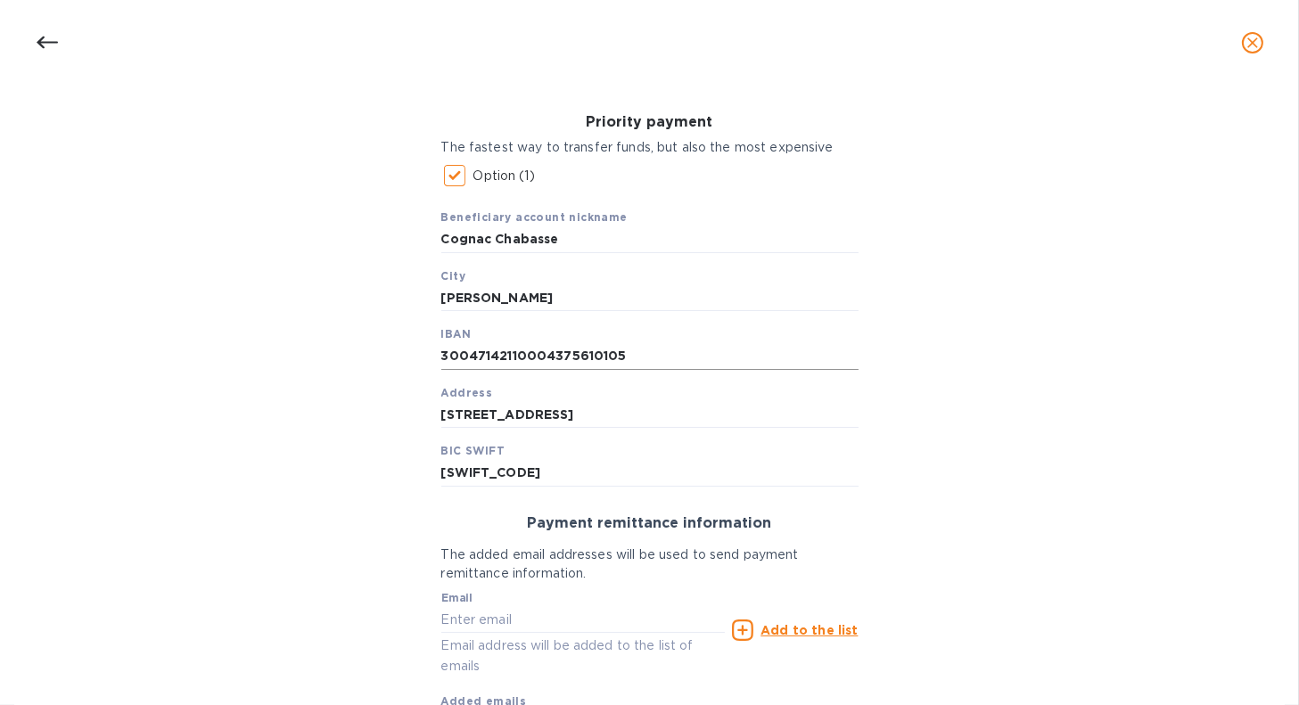
scroll to position [219, 0]
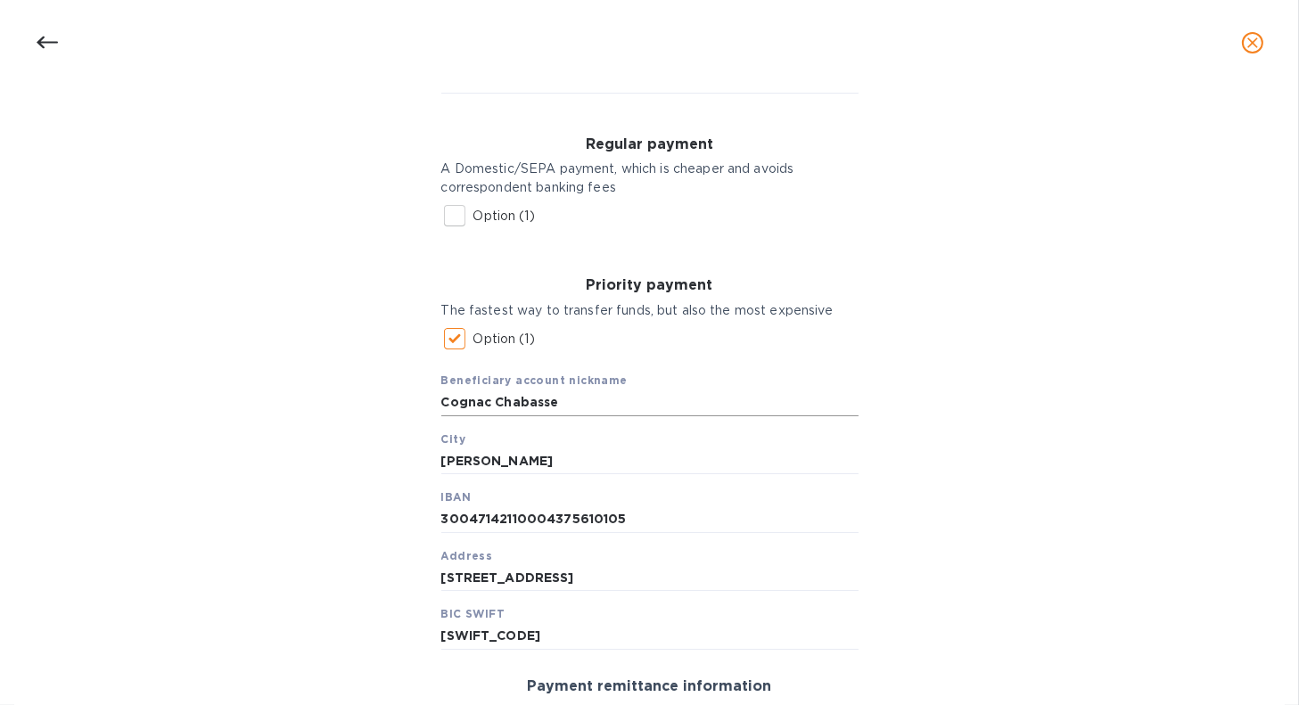
click at [611, 408] on input "Cognac Chabasse" at bounding box center [649, 403] width 417 height 27
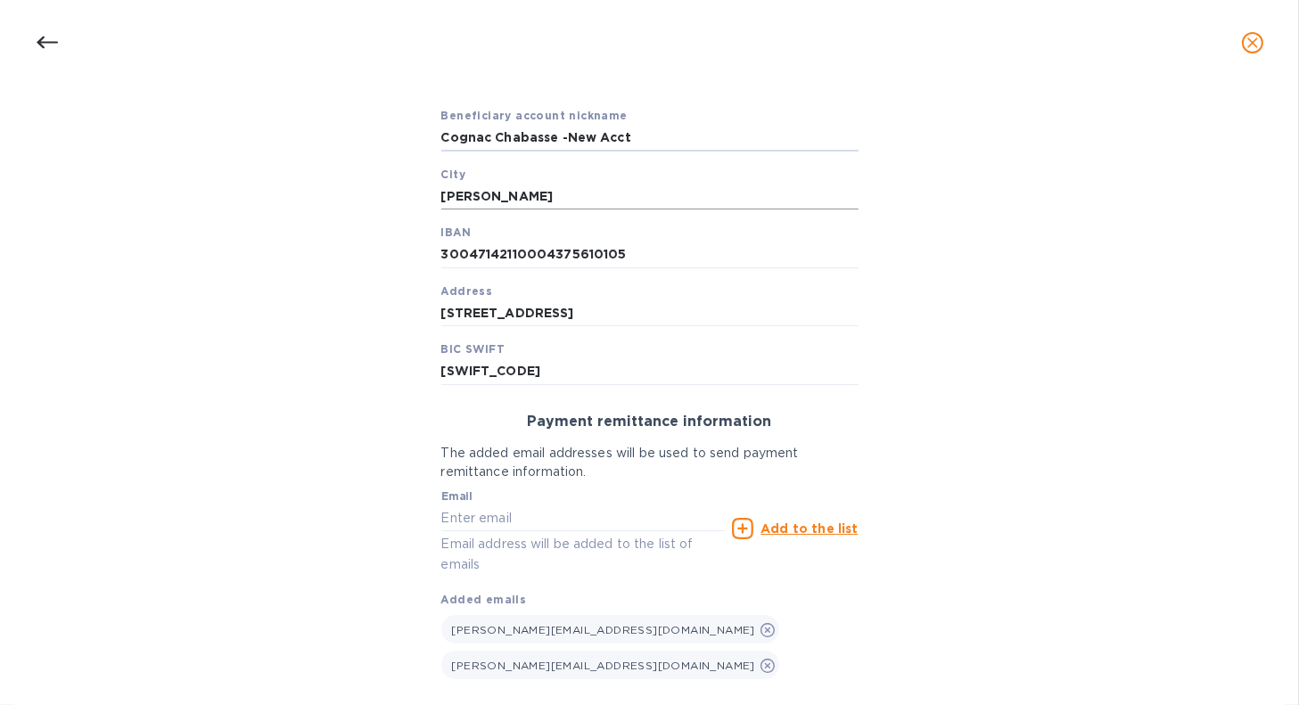
scroll to position [487, 0]
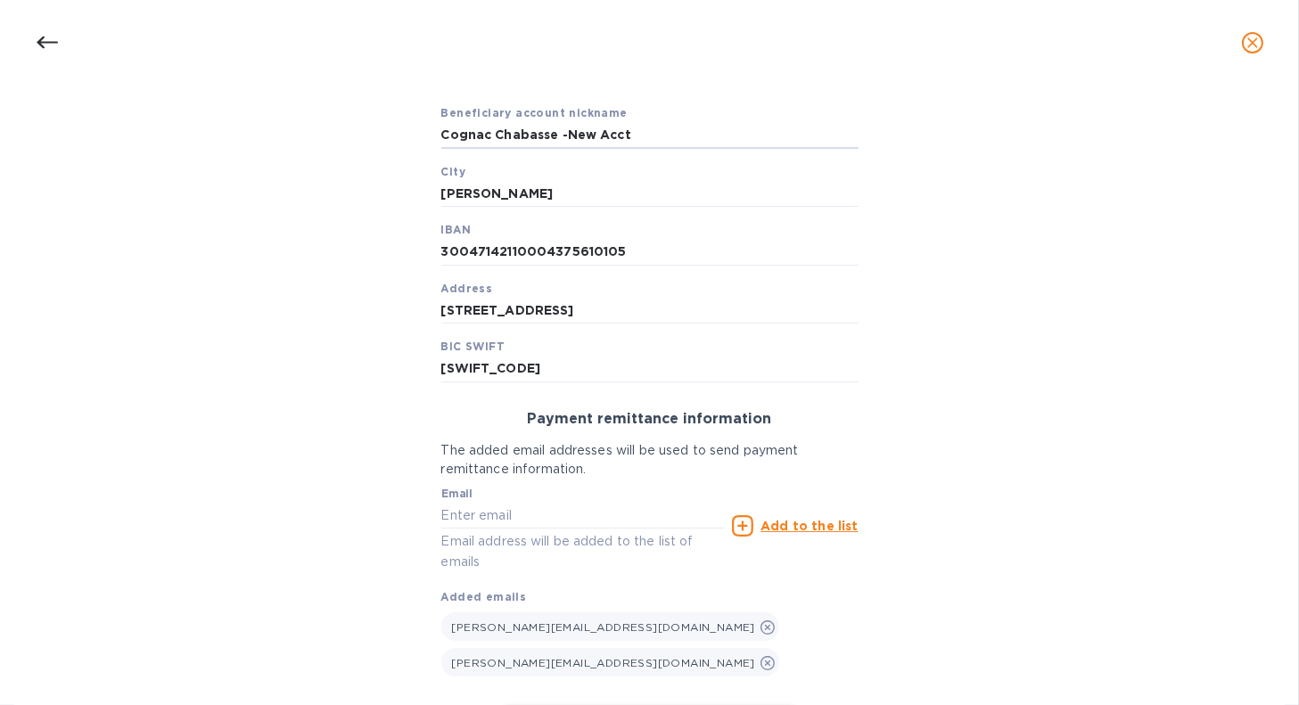
type input "Cognac Chabasse -New Acct"
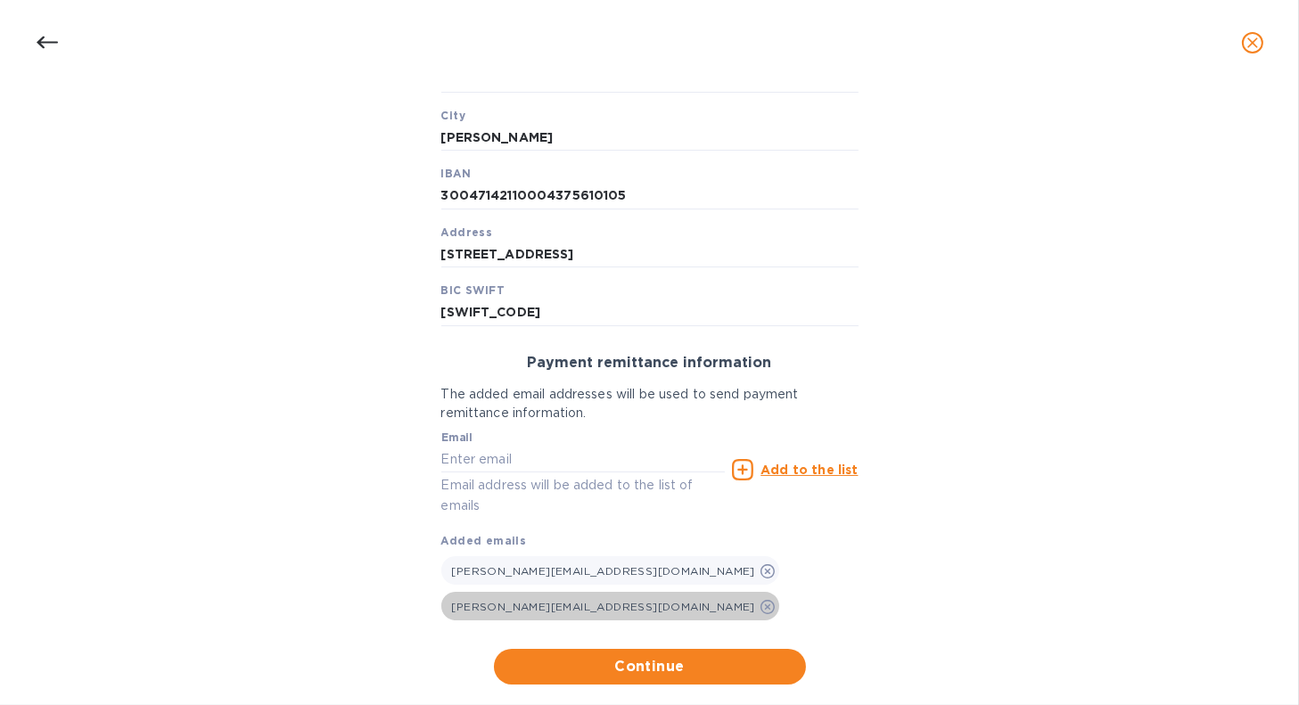
click at [768, 600] on icon at bounding box center [768, 607] width 14 height 14
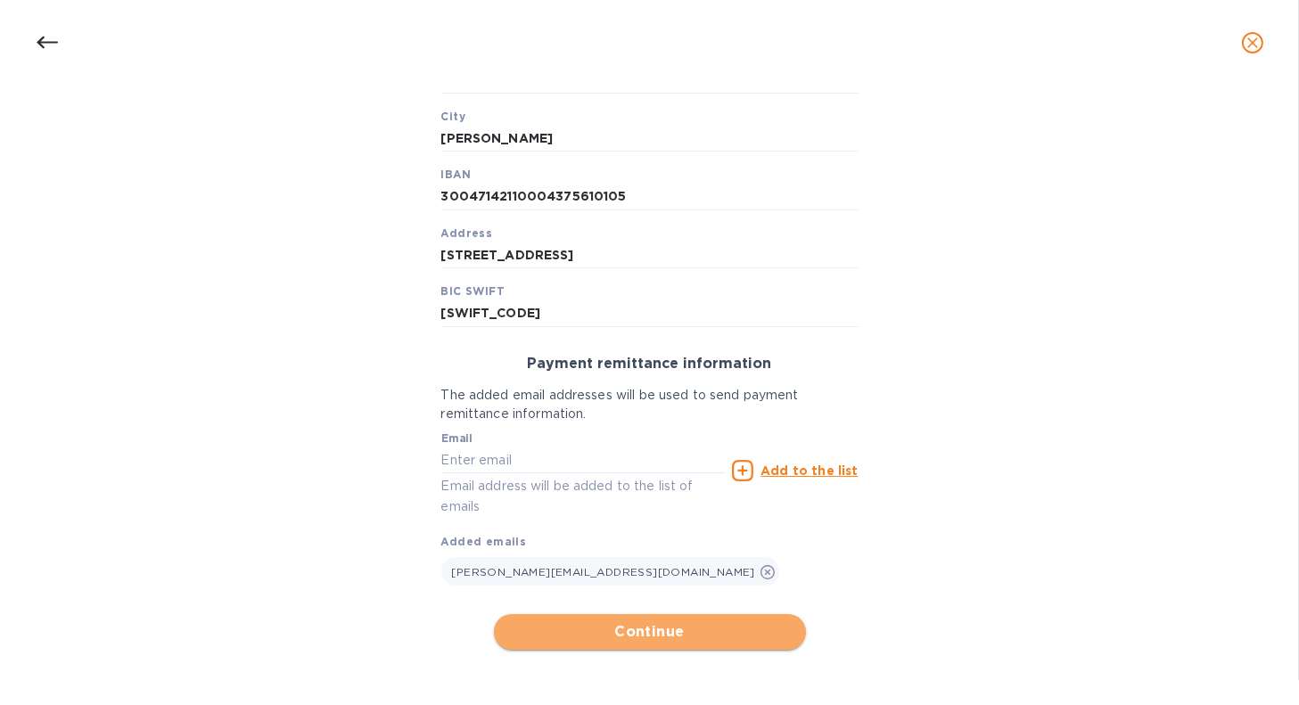
click at [729, 635] on span "Continue" at bounding box center [650, 632] width 284 height 21
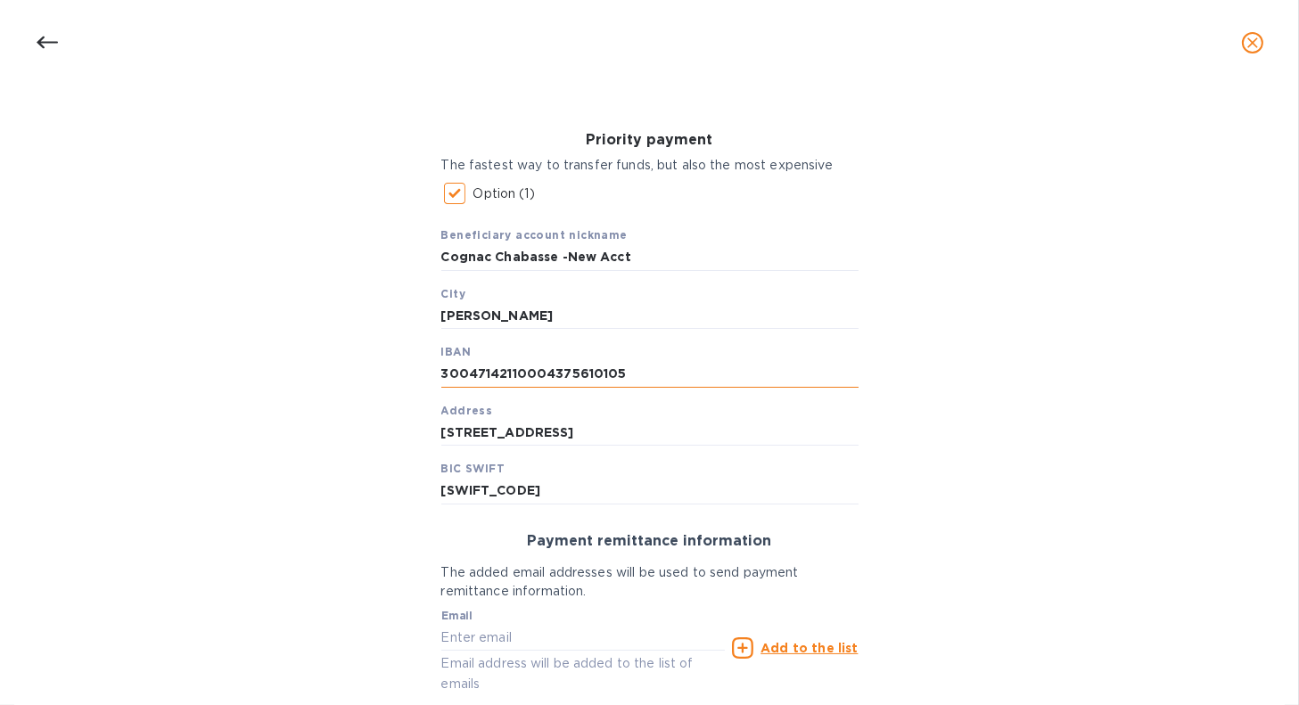
click at [649, 377] on input "30047142110004375610105" at bounding box center [649, 374] width 417 height 27
type input "3"
type input "30047142110004375610105"
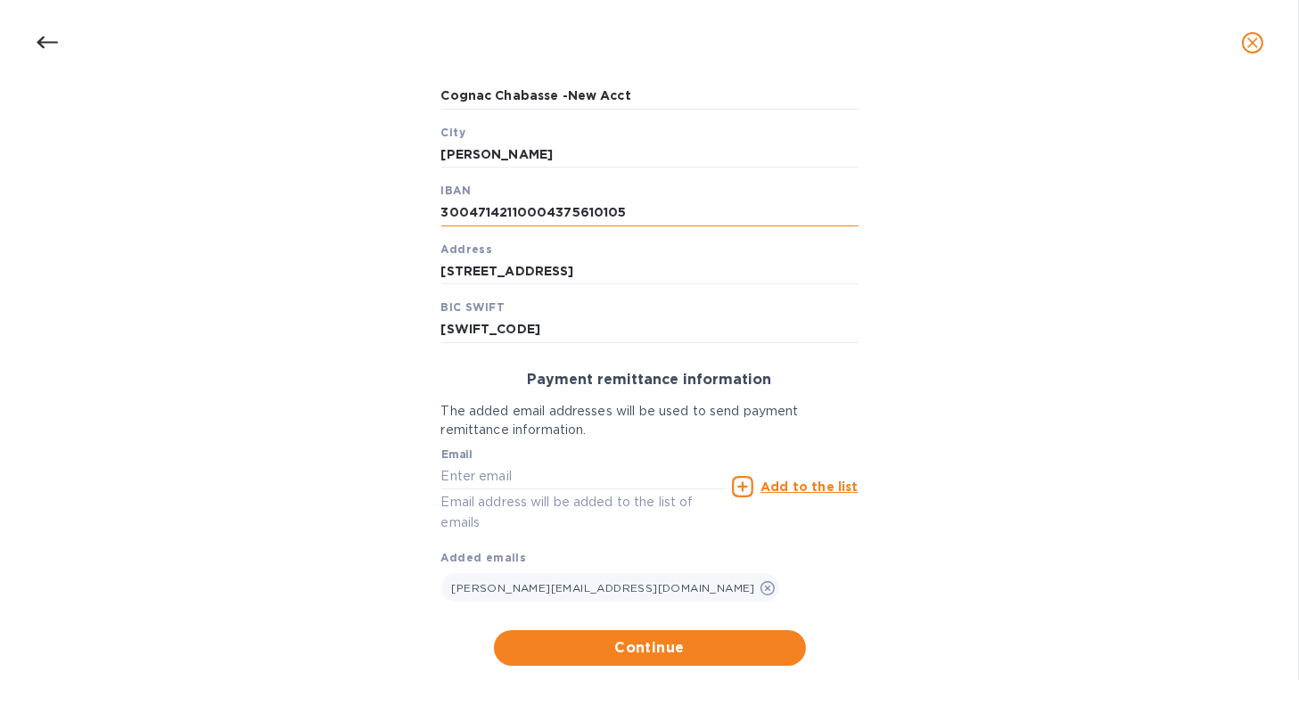
scroll to position [609, 0]
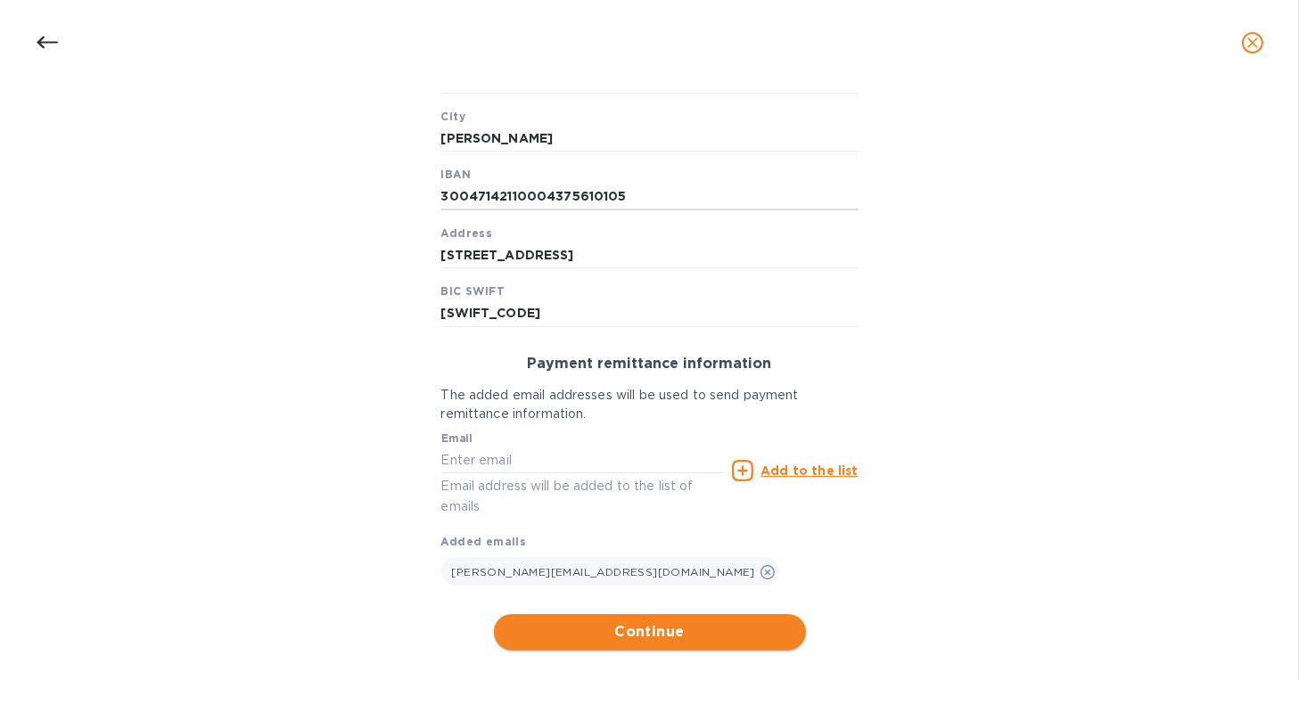
click at [669, 635] on span "Continue" at bounding box center [650, 632] width 284 height 21
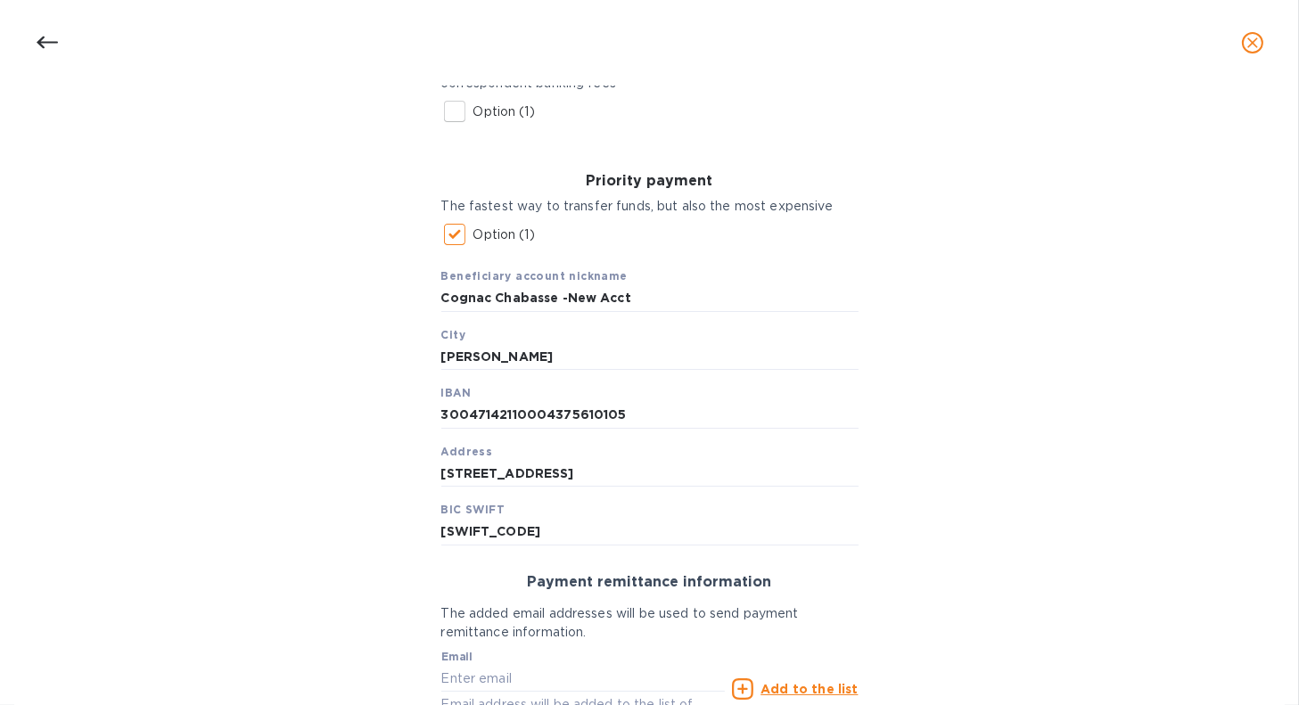
scroll to position [431, 0]
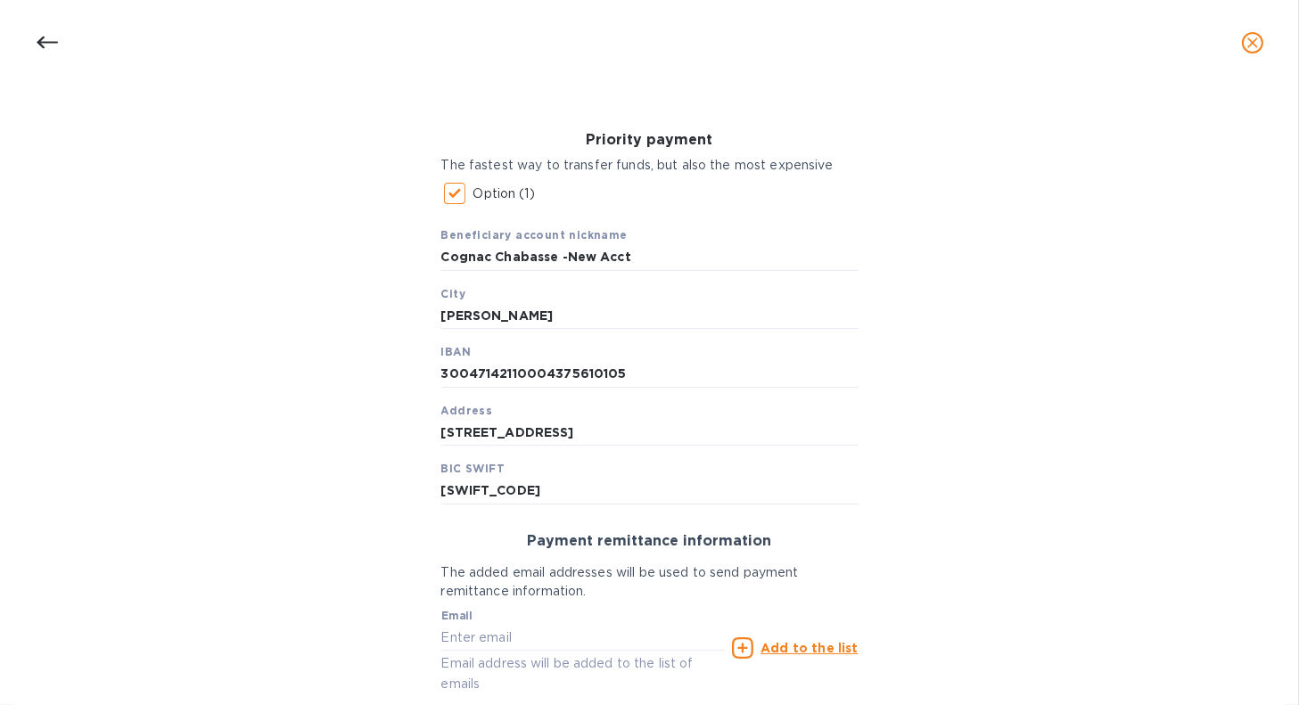
click at [655, 76] on div at bounding box center [649, 43] width 1299 height 86
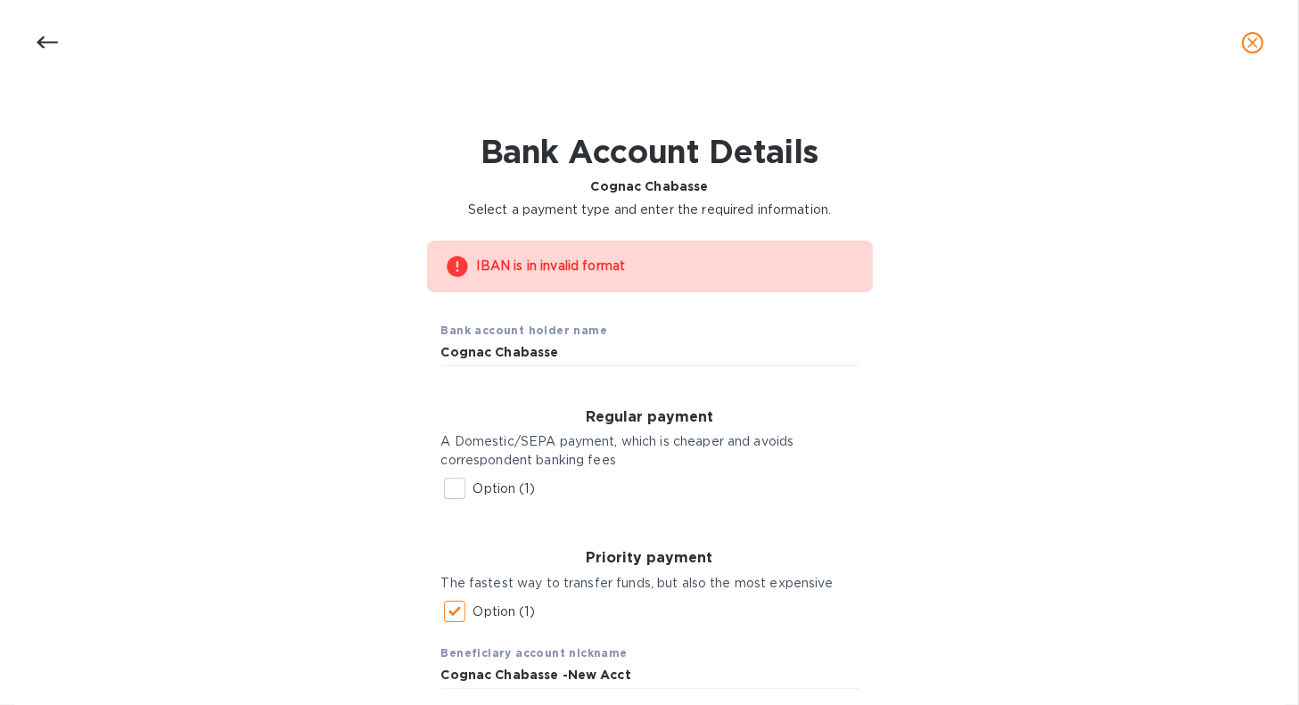
scroll to position [0, 0]
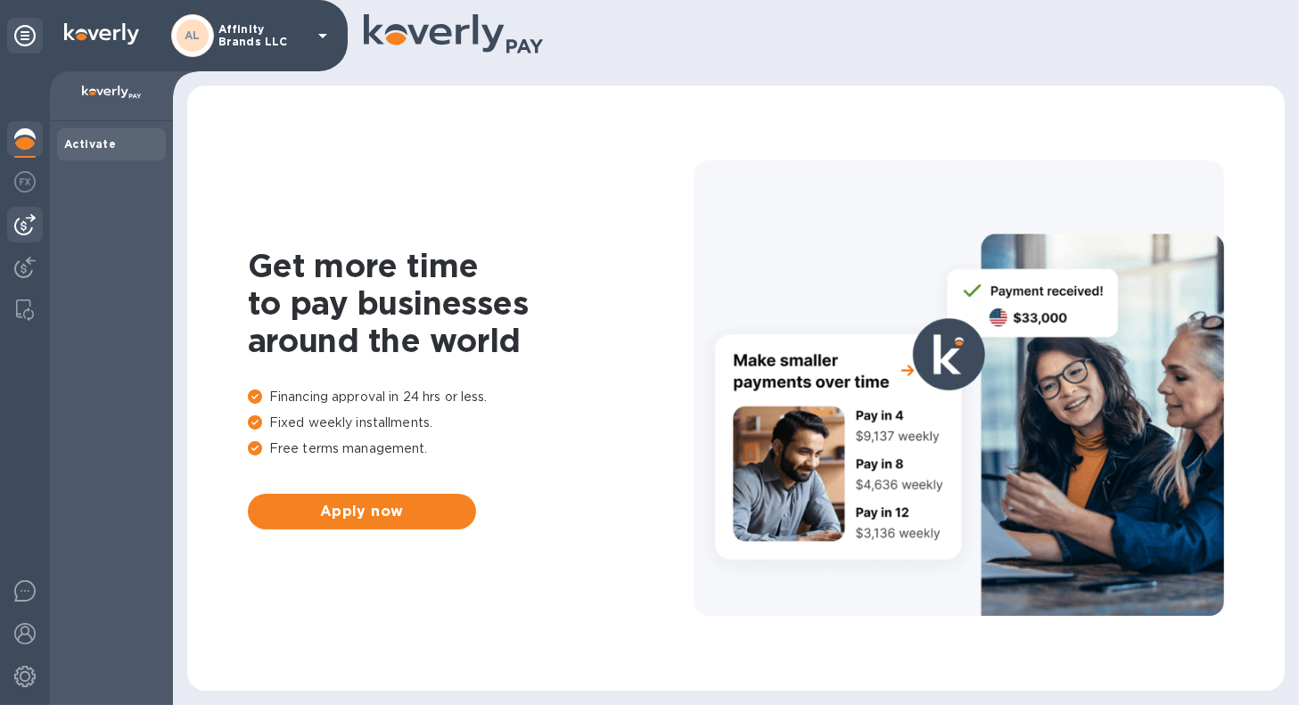
click at [32, 233] on img at bounding box center [24, 224] width 21 height 21
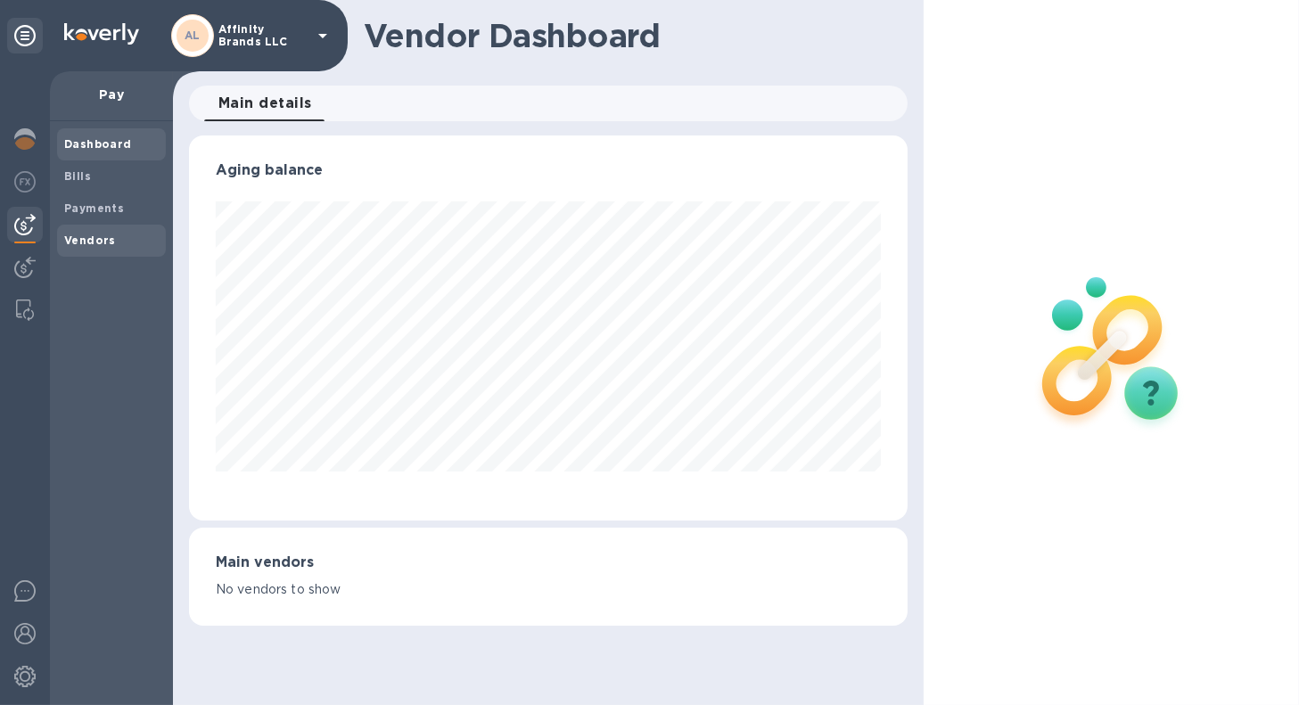
scroll to position [891481, 891154]
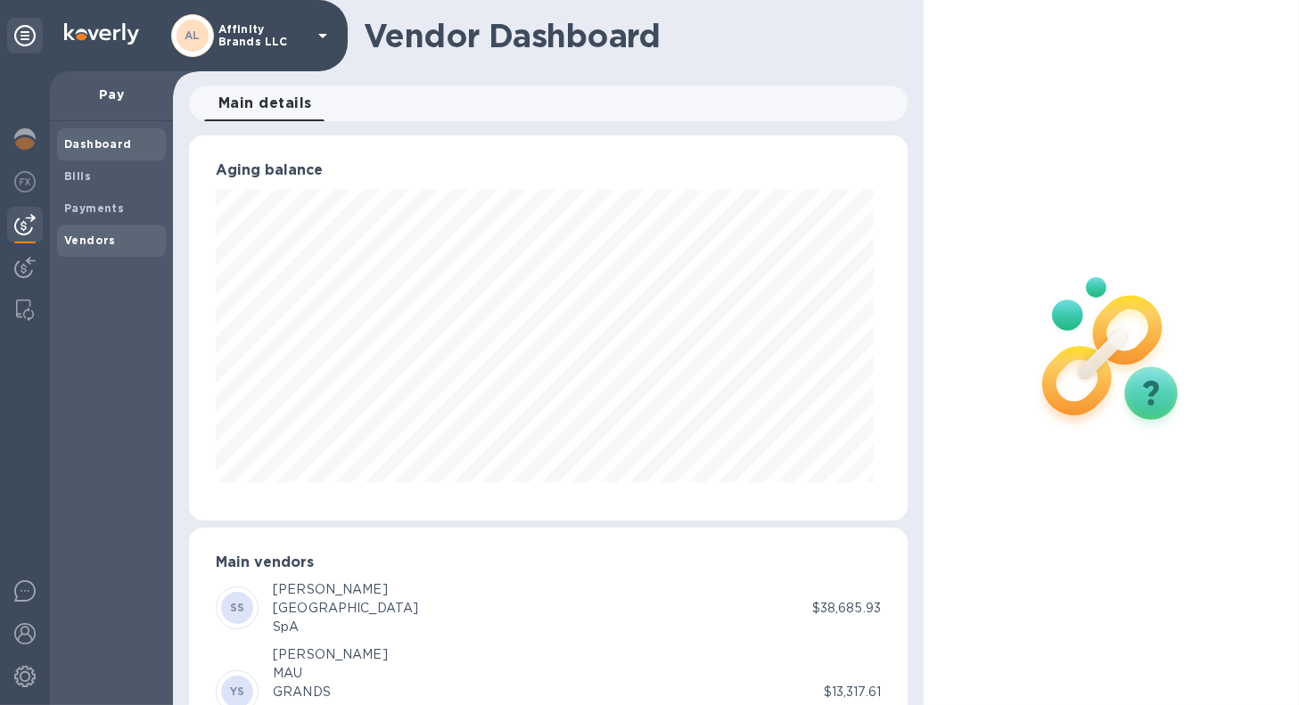
click at [102, 231] on div "Vendors" at bounding box center [111, 241] width 109 height 32
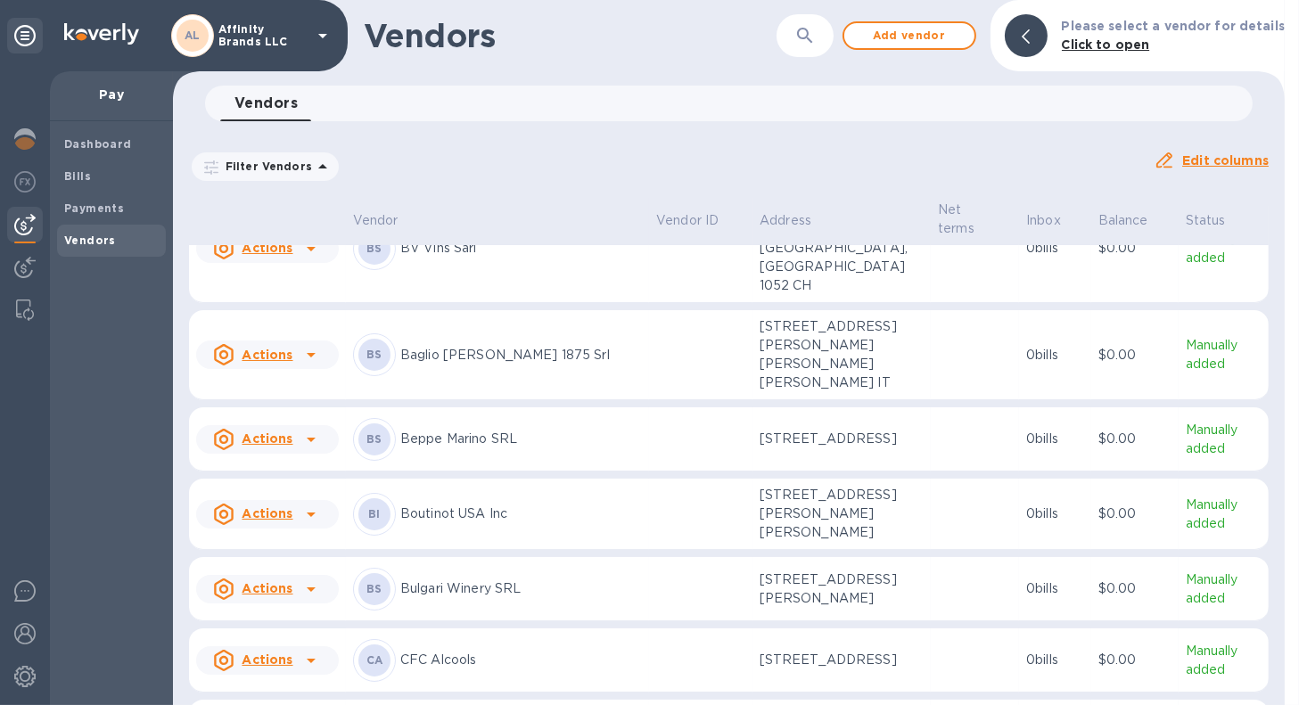
scroll to position [357, 0]
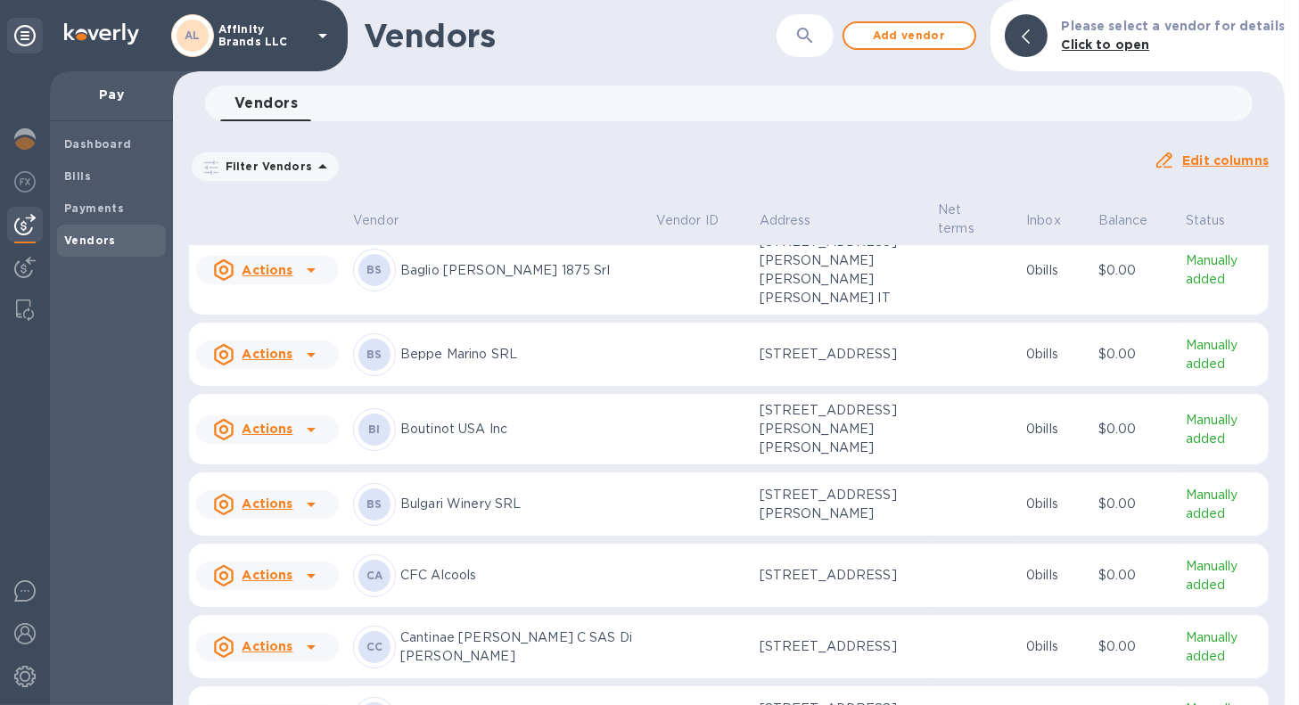
click at [462, 566] on p "CFC Alcools" at bounding box center [521, 575] width 242 height 19
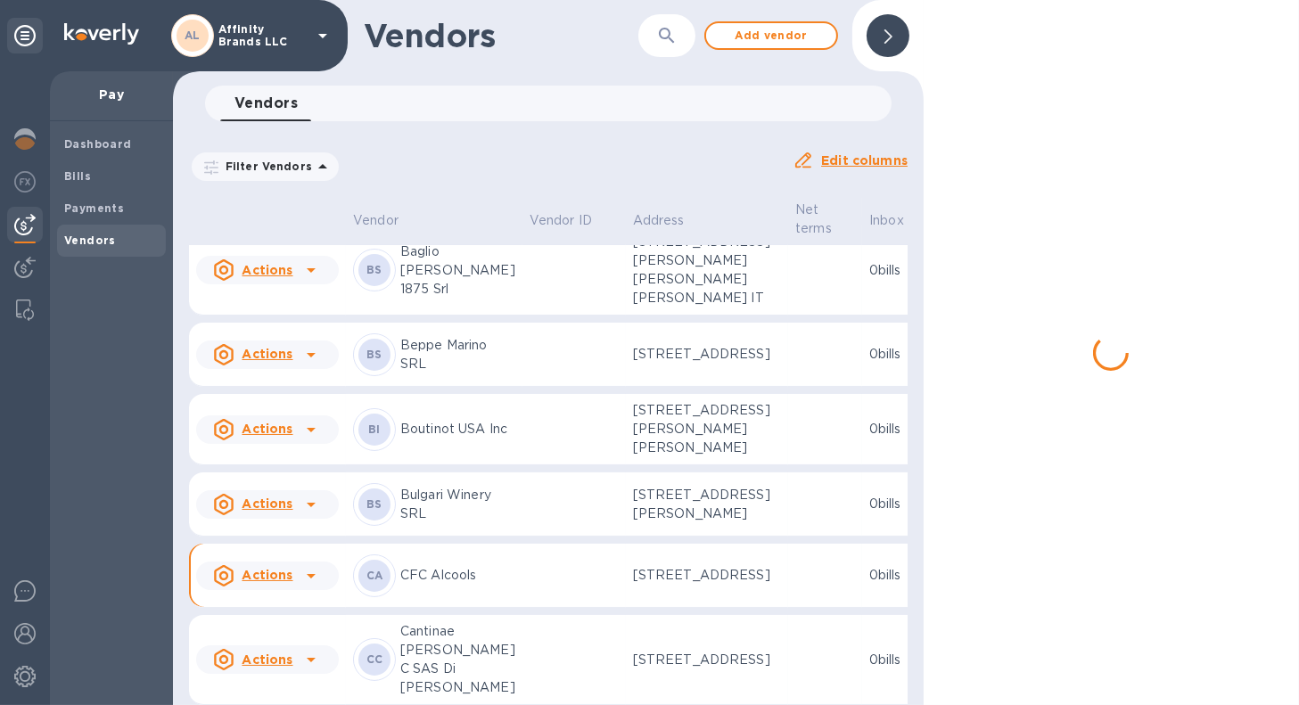
scroll to position [439, 0]
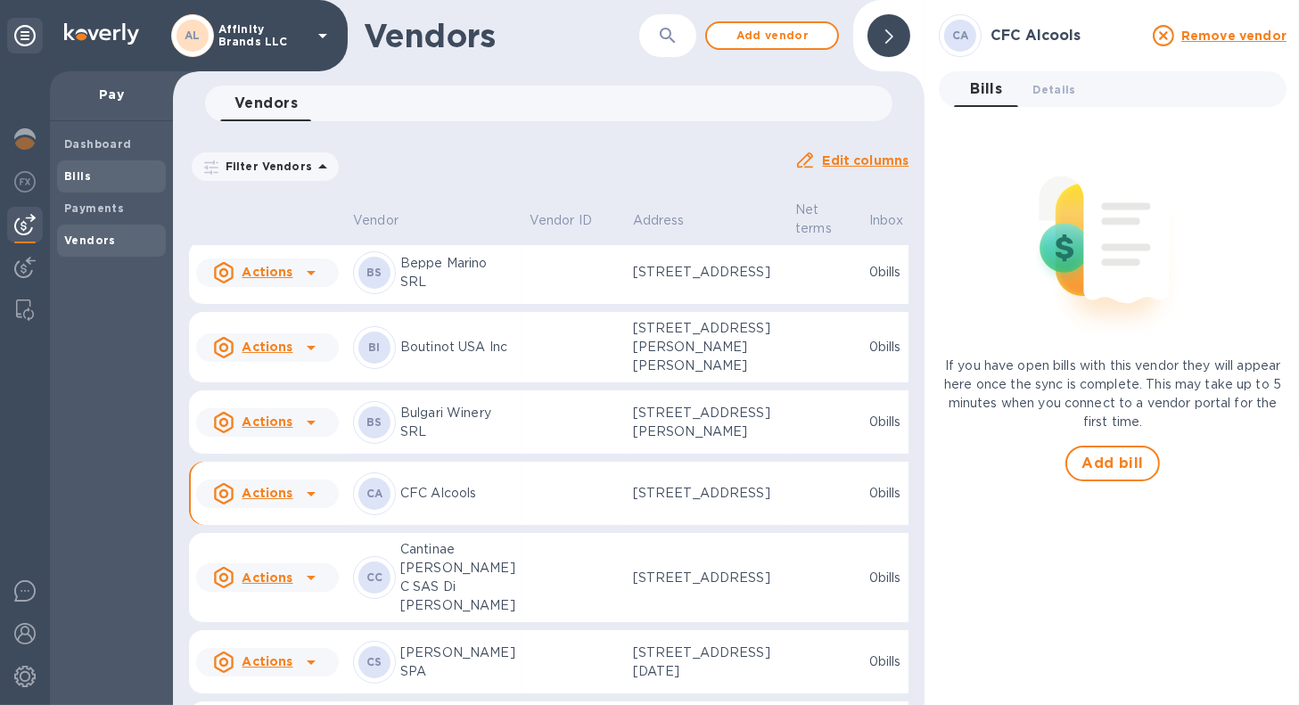
click at [73, 177] on b "Bills" at bounding box center [77, 175] width 27 height 13
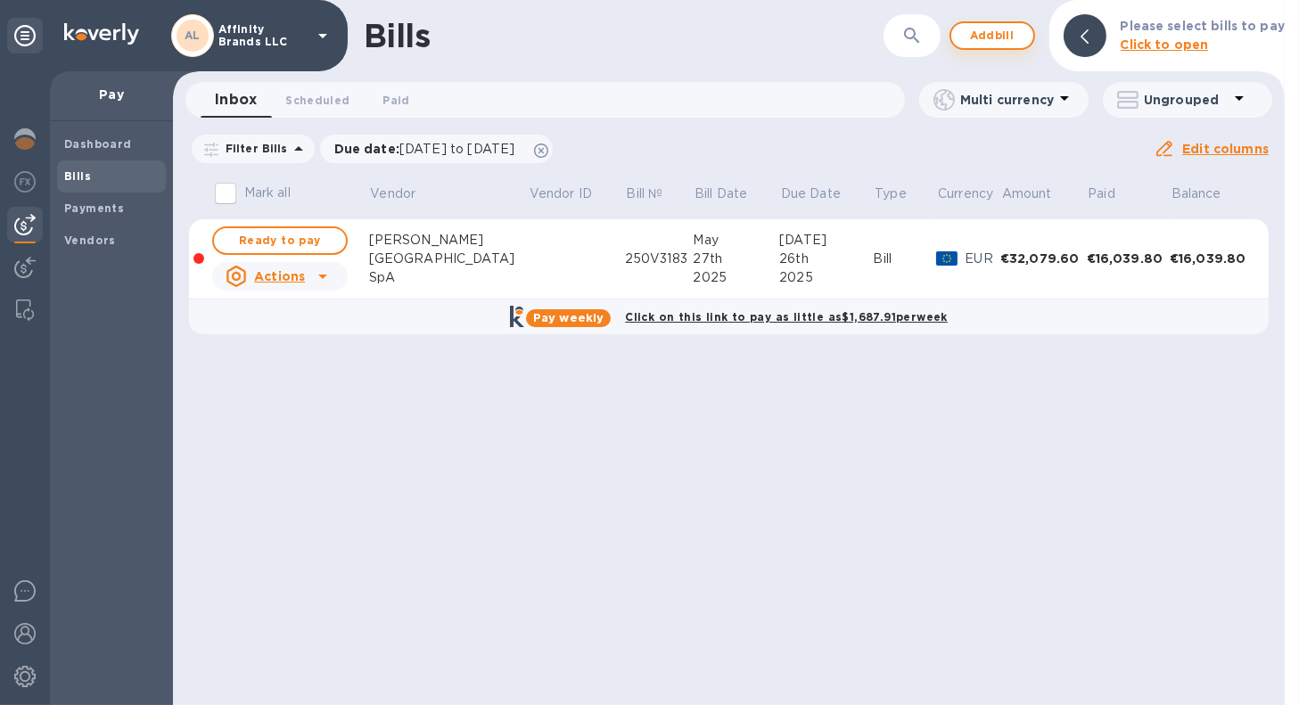
click at [980, 36] on span "Add bill" at bounding box center [993, 35] width 54 height 21
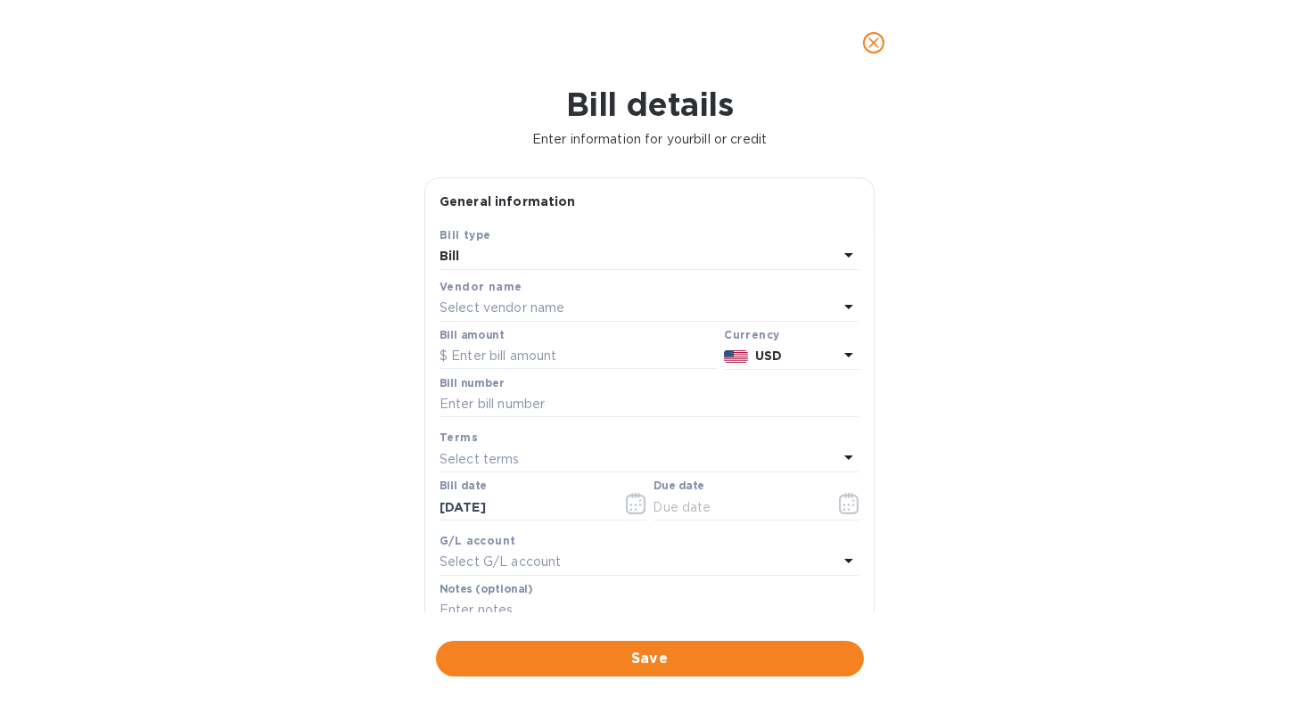
click at [839, 301] on icon at bounding box center [848, 306] width 21 height 21
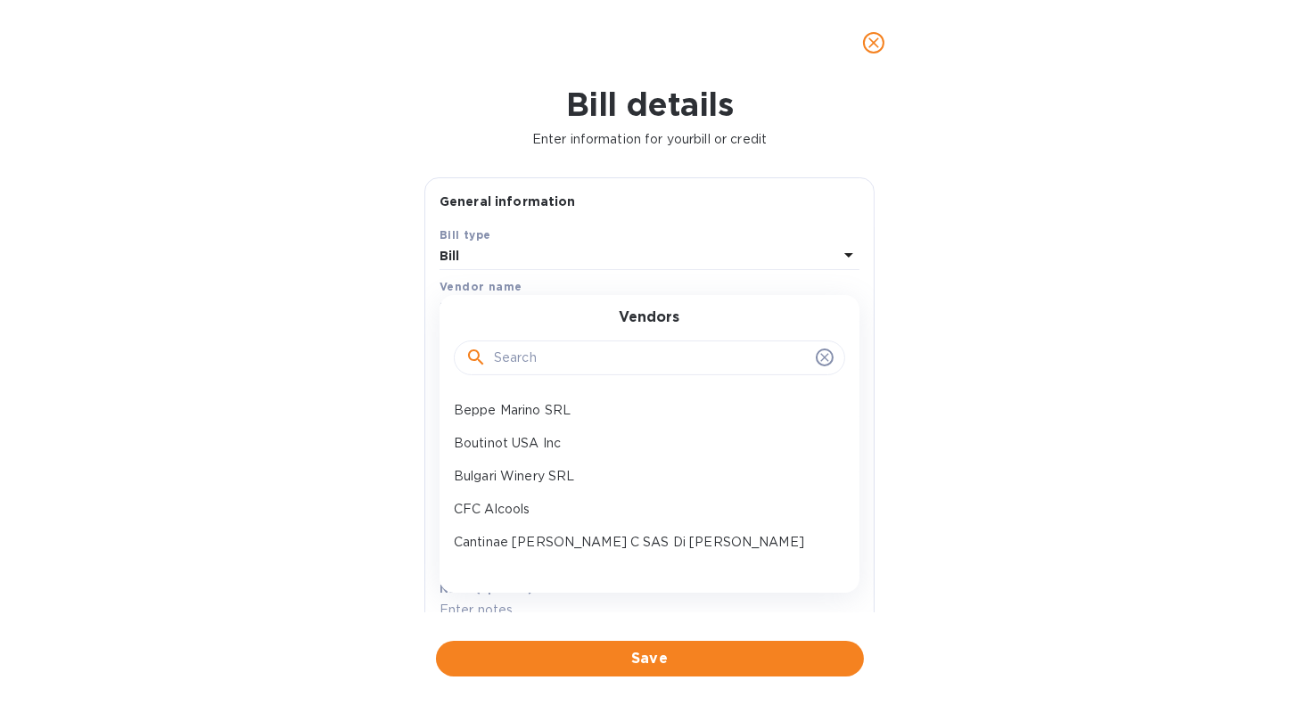
scroll to position [178, 0]
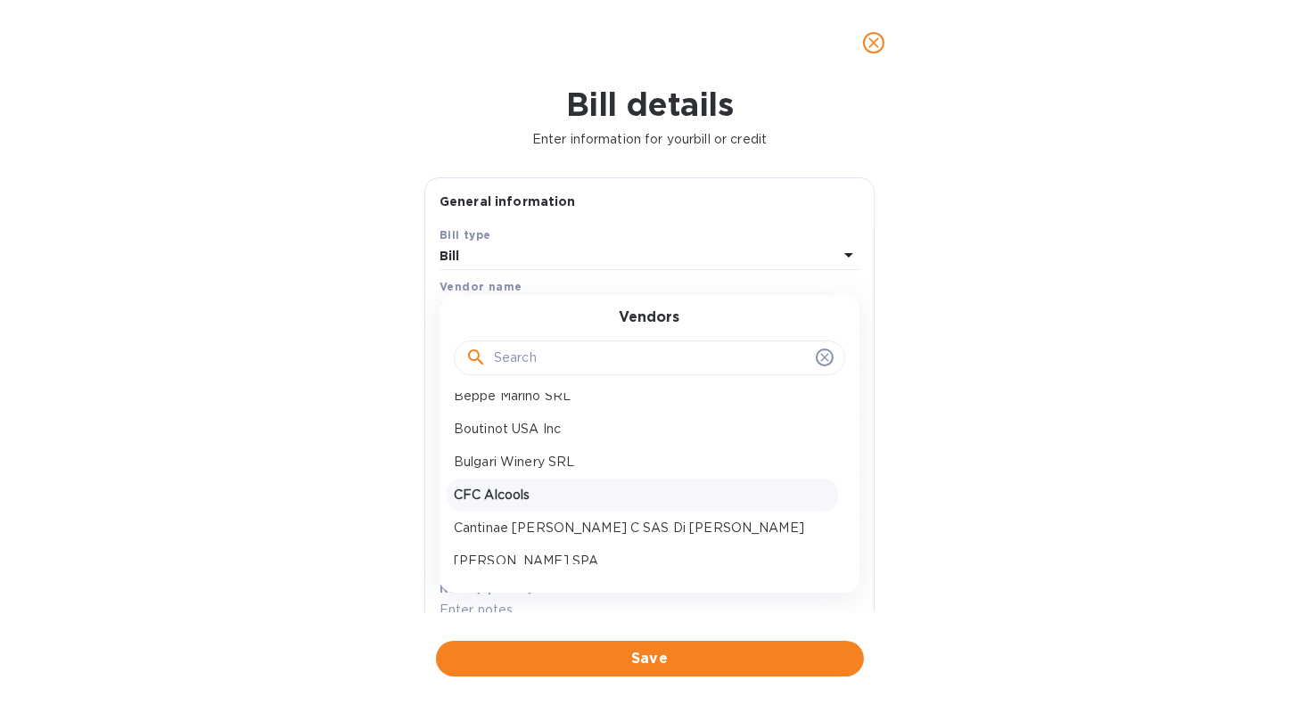
click at [565, 499] on p "CFC Alcools" at bounding box center [642, 495] width 377 height 19
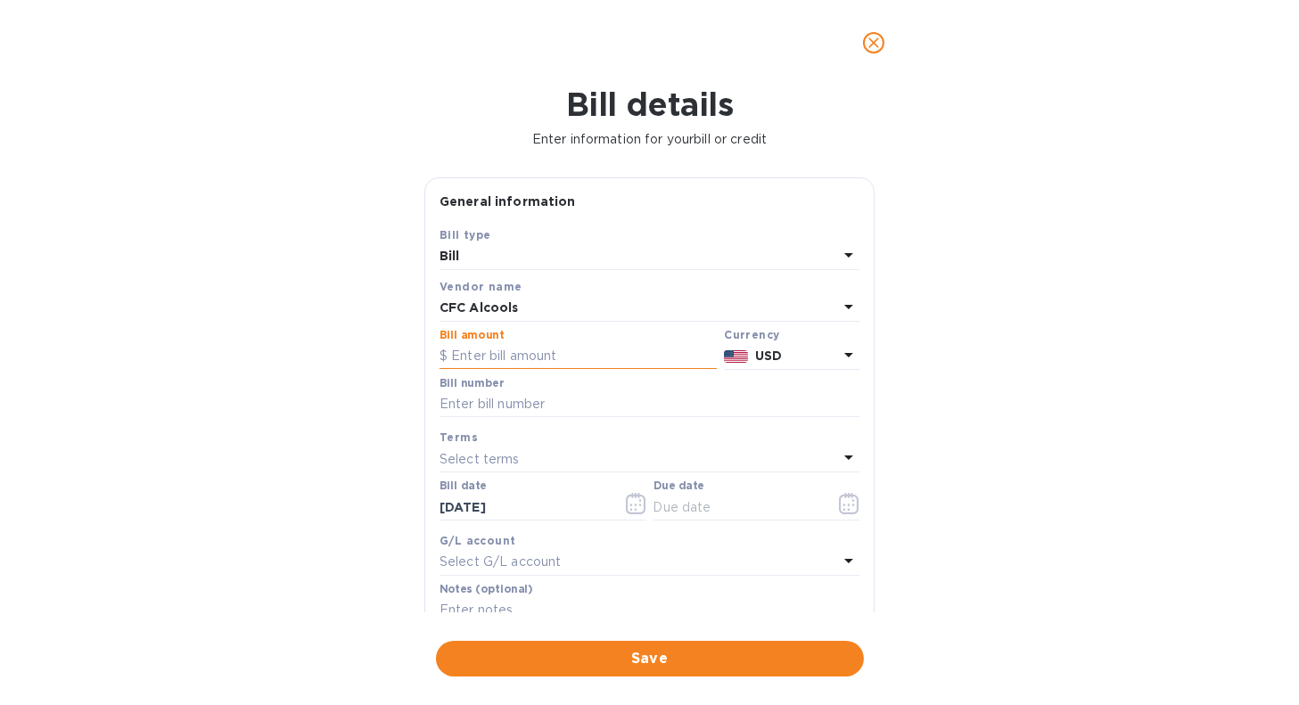
click at [559, 356] on input "text" at bounding box center [578, 356] width 277 height 27
type input "-"
type input "11,462.40"
click at [845, 354] on icon at bounding box center [849, 355] width 9 height 4
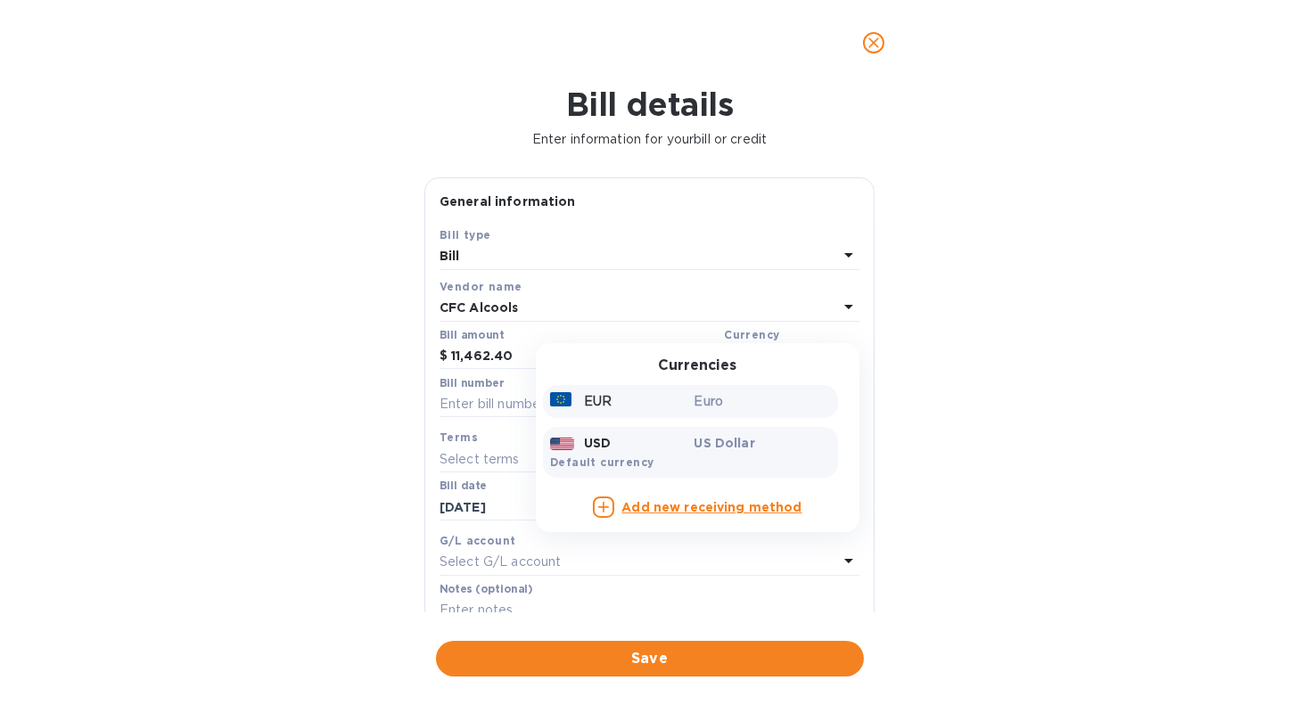
click at [622, 405] on div "EUR" at bounding box center [619, 402] width 144 height 26
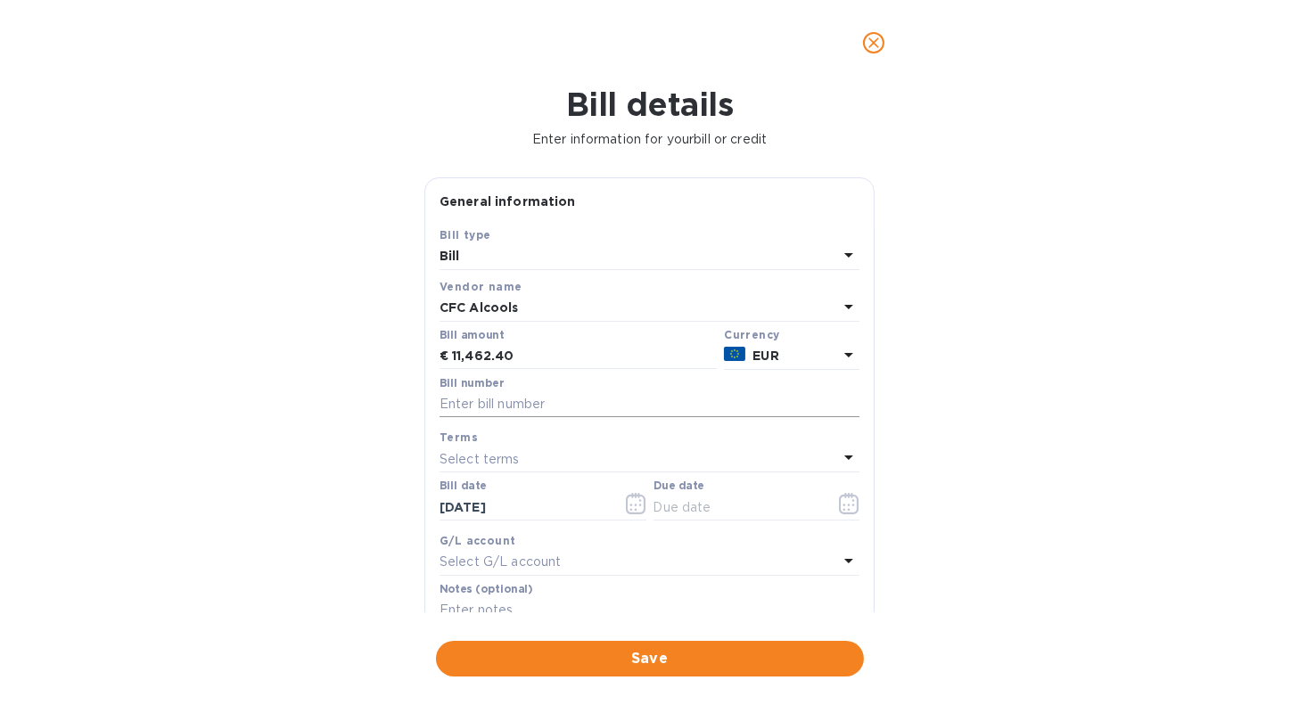
click at [563, 407] on input "text" at bounding box center [650, 405] width 420 height 27
type input "Proforma 2025-165"
click at [840, 455] on icon at bounding box center [848, 457] width 21 height 21
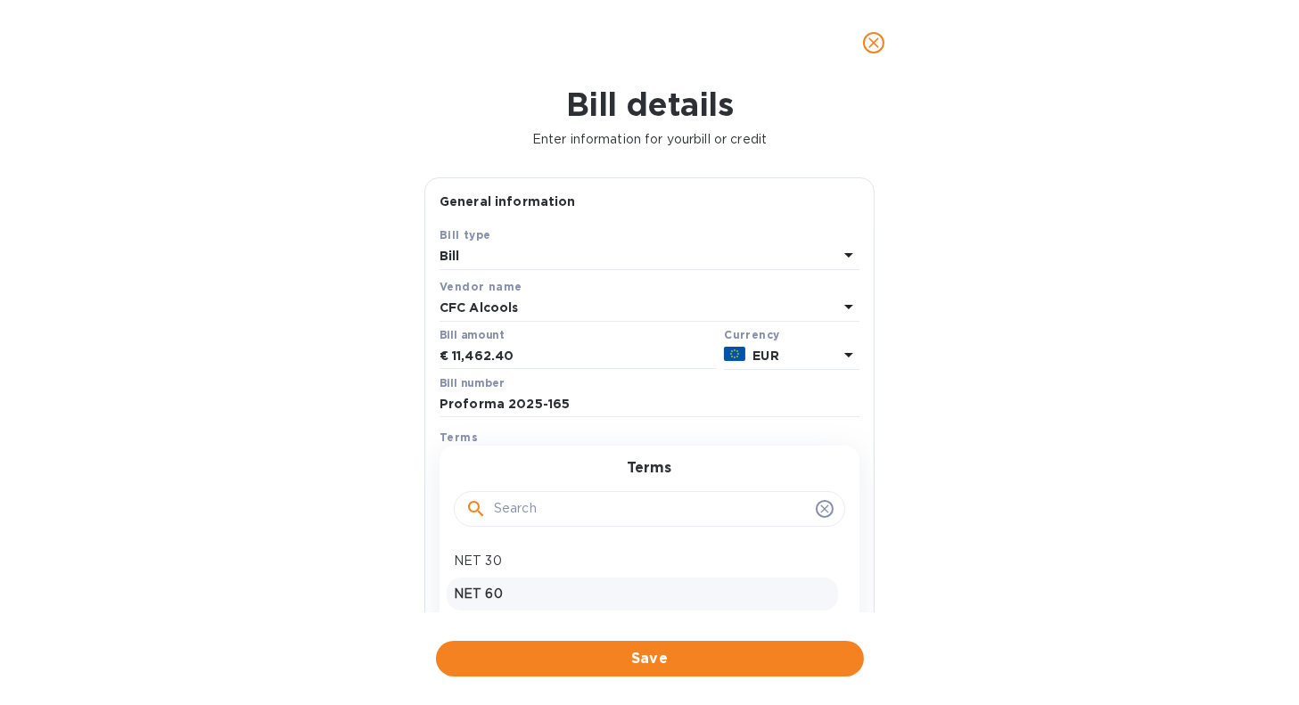
click at [677, 588] on p "NET 60" at bounding box center [642, 594] width 377 height 19
type input "[DATE]"
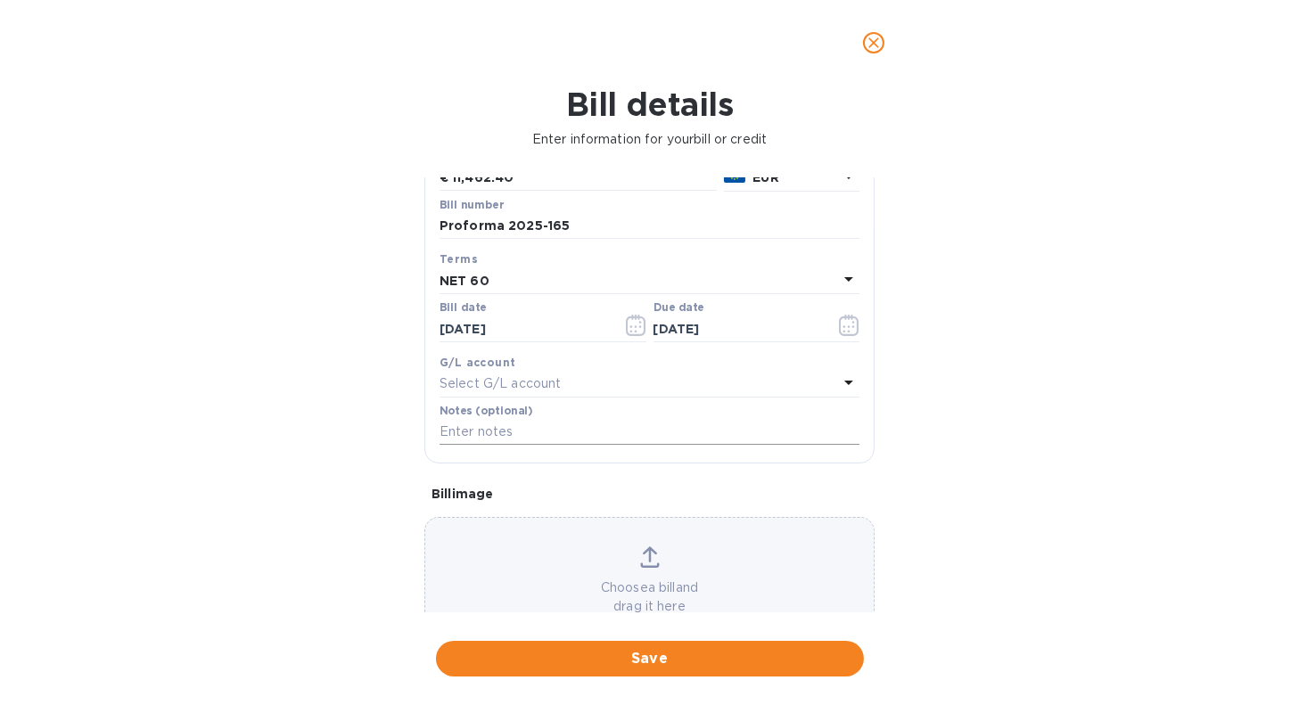
click at [574, 432] on input "text" at bounding box center [650, 432] width 420 height 27
type input "Affinity Brands - Proforma 2025-165"
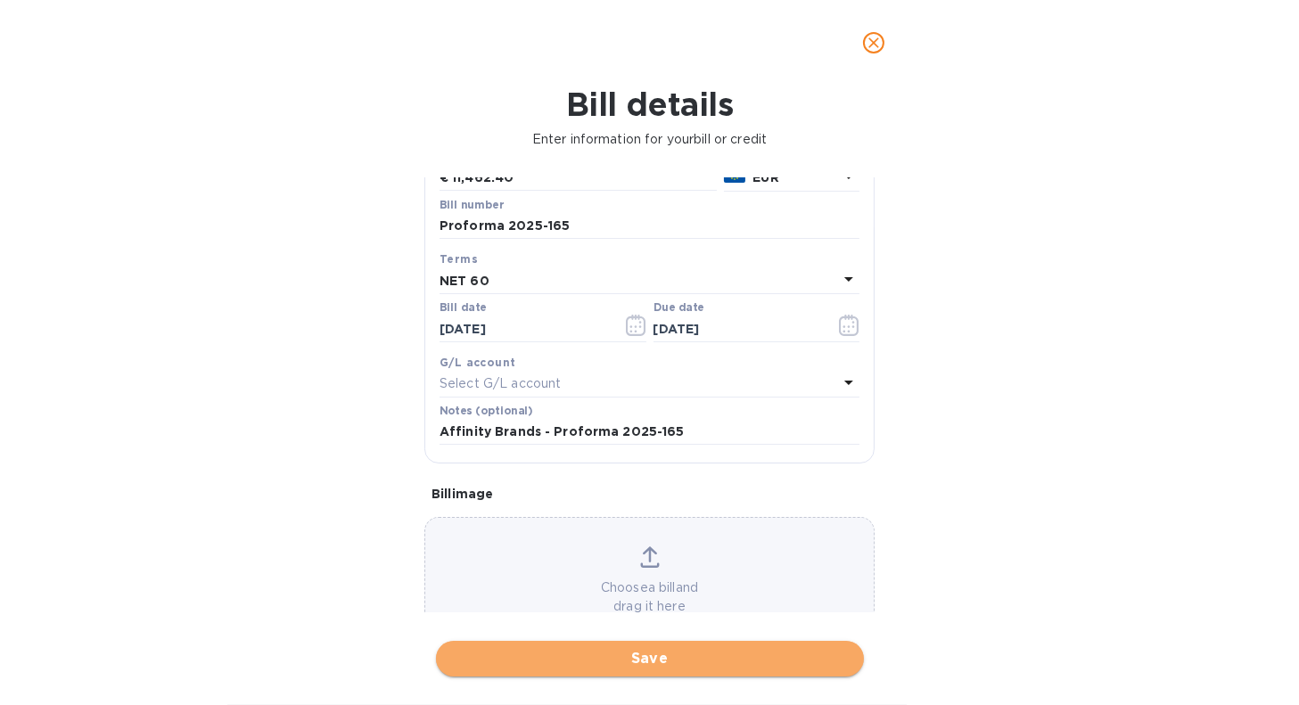
click at [801, 662] on span "Save" at bounding box center [650, 658] width 400 height 21
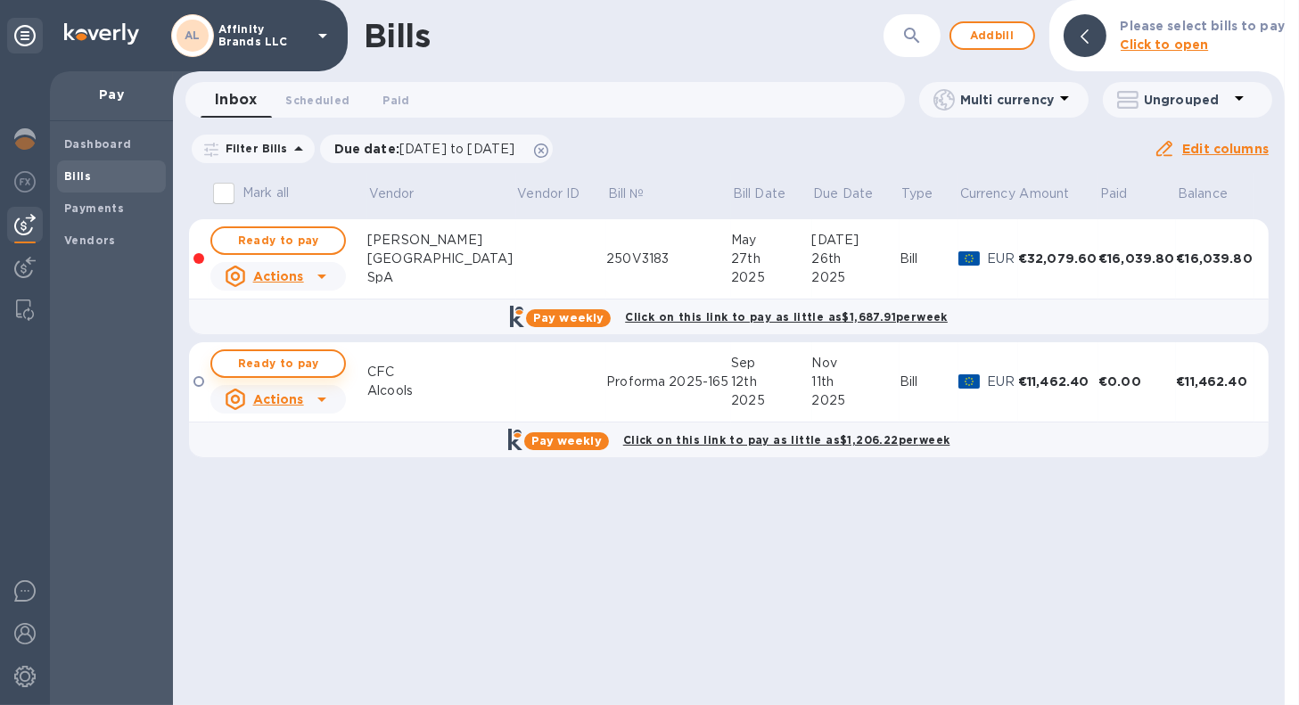
click at [260, 366] on span "Ready to pay" at bounding box center [278, 363] width 103 height 21
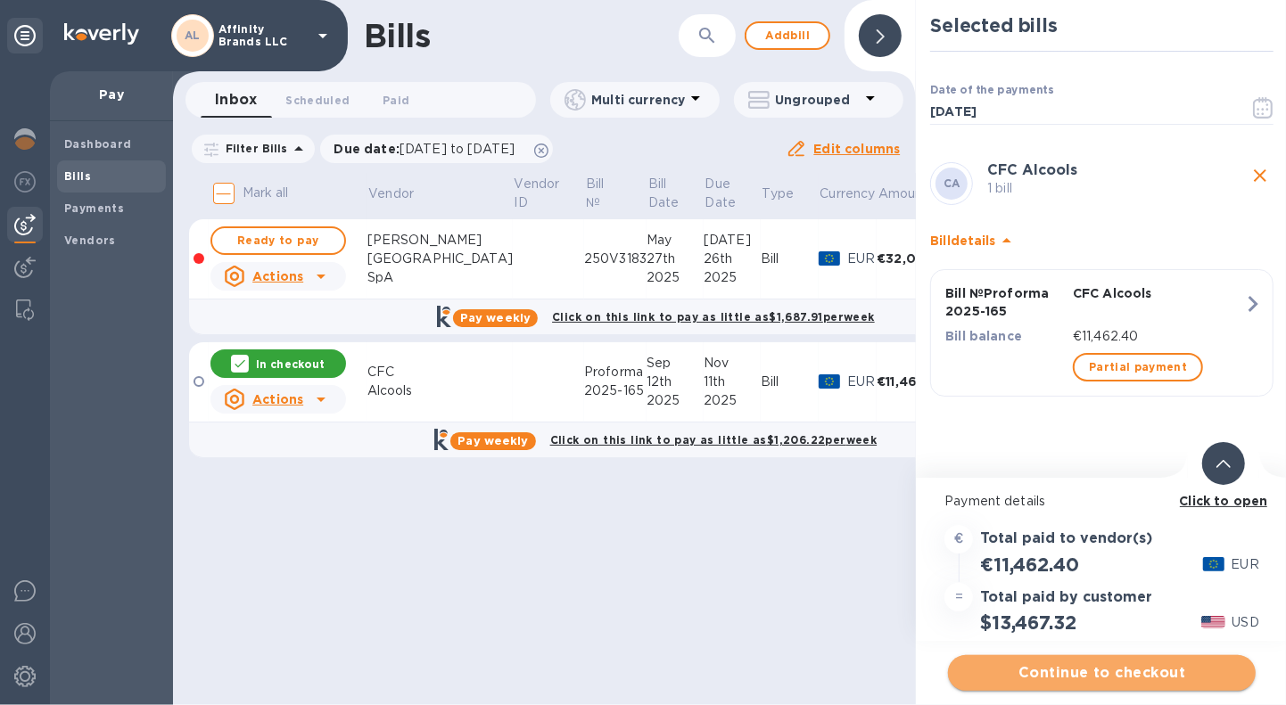
click at [1047, 679] on span "Continue to checkout" at bounding box center [1101, 673] width 279 height 21
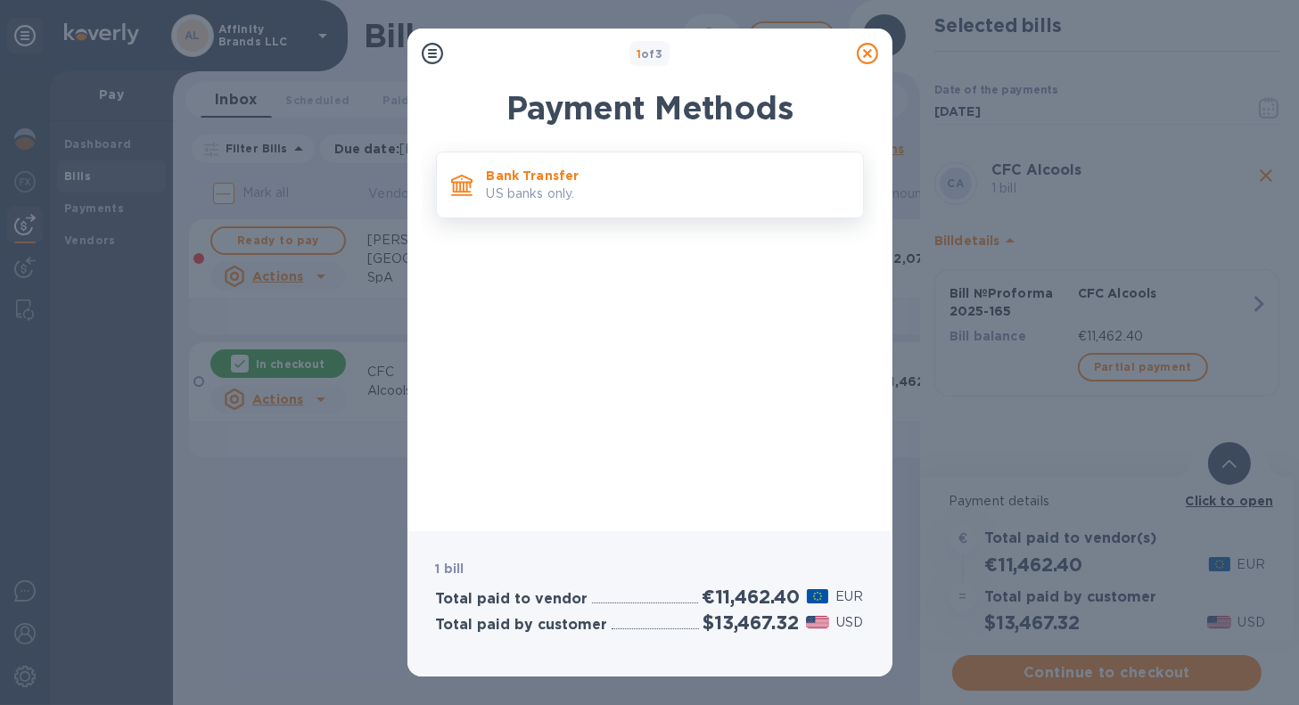
click at [537, 200] on p "US banks only." at bounding box center [668, 194] width 362 height 19
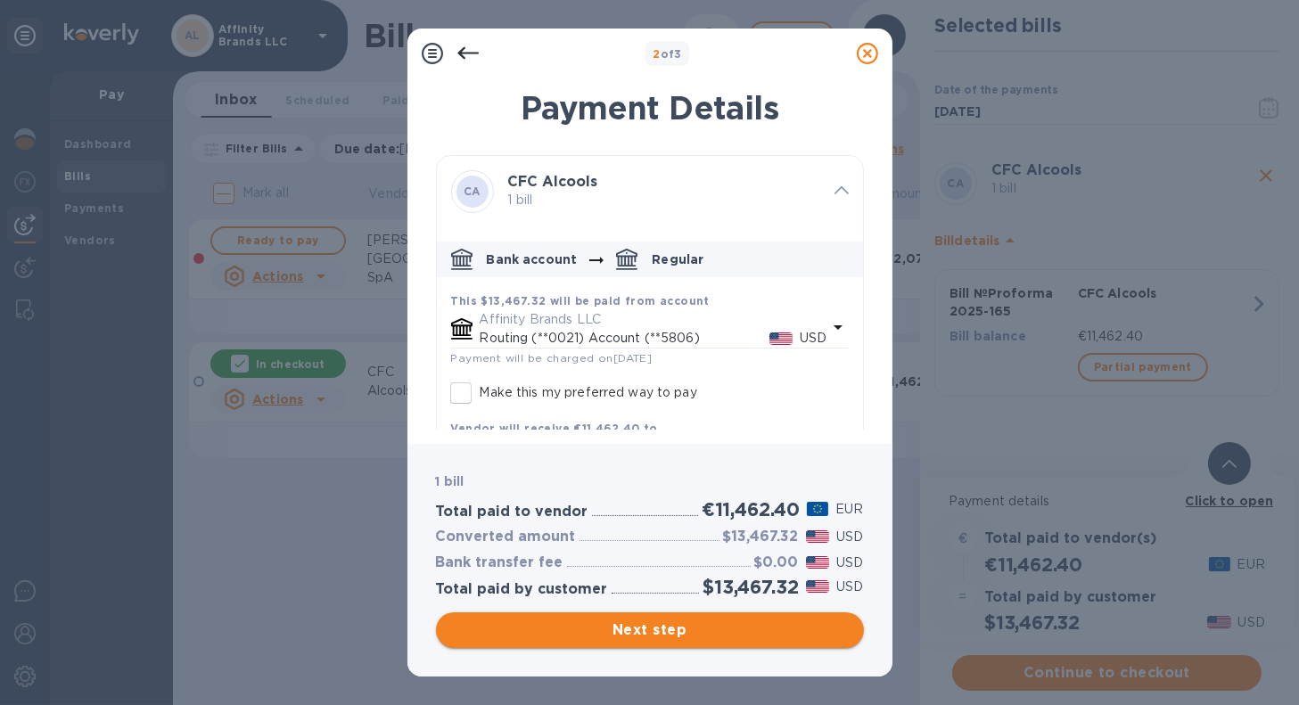
click at [655, 638] on span "Next step" at bounding box center [650, 630] width 400 height 21
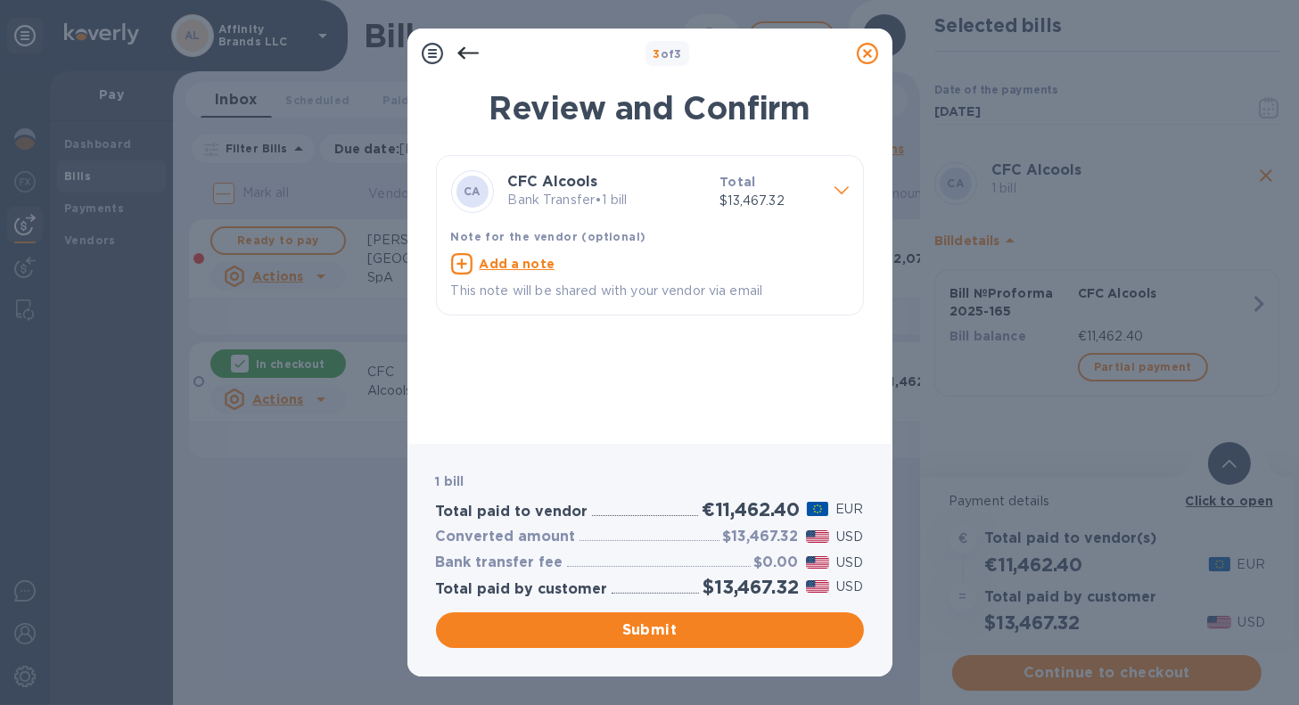
click at [458, 50] on icon at bounding box center [468, 53] width 21 height 21
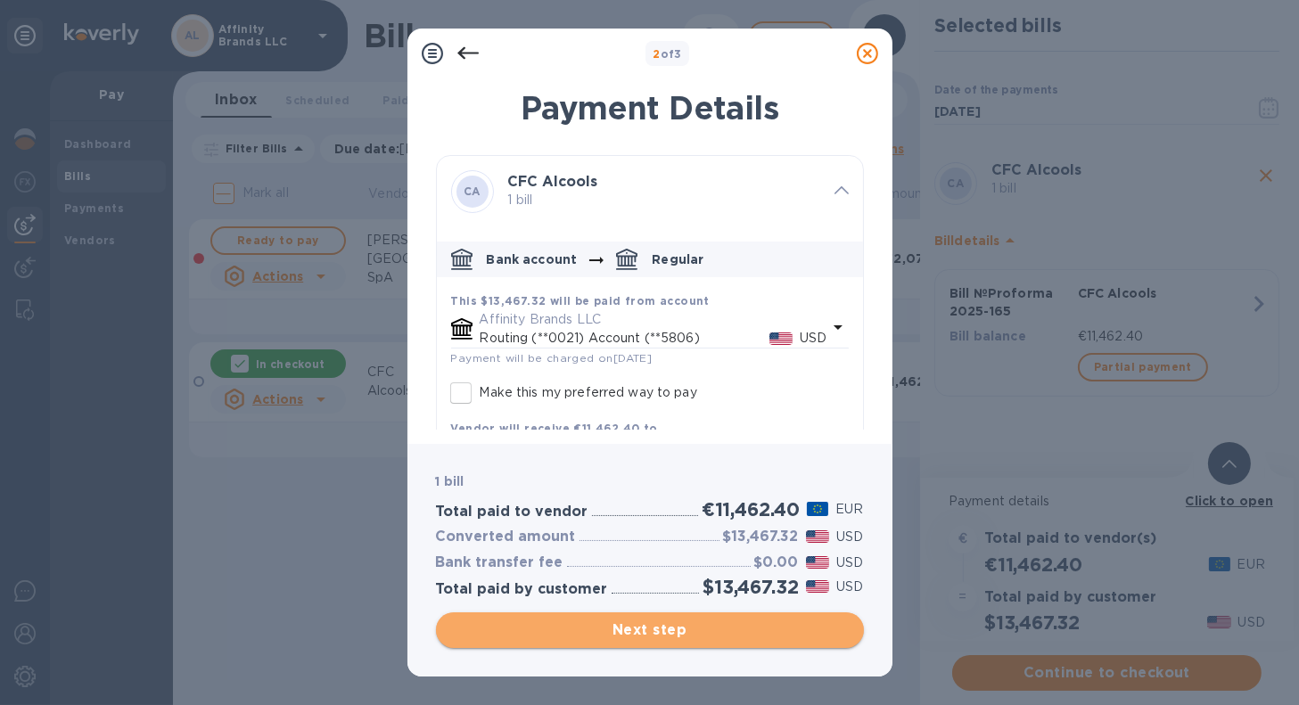
click at [540, 631] on span "Next step" at bounding box center [650, 630] width 400 height 21
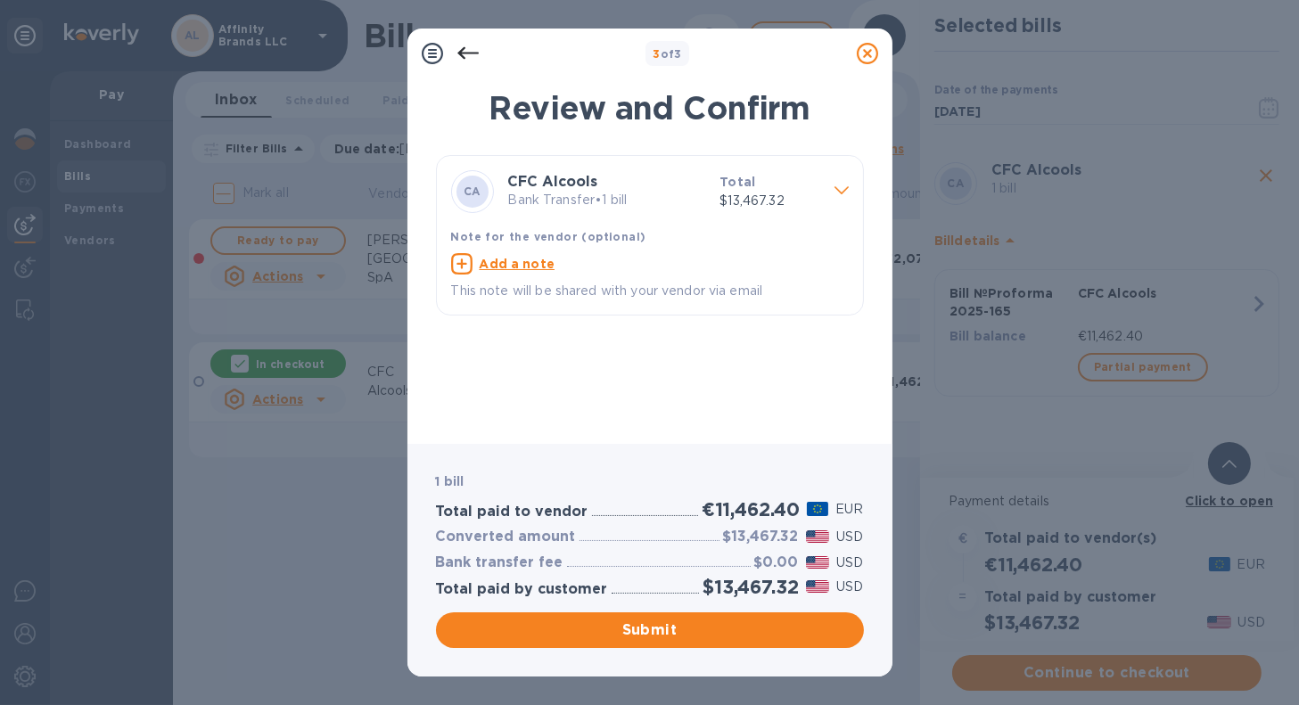
click at [660, 275] on div "Add a note" at bounding box center [650, 263] width 398 height 21
click at [660, 275] on div "x" at bounding box center [635, 266] width 369 height 27
click at [685, 206] on p "Bank Transfer • 1 bill" at bounding box center [607, 200] width 198 height 19
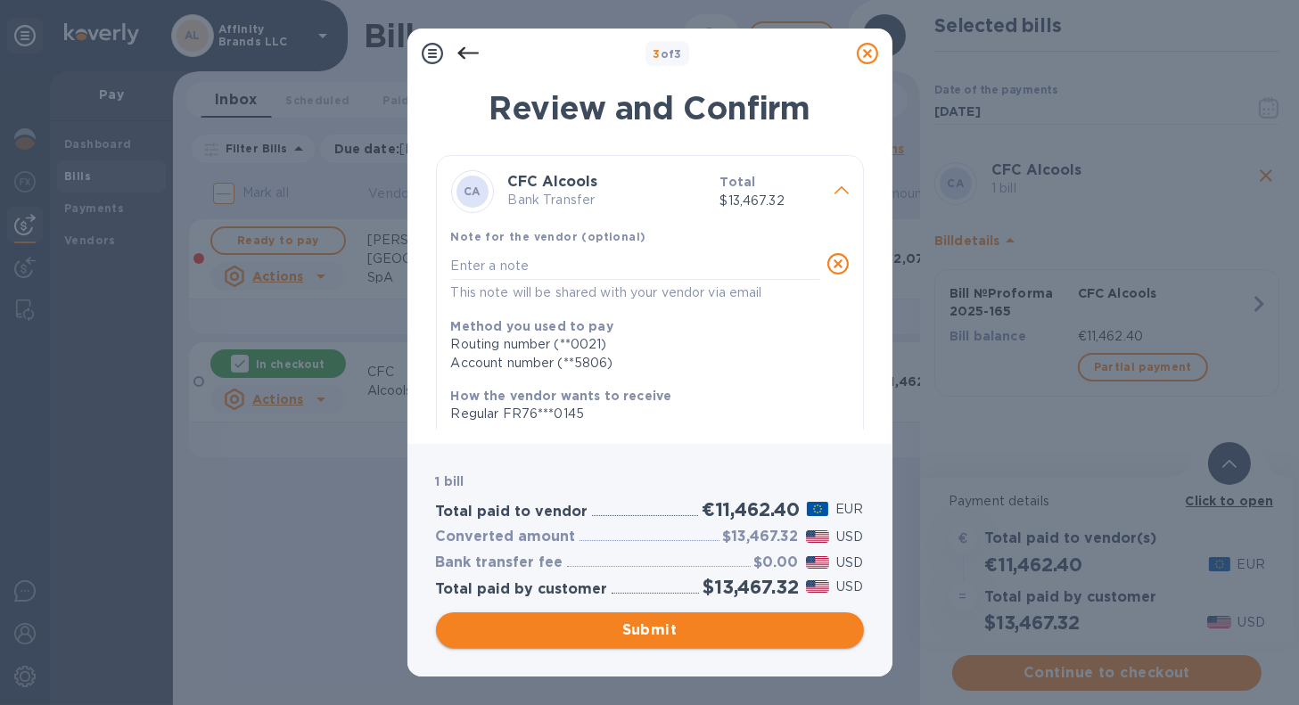
click at [608, 646] on button "Submit" at bounding box center [650, 631] width 428 height 36
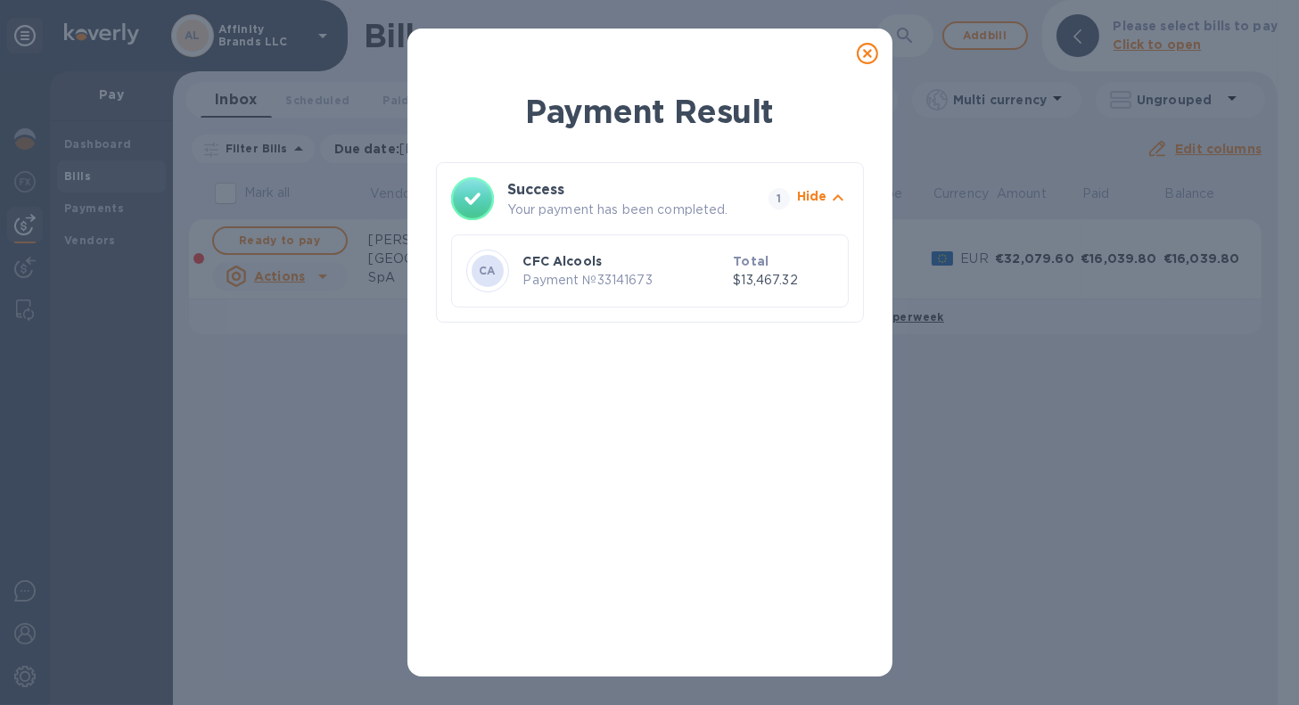
click at [872, 52] on icon at bounding box center [867, 53] width 21 height 21
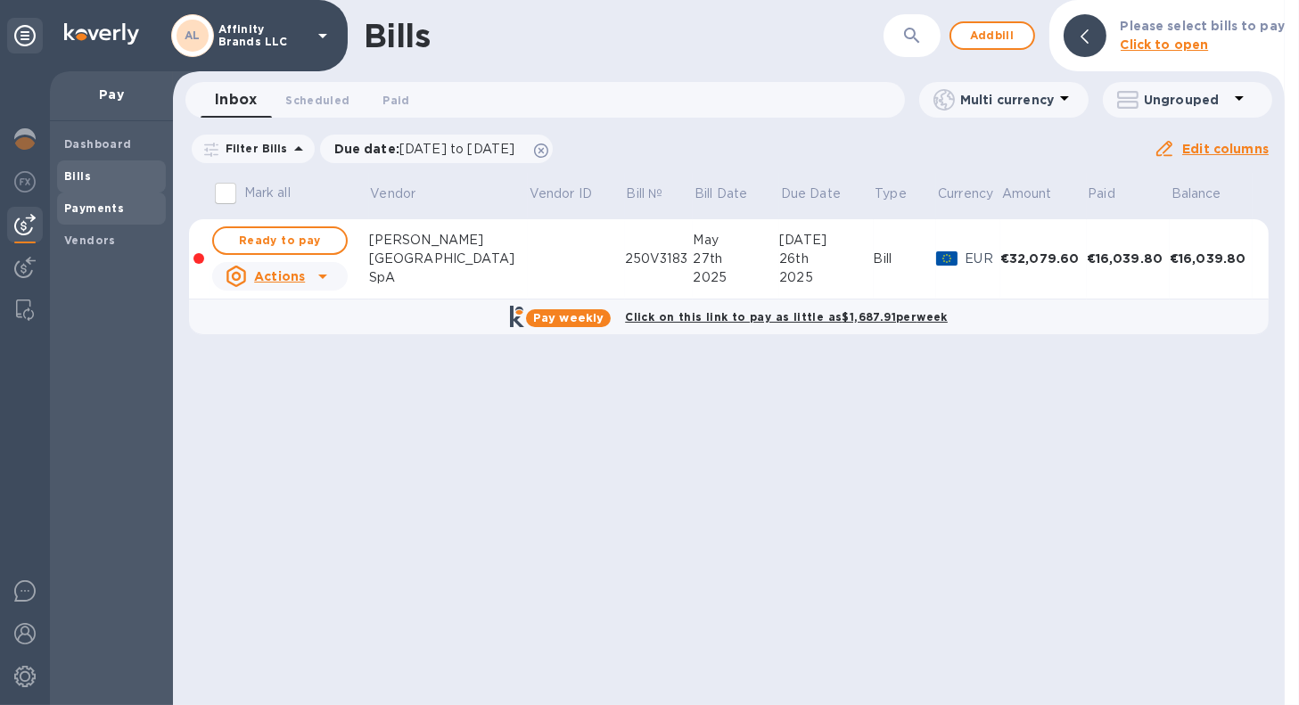
click at [85, 207] on b "Payments" at bounding box center [94, 208] width 60 height 13
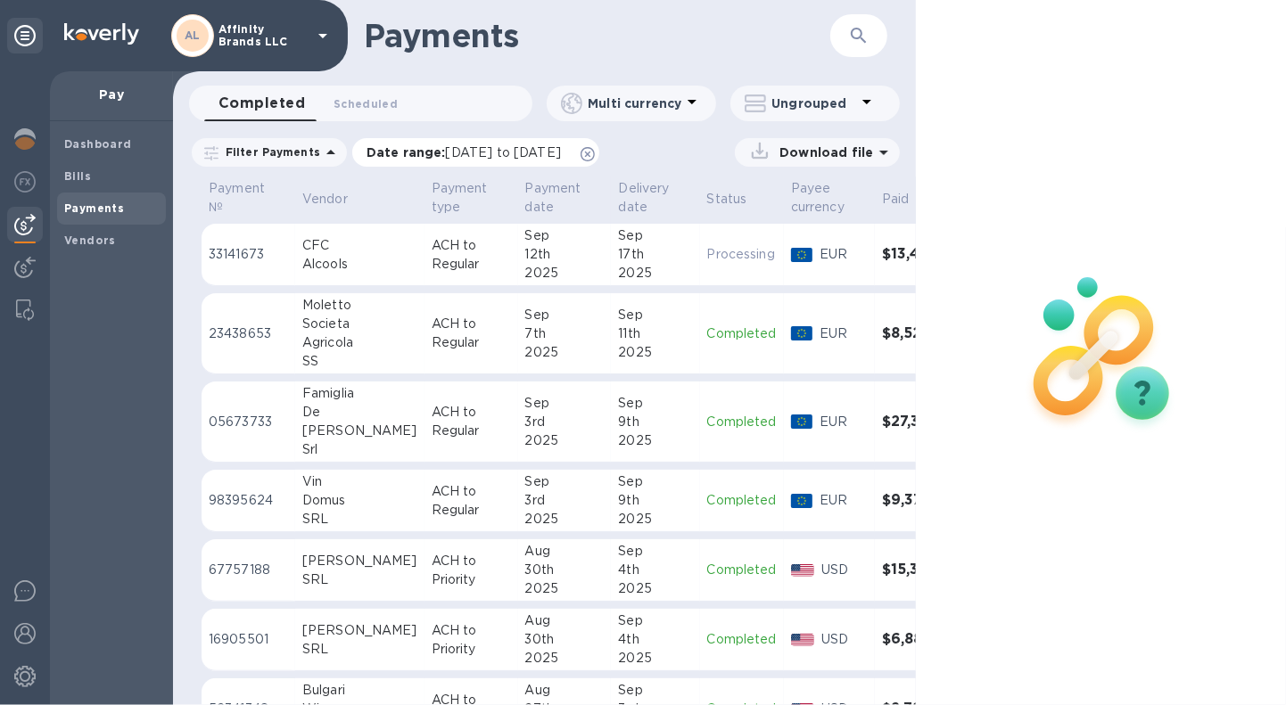
click at [454, 150] on span "[DATE] to [DATE]" at bounding box center [503, 152] width 115 height 14
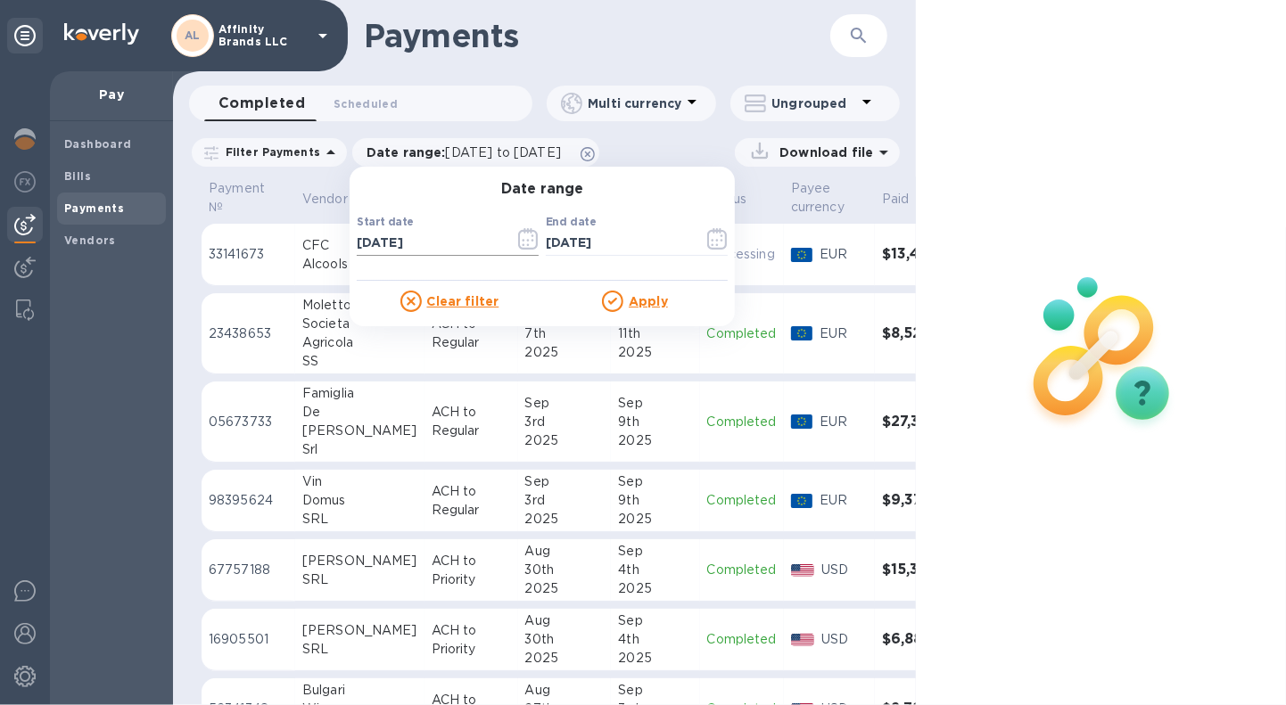
click at [518, 238] on icon "button" at bounding box center [528, 238] width 21 height 21
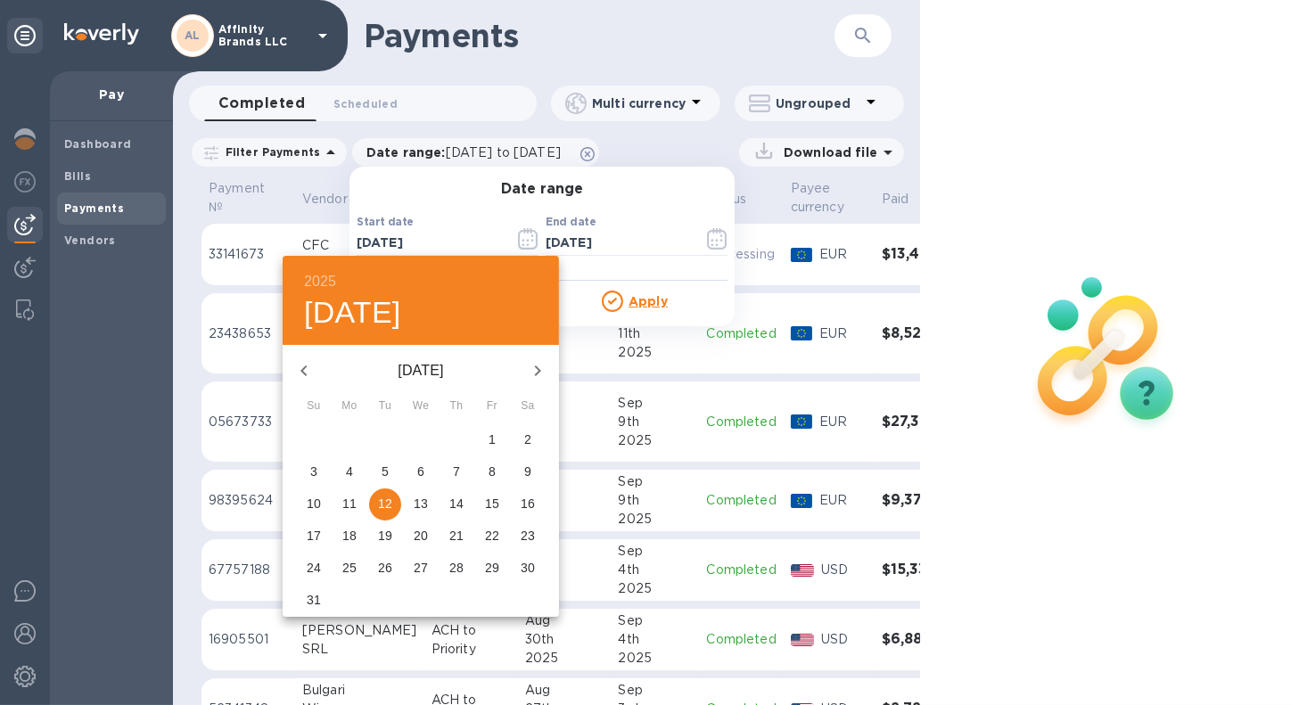
click at [542, 365] on icon "button" at bounding box center [537, 370] width 21 height 21
click at [492, 467] on p "12" at bounding box center [492, 472] width 14 height 18
type input "[DATE]"
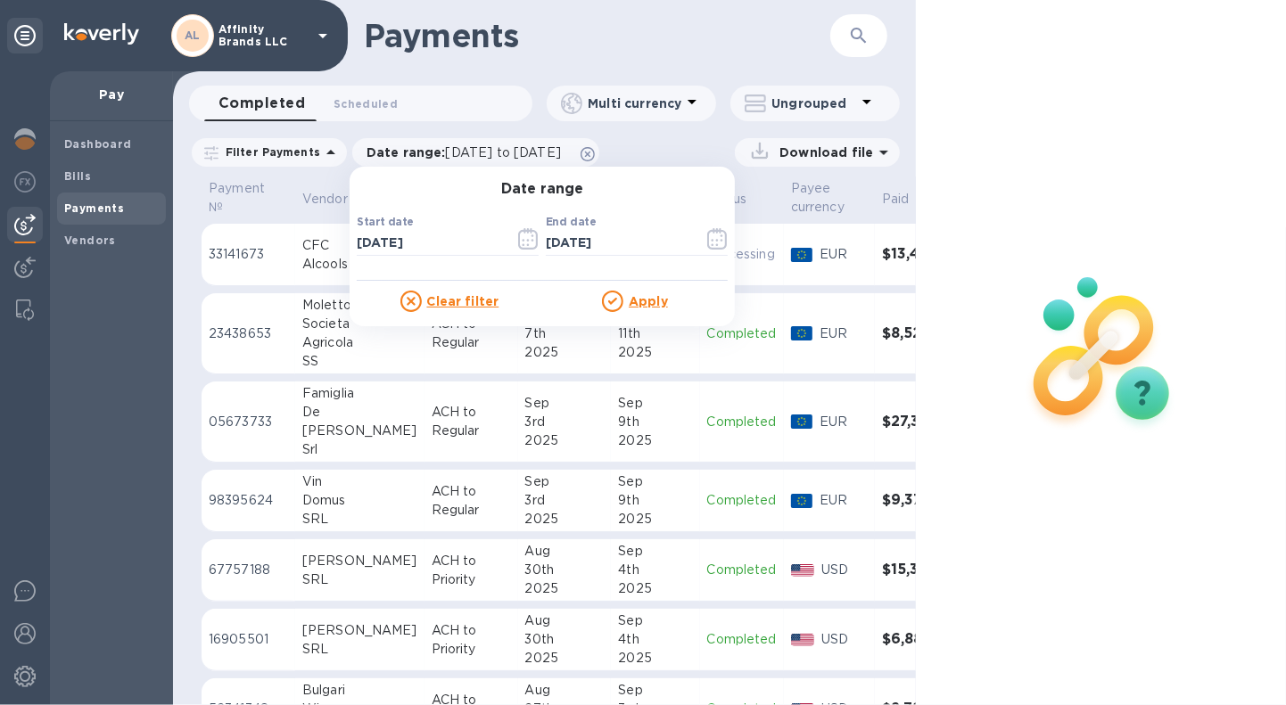
click at [630, 300] on u "Apply" at bounding box center [648, 301] width 39 height 14
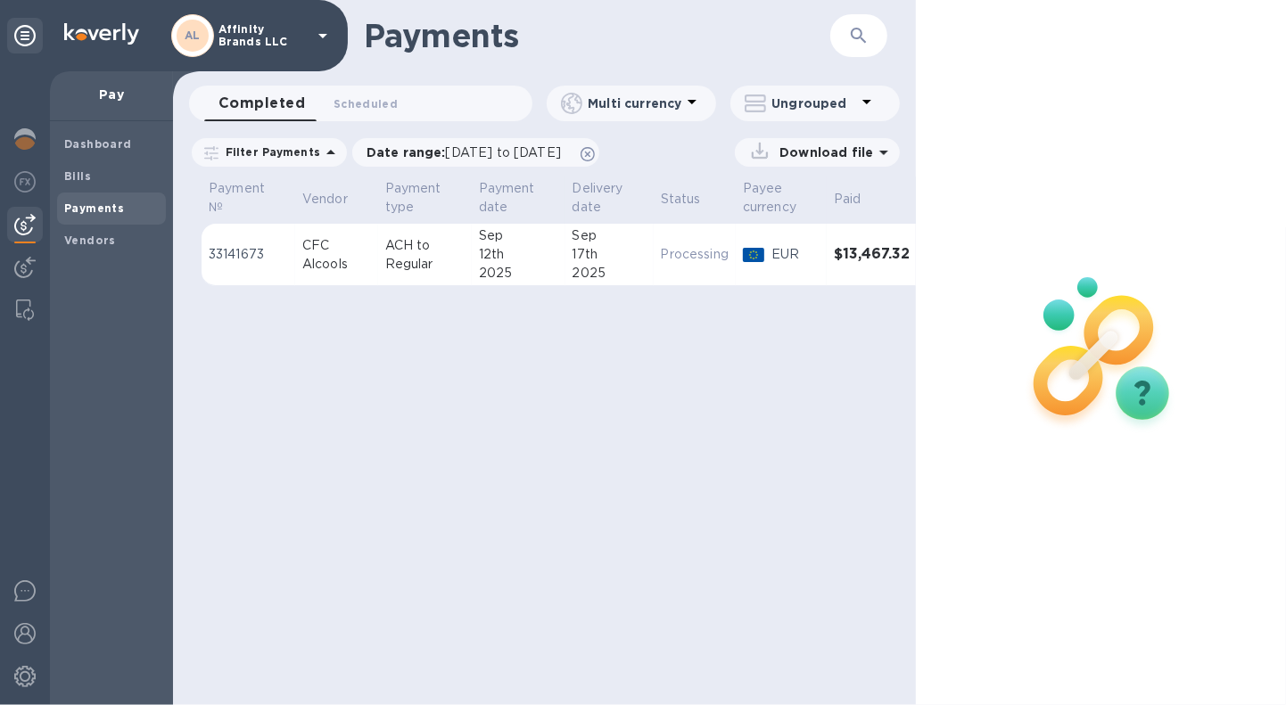
click at [826, 158] on p "Download file" at bounding box center [822, 153] width 101 height 18
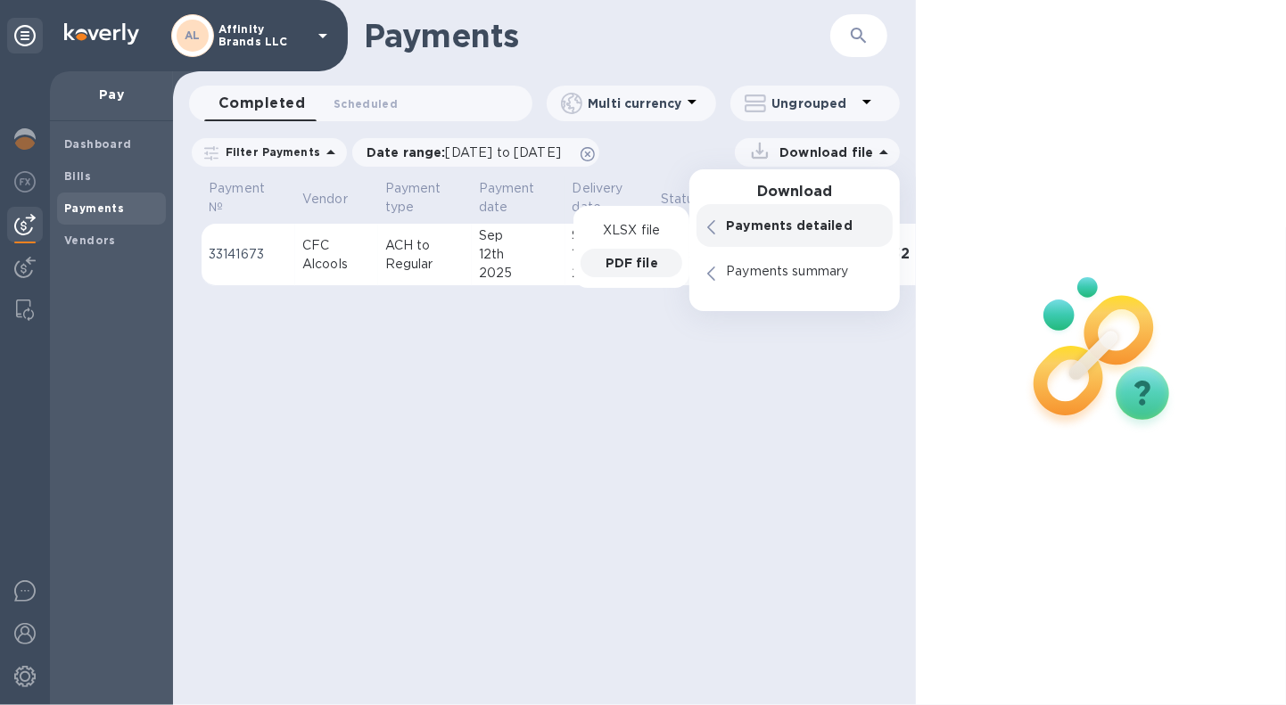
click at [637, 260] on p "PDF file" at bounding box center [632, 263] width 53 height 18
